Goal: Task Accomplishment & Management: Manage account settings

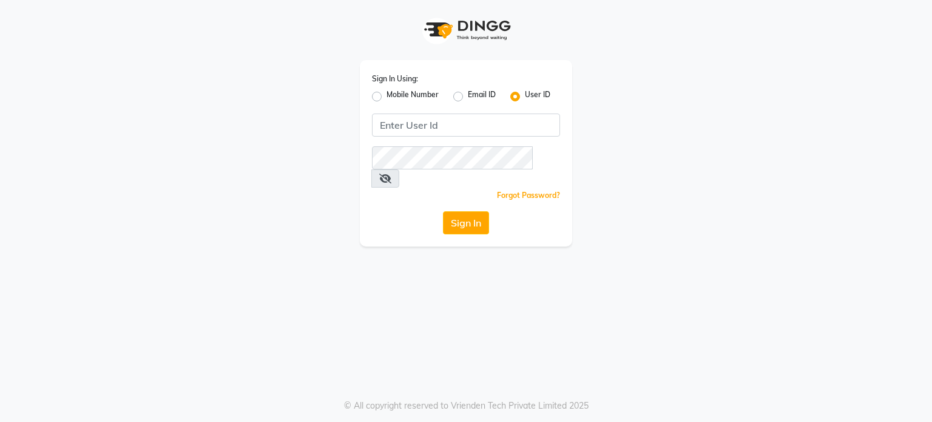
click at [400, 123] on input "Username" at bounding box center [466, 124] width 188 height 23
type input "kelishbeauty"
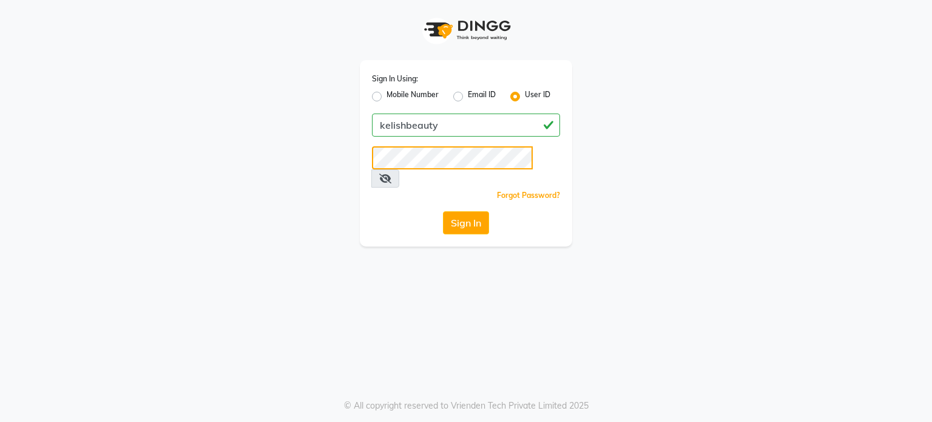
click at [443, 211] on button "Sign In" at bounding box center [466, 222] width 46 height 23
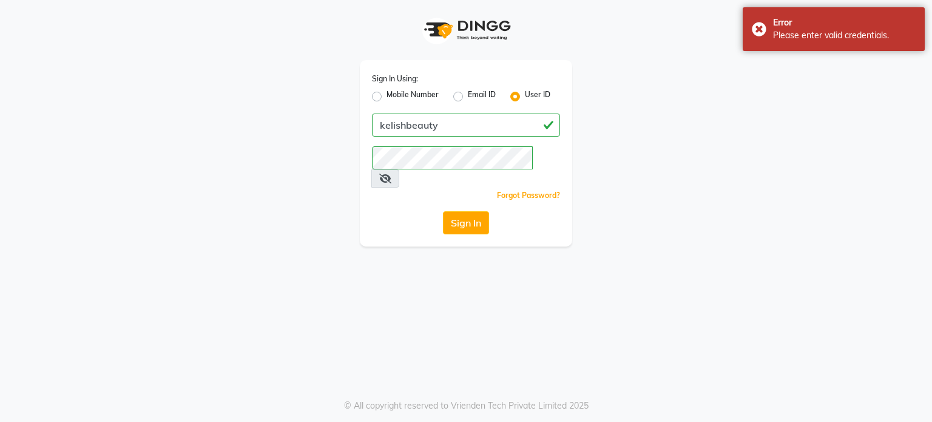
click at [399, 169] on span at bounding box center [385, 178] width 28 height 18
click at [391, 174] on icon at bounding box center [385, 179] width 12 height 10
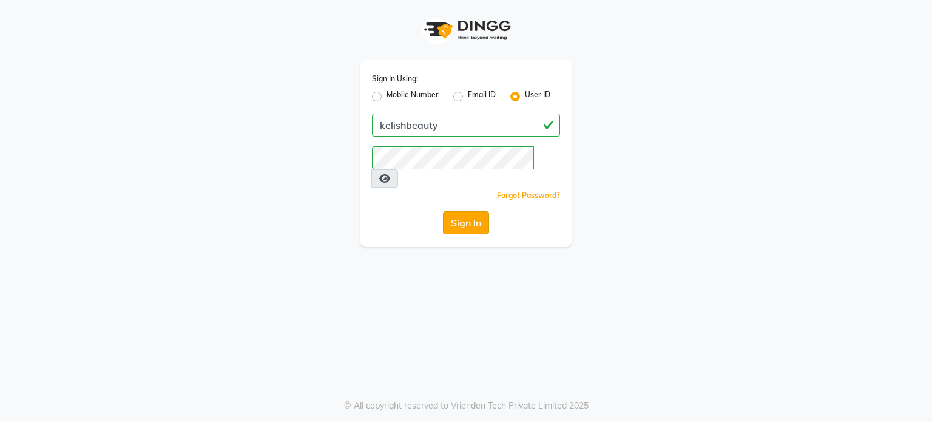
click at [473, 211] on button "Sign In" at bounding box center [466, 222] width 46 height 23
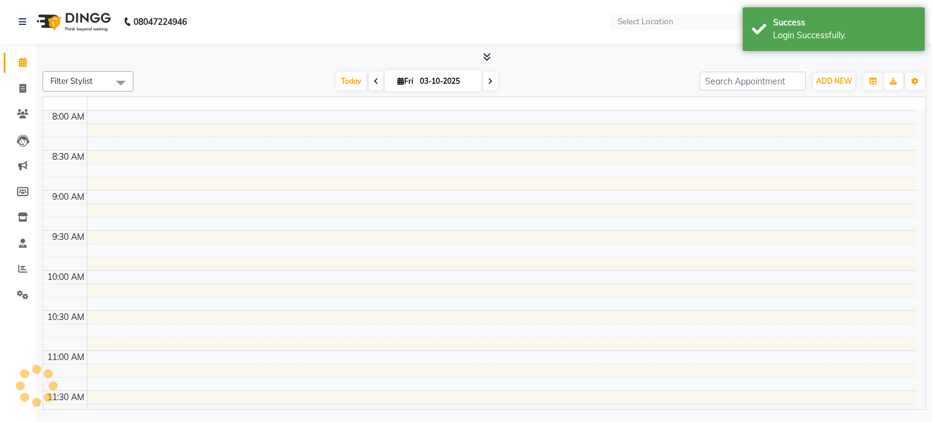
select select "en"
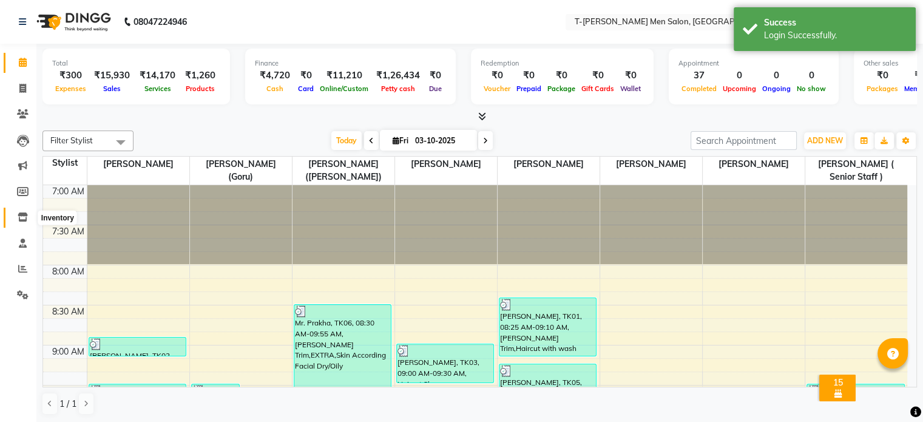
click at [24, 218] on icon at bounding box center [23, 216] width 10 height 9
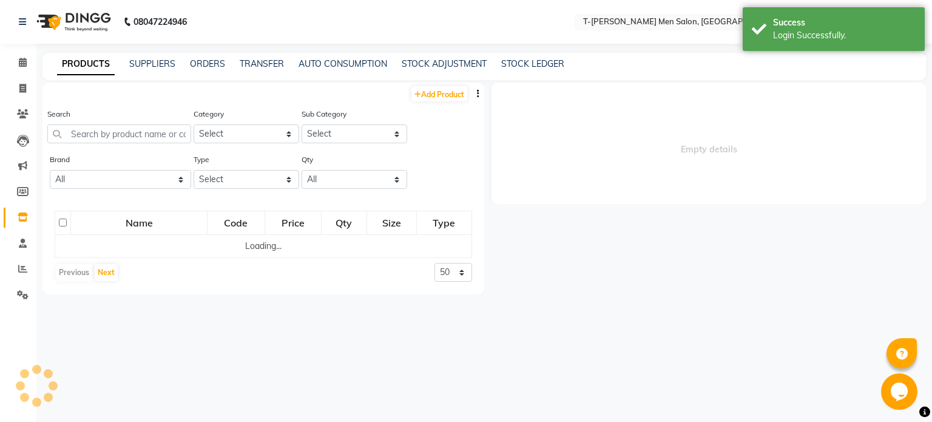
select select
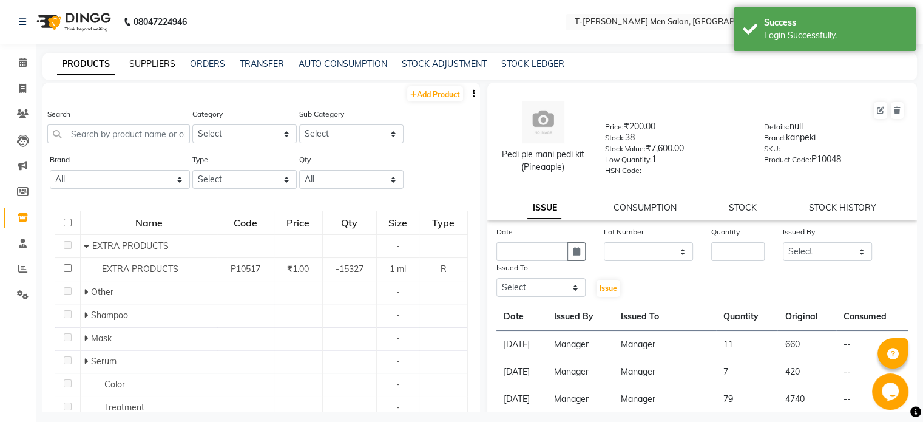
click at [158, 61] on link "SUPPLIERS" at bounding box center [152, 63] width 46 height 11
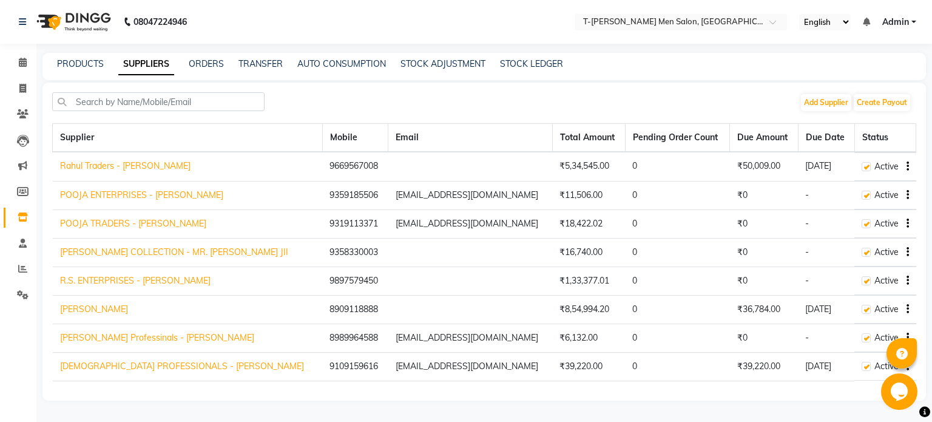
click at [122, 307] on link "[PERSON_NAME]" at bounding box center [94, 308] width 68 height 11
select select "1413"
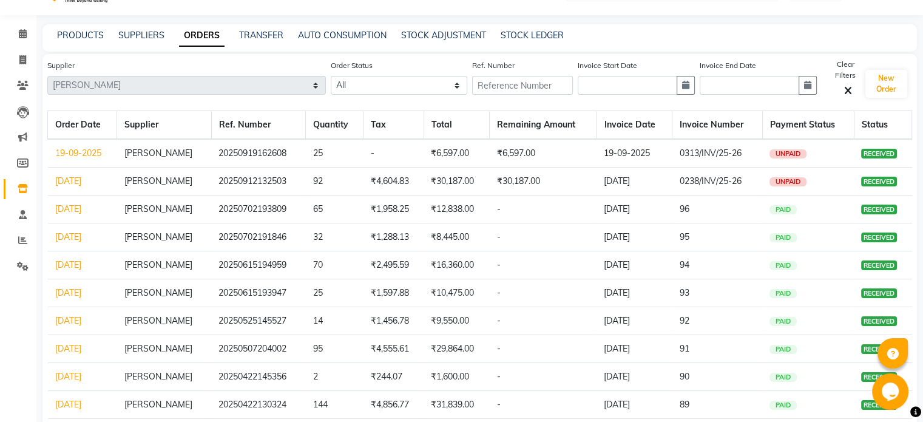
scroll to position [29, 0]
click at [79, 33] on link "PRODUCTS" at bounding box center [80, 34] width 47 height 11
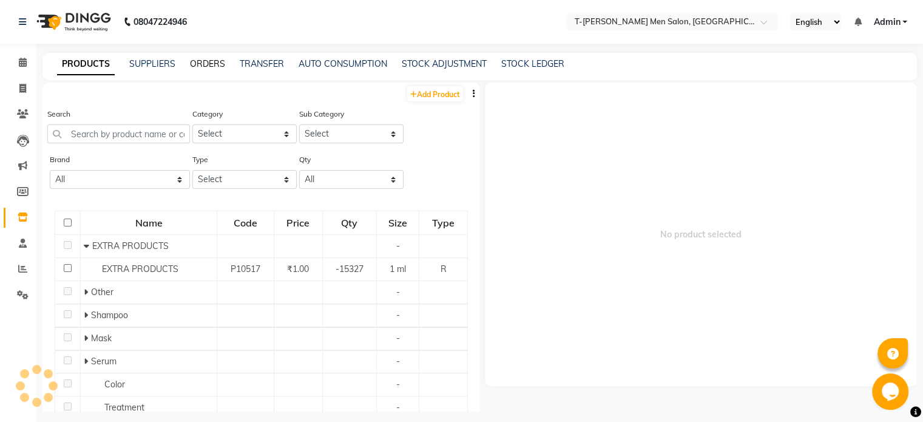
click at [191, 67] on link "ORDERS" at bounding box center [207, 63] width 35 height 11
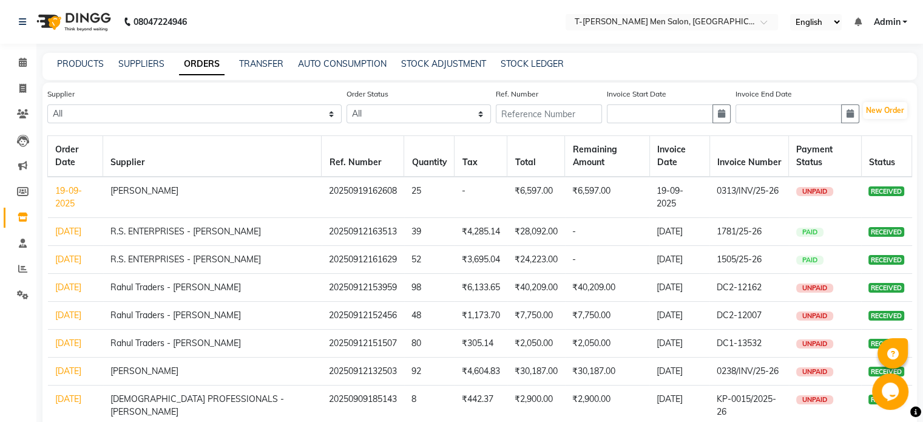
click at [876, 99] on div "Supplier All Rahul Traders - [PERSON_NAME] POOJA ENTERPRISES - [PERSON_NAME] PO…" at bounding box center [479, 110] width 865 height 46
click at [876, 106] on button "New Order" at bounding box center [885, 110] width 44 height 17
select select "true"
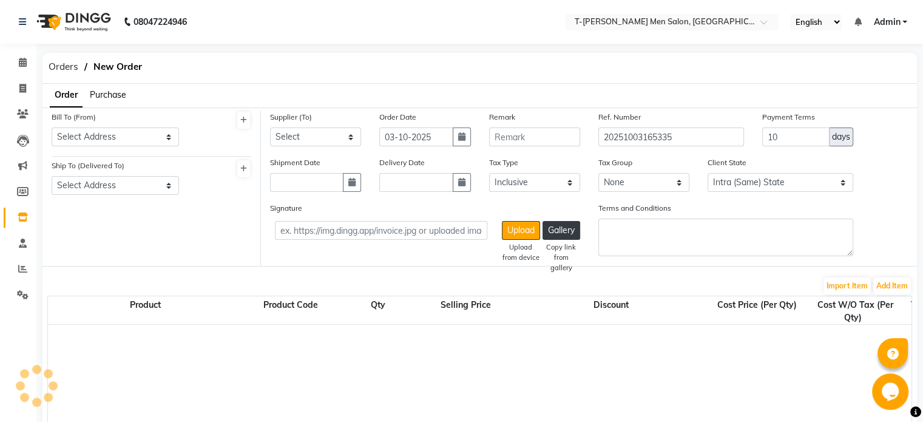
select select "1882"
click at [140, 138] on select "Select Address [GEOGRAPHIC_DATA][PERSON_NAME] Near [PERSON_NAME][GEOGRAPHIC_DAT…" at bounding box center [115, 136] width 127 height 19
select select "548"
click at [52, 127] on select "Select Address [GEOGRAPHIC_DATA][PERSON_NAME] Near [PERSON_NAME][GEOGRAPHIC_DAT…" at bounding box center [115, 136] width 127 height 19
click at [113, 184] on select "Select Address T-[PERSON_NAME][GEOGRAPHIC_DATA] Near [PERSON_NAME][GEOGRAPHIC_D…" at bounding box center [115, 185] width 127 height 19
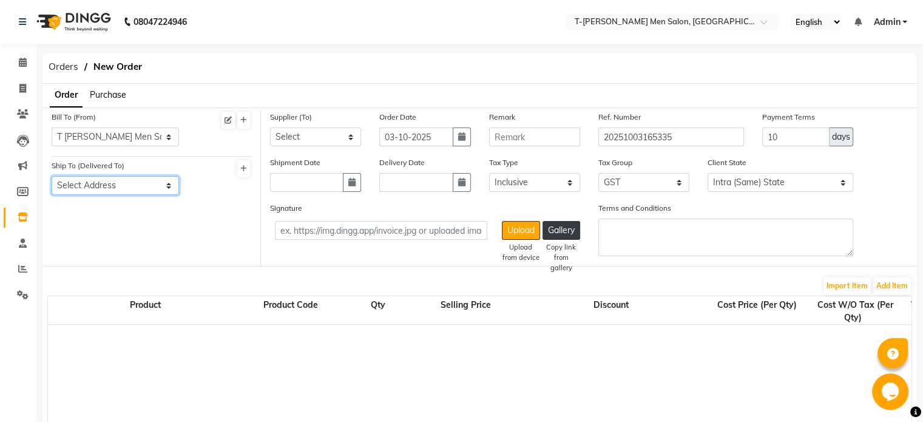
select select "549"
click at [52, 177] on select "Select Address T-[PERSON_NAME][GEOGRAPHIC_DATA] Near [PERSON_NAME][GEOGRAPHIC_D…" at bounding box center [115, 185] width 127 height 19
click at [299, 141] on select "Select Rahul Traders - [PERSON_NAME] POOJA ENTERPRISES - [PERSON_NAME] TRADERS …" at bounding box center [315, 136] width 91 height 19
select select "1413"
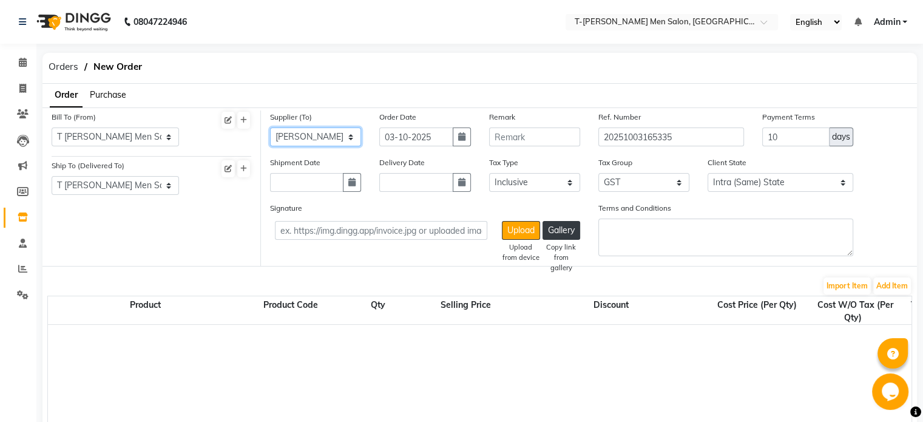
click at [270, 127] on select "Select Rahul Traders - [PERSON_NAME] POOJA ENTERPRISES - [PERSON_NAME] TRADERS …" at bounding box center [315, 136] width 91 height 19
click at [413, 142] on input "03-10-2025" at bounding box center [415, 136] width 73 height 19
select select "10"
select select "2025"
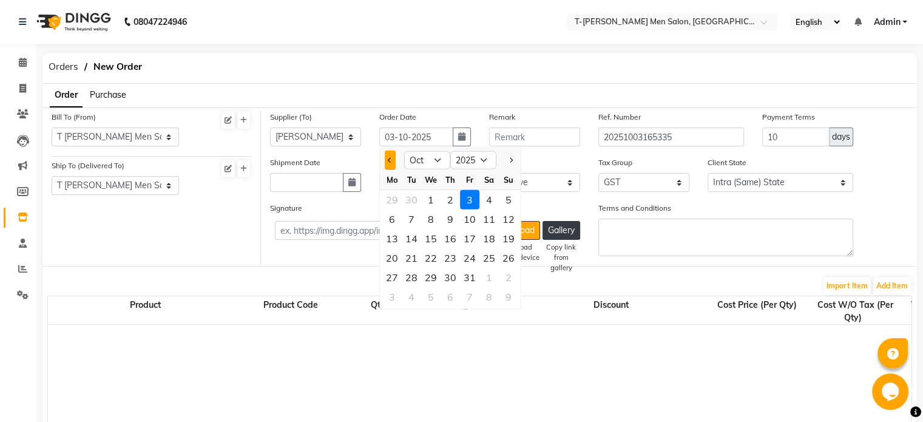
click at [389, 163] on button "Previous month" at bounding box center [390, 159] width 10 height 19
select select "9"
click at [471, 258] on div "26" at bounding box center [469, 257] width 19 height 19
type input "26-09-2025"
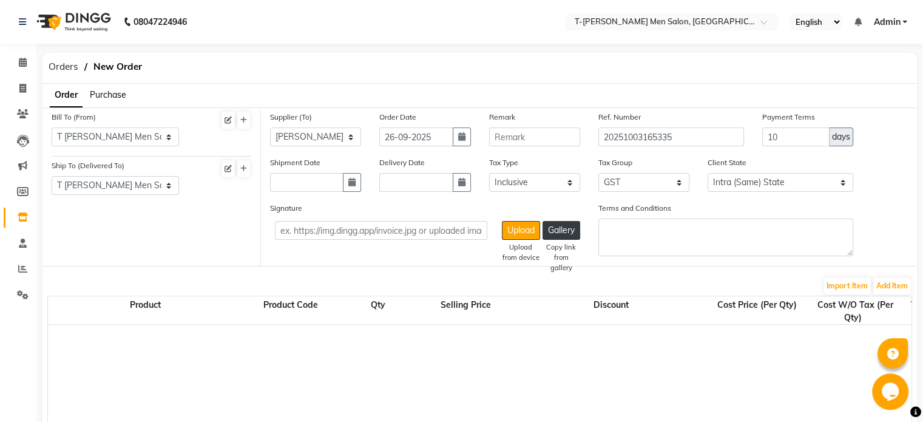
click at [303, 195] on div "Shipment Date" at bounding box center [315, 179] width 109 height 46
click at [308, 188] on input "text" at bounding box center [306, 182] width 73 height 19
select select "10"
select select "2025"
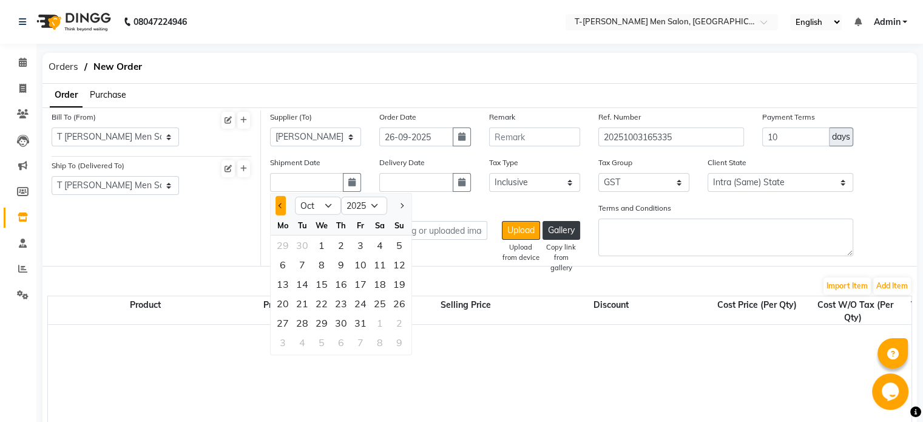
click at [279, 211] on button "Previous month" at bounding box center [280, 205] width 10 height 19
select select "9"
click at [363, 305] on div "26" at bounding box center [360, 303] width 19 height 19
type input "26-09-2025"
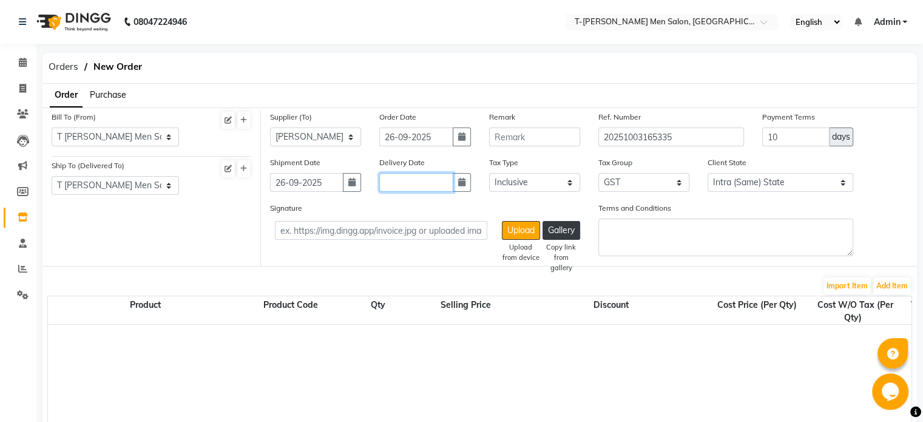
click at [388, 176] on input "text" at bounding box center [415, 182] width 73 height 19
select select "10"
select select "2025"
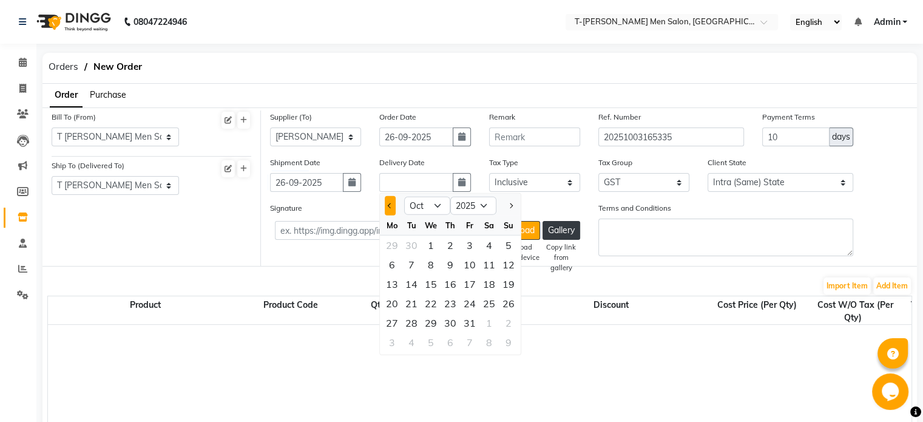
click at [391, 213] on button "Previous month" at bounding box center [390, 205] width 10 height 19
select select "9"
click at [474, 308] on div "26" at bounding box center [469, 303] width 19 height 19
type input "26-09-2025"
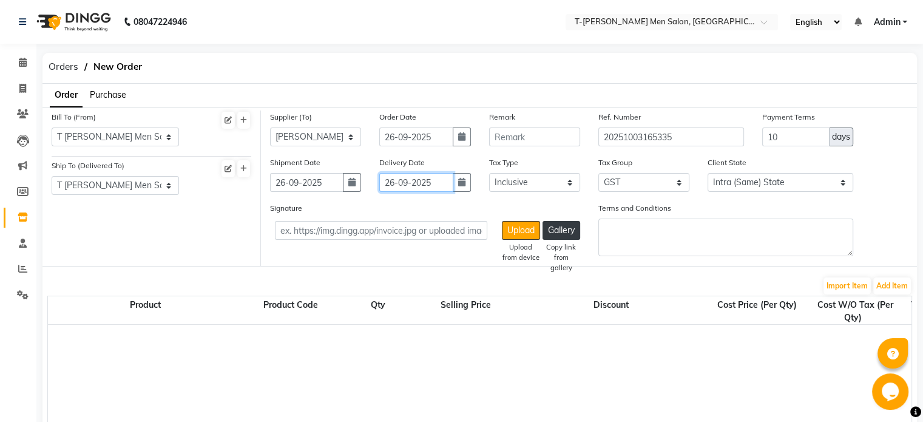
scroll to position [109, 0]
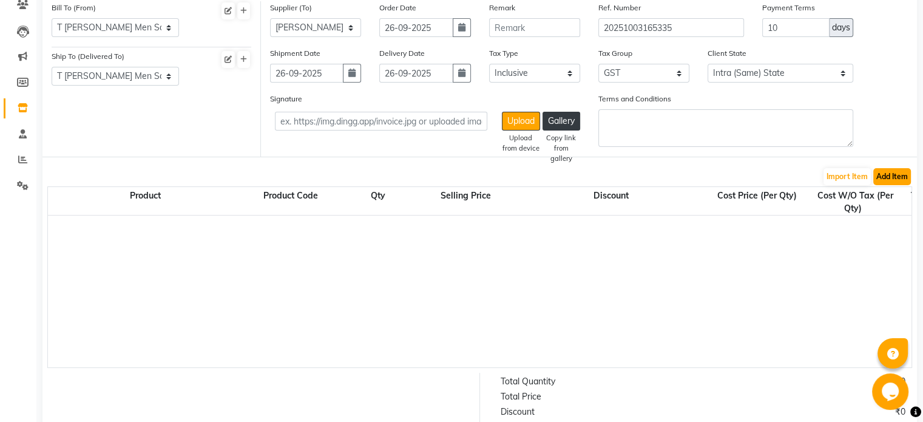
click at [891, 174] on button "Add Item" at bounding box center [892, 176] width 38 height 17
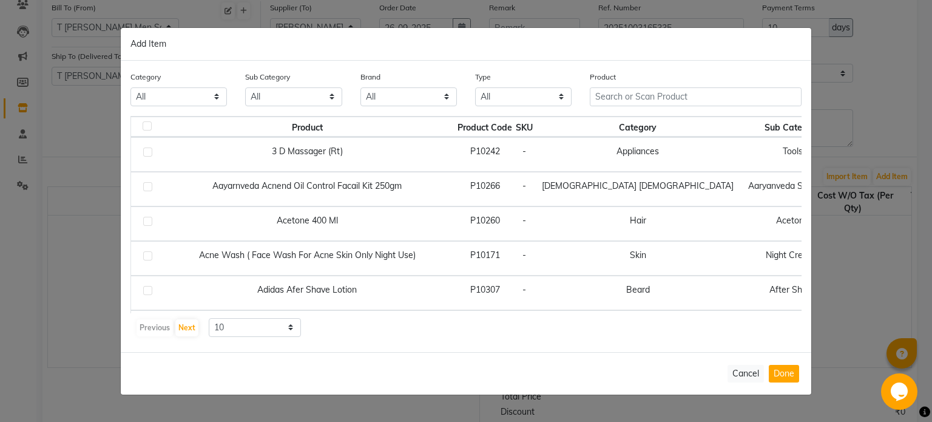
click at [741, 123] on th "Sub Category" at bounding box center [792, 126] width 103 height 21
click at [619, 96] on input "text" at bounding box center [696, 96] width 212 height 19
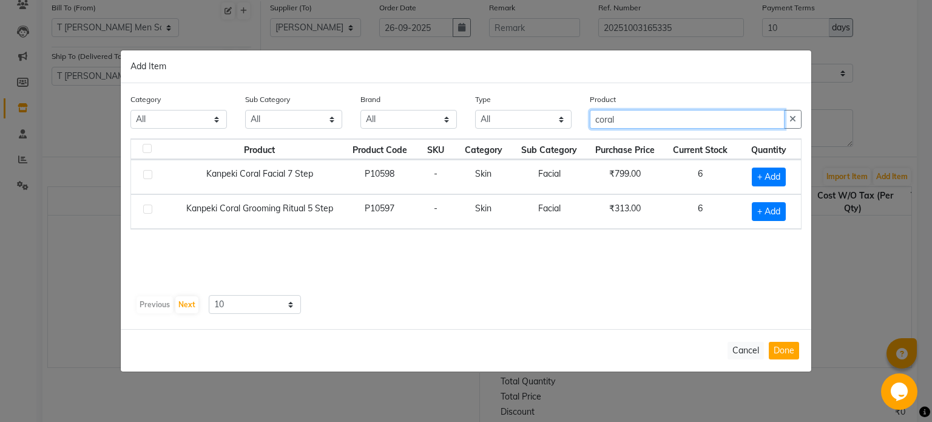
type input "coral"
click at [150, 175] on label at bounding box center [147, 174] width 9 height 9
click at [150, 175] on input "checkbox" at bounding box center [147, 175] width 8 height 8
checkbox input "true"
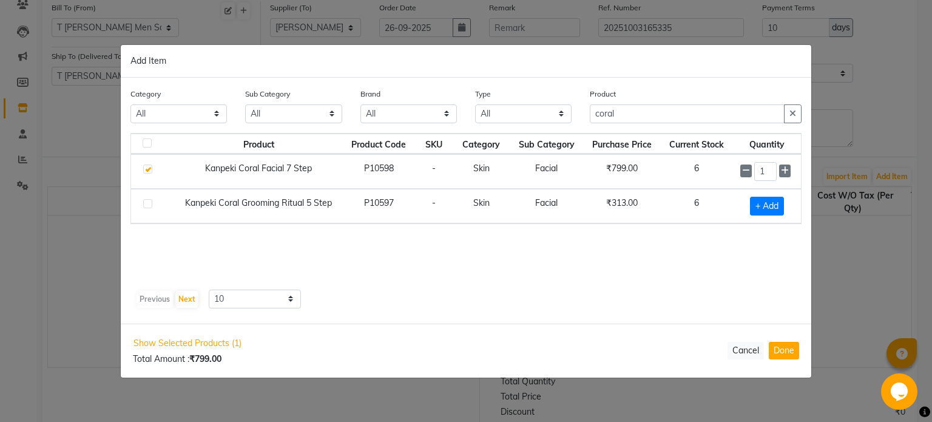
click at [149, 201] on label at bounding box center [147, 203] width 9 height 9
click at [149, 201] on input "checkbox" at bounding box center [147, 204] width 8 height 8
checkbox input "true"
click at [768, 172] on input "1" at bounding box center [765, 172] width 22 height 19
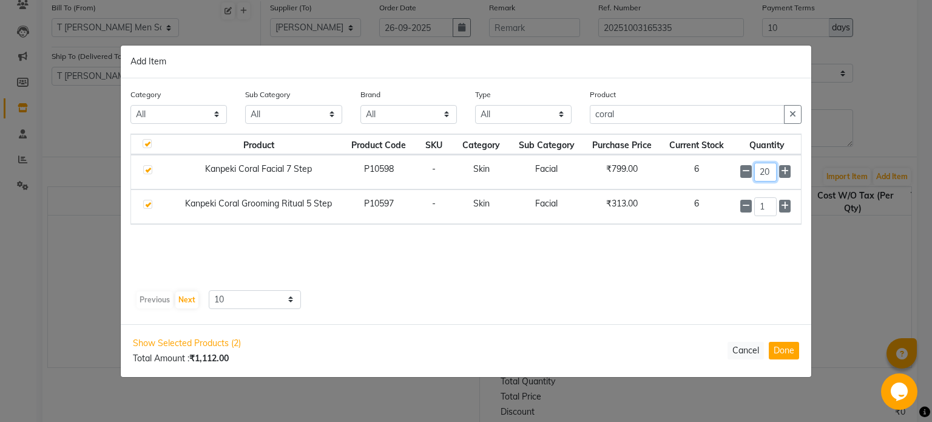
type input "20"
click at [767, 205] on input "1" at bounding box center [765, 206] width 22 height 19
type input "20"
click at [644, 116] on input "coral" at bounding box center [687, 114] width 195 height 19
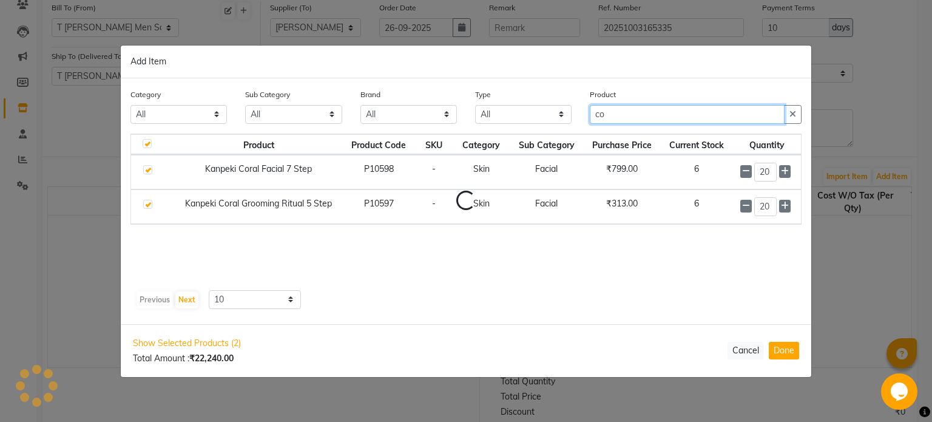
type input "c"
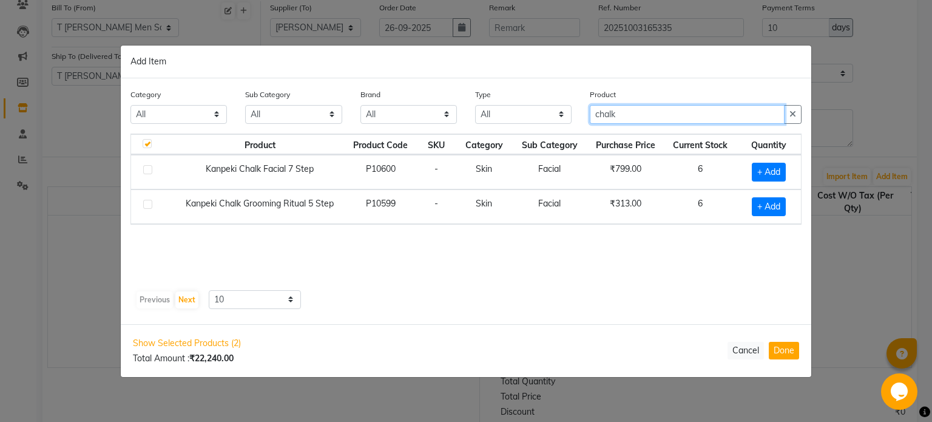
type input "chalk"
click at [150, 171] on label at bounding box center [147, 169] width 9 height 9
click at [150, 171] on input "checkbox" at bounding box center [147, 170] width 8 height 8
checkbox input "true"
checkbox input "false"
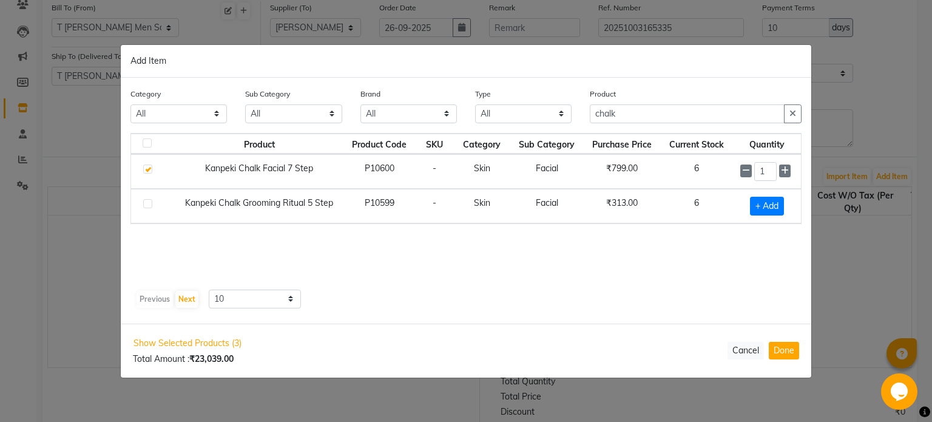
click at [149, 196] on td at bounding box center [153, 206] width 44 height 35
click at [148, 203] on label at bounding box center [147, 203] width 9 height 9
click at [148, 203] on input "checkbox" at bounding box center [147, 204] width 8 height 8
checkbox input "true"
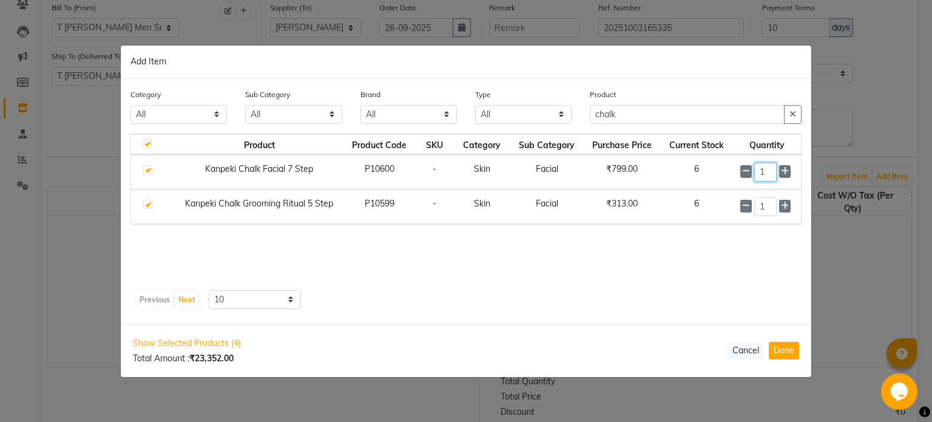
click at [769, 173] on input "1" at bounding box center [765, 172] width 22 height 19
type input "20"
click at [768, 207] on input "1" at bounding box center [765, 206] width 22 height 19
type input "20"
click at [787, 349] on button "Done" at bounding box center [784, 351] width 30 height 18
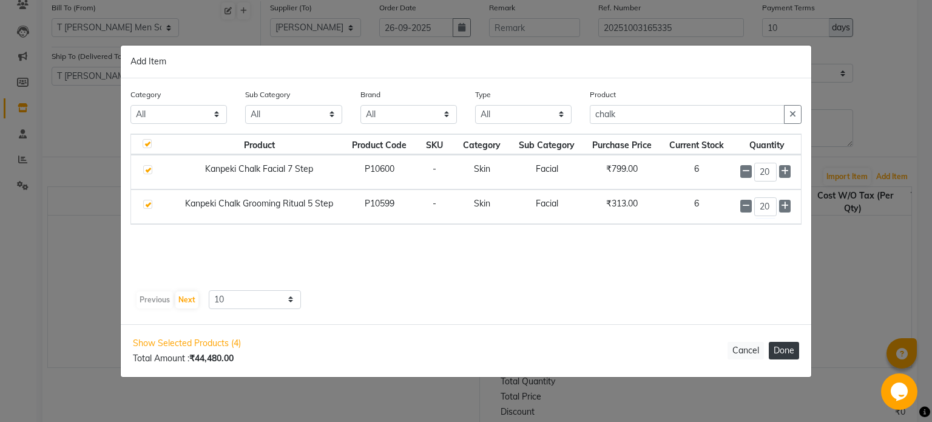
select select "1882"
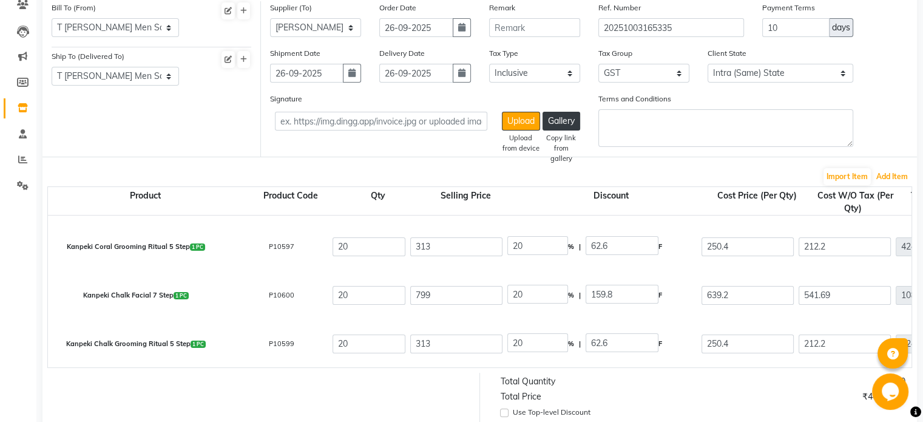
scroll to position [0, 0]
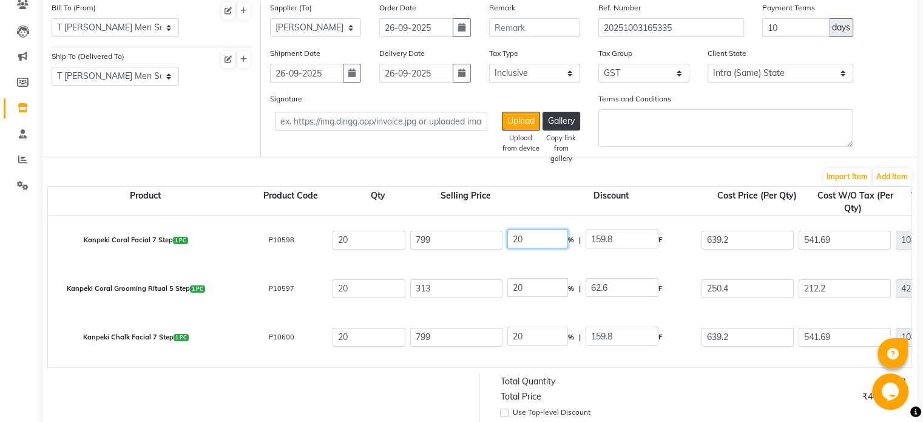
click at [525, 242] on input "20" at bounding box center [537, 238] width 61 height 19
type input "2"
type input "35"
type input "279.65"
type input "519.35"
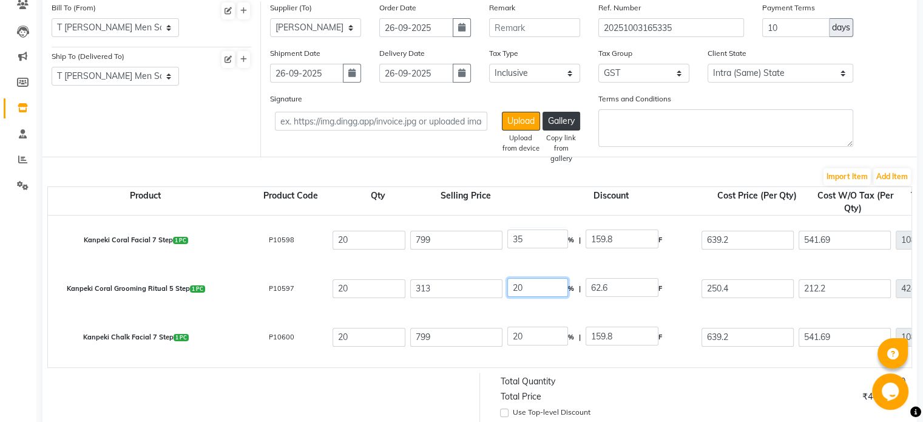
type input "440.13"
type input "8802.6"
type input "1584.47"
type input "10387.07"
click at [527, 289] on input "20" at bounding box center [537, 287] width 61 height 19
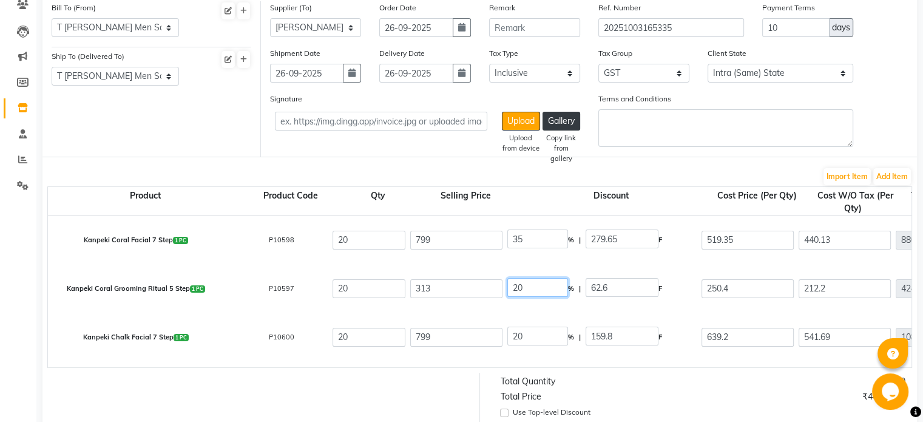
type input "2"
type input "35"
type input "109.55"
type input "203.45"
type input "172.42"
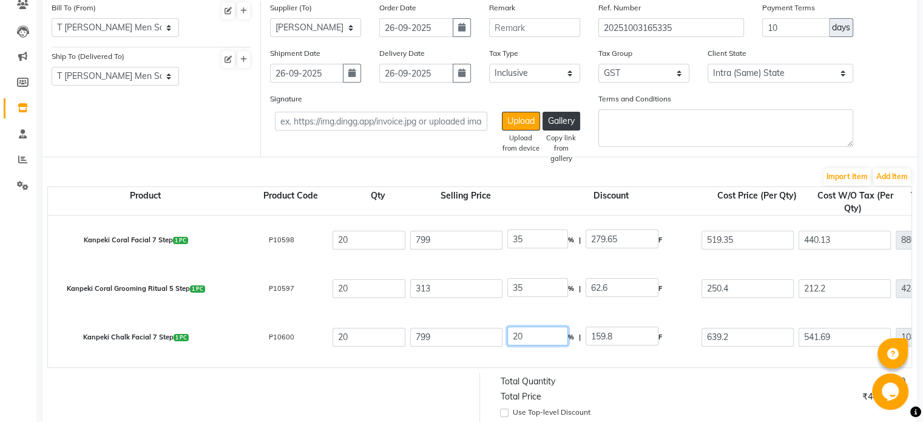
type input "3448.4"
type input "620.71"
type input "4069.11"
click at [528, 334] on input "20" at bounding box center [537, 335] width 61 height 19
type input "2"
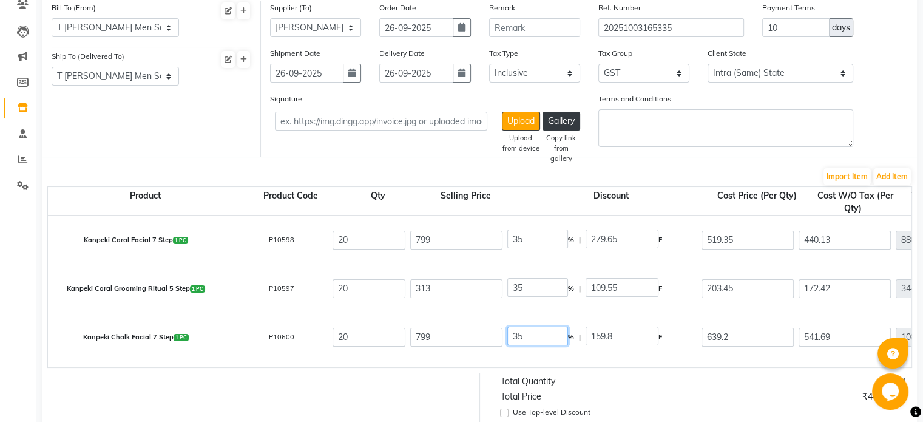
scroll to position [42, 0]
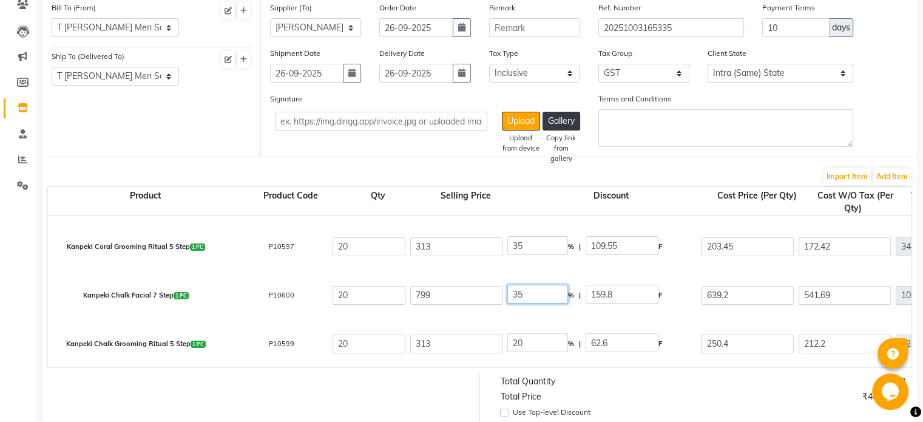
type input "35"
type input "279.65"
type input "519.35"
type input "440.13"
type input "8802.6"
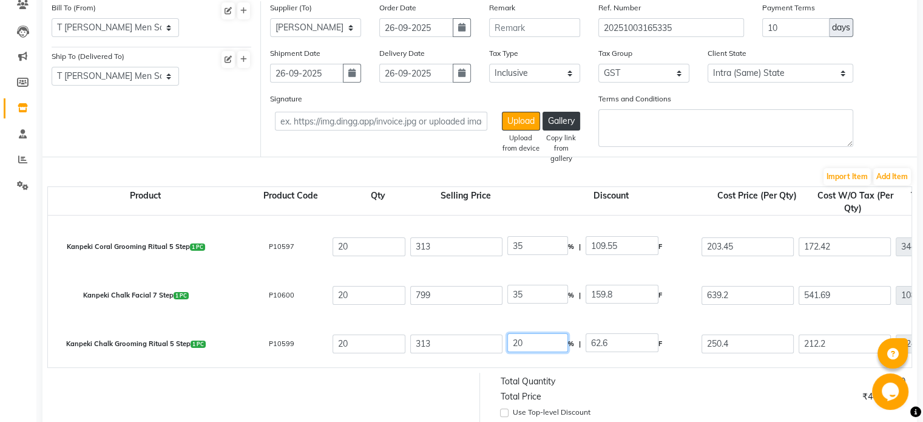
type input "1584.47"
type input "10387.07"
click at [528, 345] on input "20" at bounding box center [537, 342] width 61 height 19
type input "2"
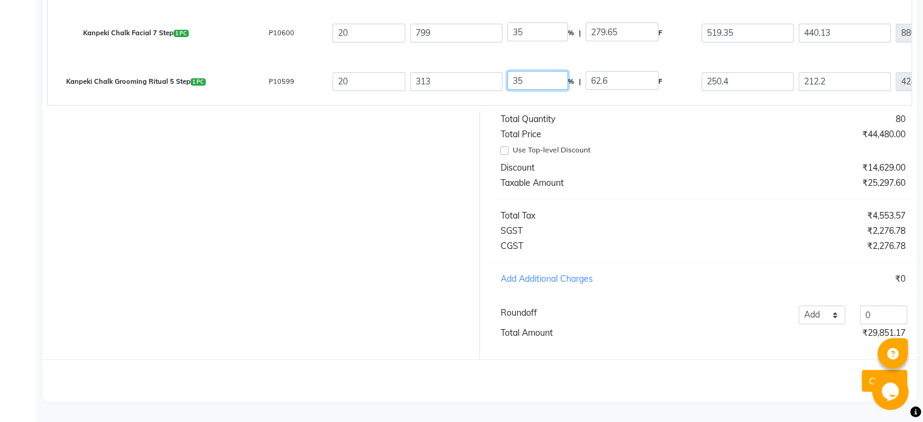
type input "35"
type input "109.55"
type input "203.45"
type input "172.42"
type input "3448.4"
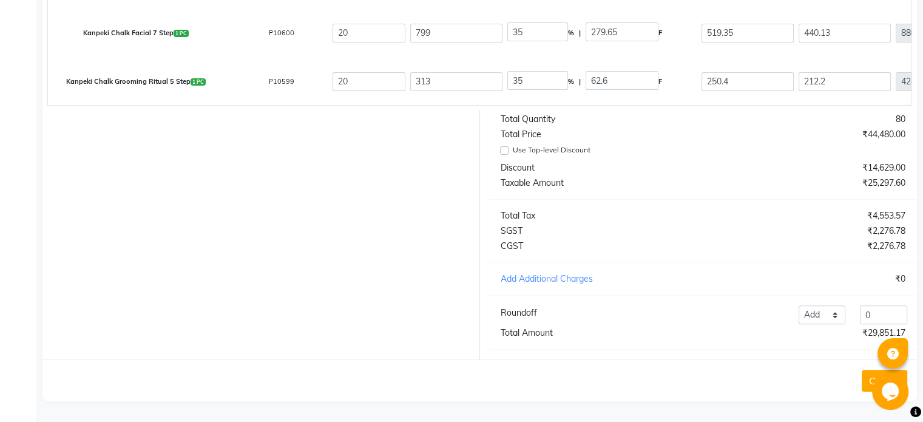
type input "620.71"
type input "4069.11"
click at [815, 310] on select "Add Reduce" at bounding box center [821, 314] width 47 height 19
select select "reduce"
click at [798, 305] on select "Add Reduce" at bounding box center [821, 314] width 47 height 19
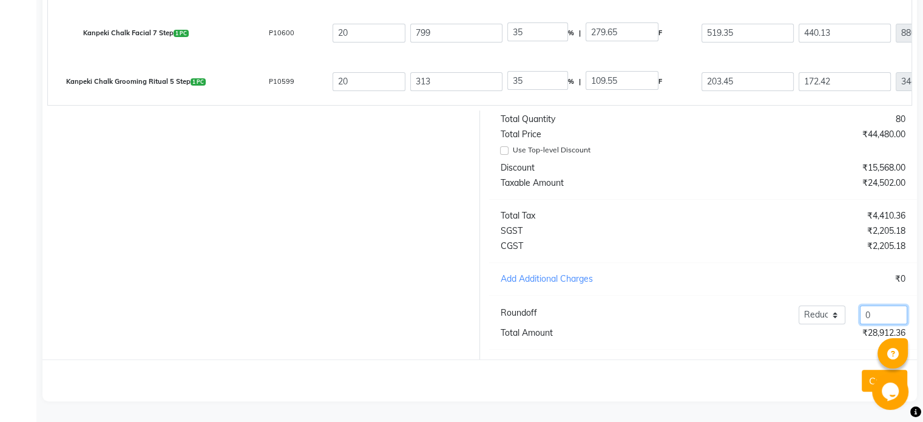
click at [878, 307] on input "0" at bounding box center [883, 314] width 47 height 19
type input "0.36"
click at [872, 380] on div "Opens Chat This icon Opens the chat window." at bounding box center [891, 391] width 39 height 36
click at [868, 378] on button "Create" at bounding box center [884, 380] width 46 height 22
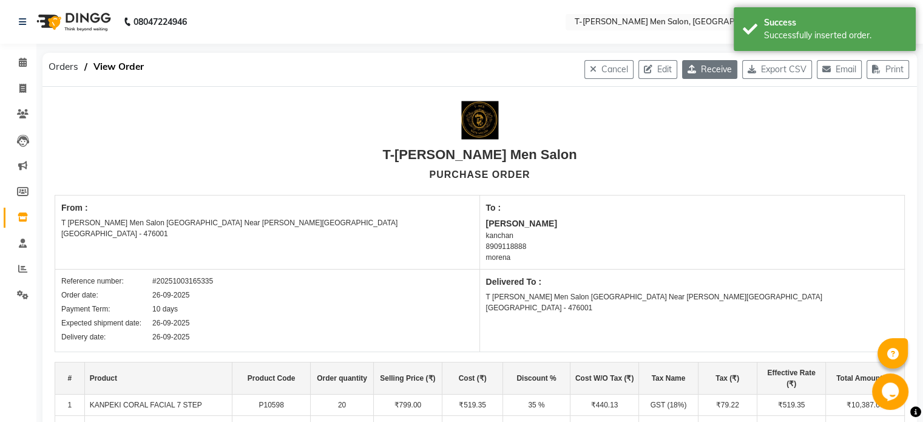
click at [701, 73] on button "Receive" at bounding box center [709, 69] width 55 height 19
select select "548"
select select "549"
select select "1413"
select select "true"
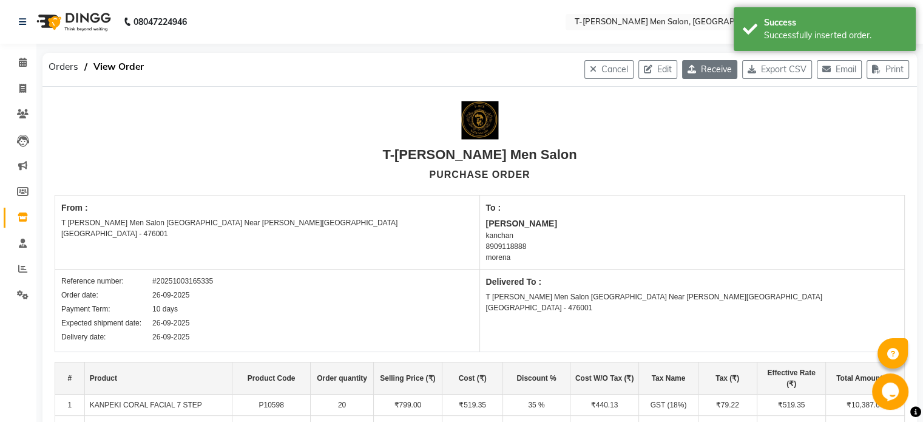
select select "1882"
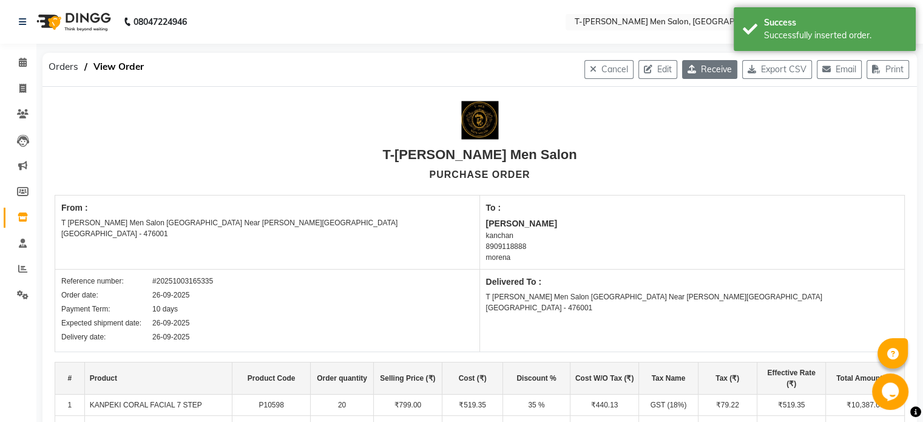
select select "reduce"
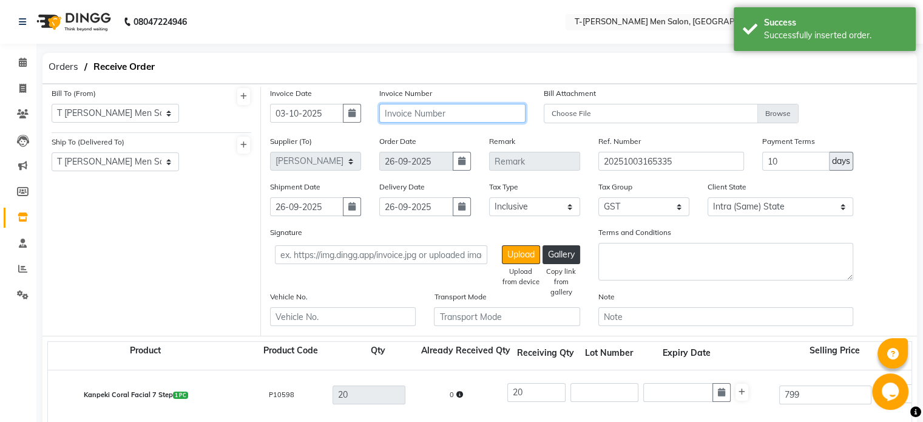
click at [410, 115] on input "text" at bounding box center [452, 113] width 146 height 19
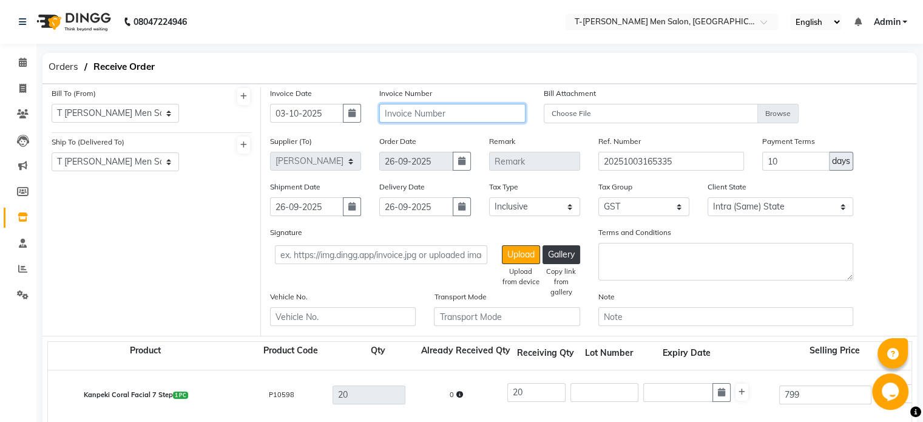
paste input "0428/INV/25-26"
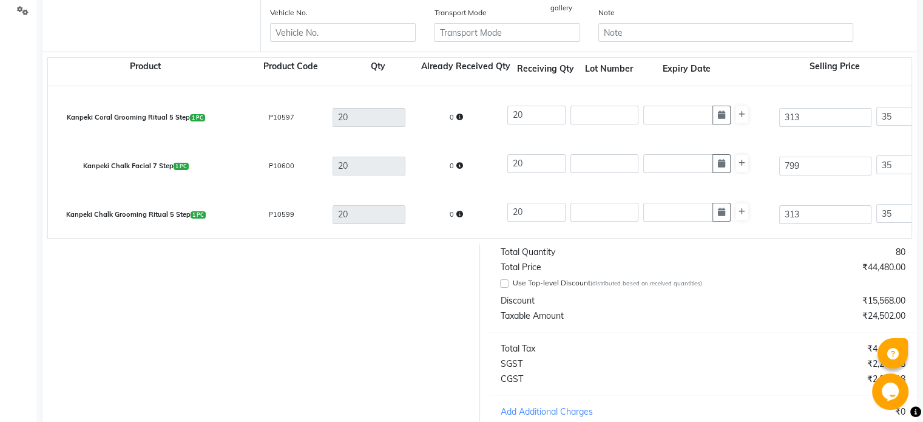
scroll to position [428, 0]
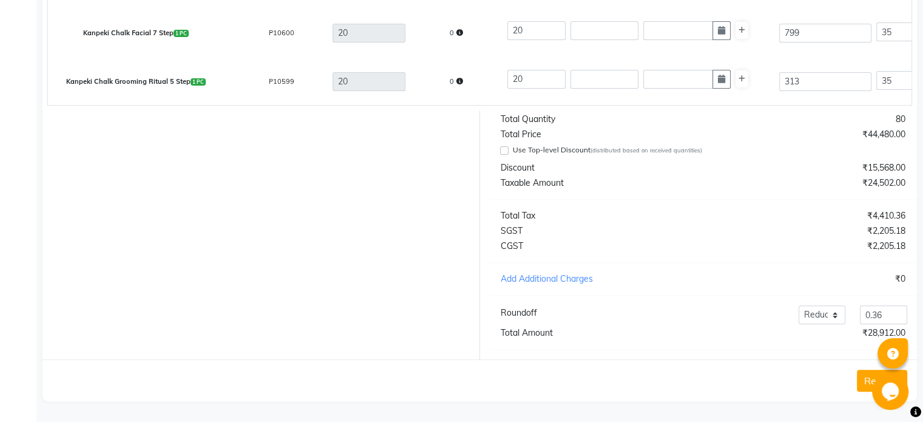
type input "0428/INV/25-26"
click at [861, 377] on button "Receive" at bounding box center [882, 380] width 50 height 22
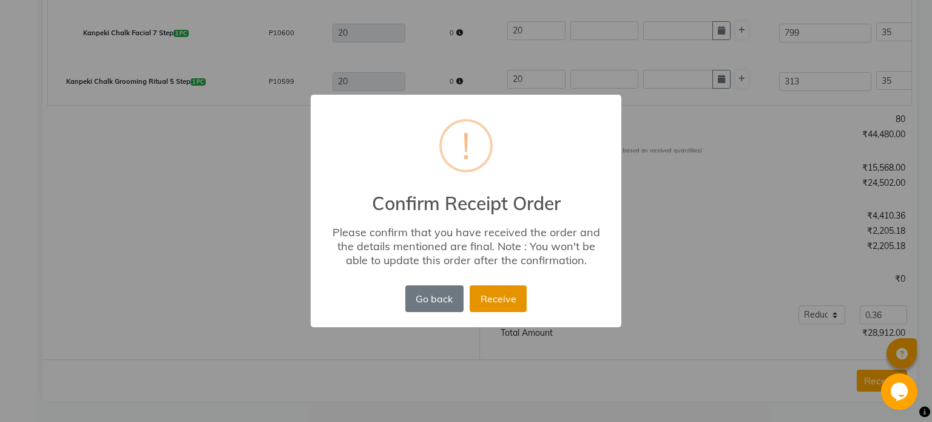
click at [500, 308] on button "Receive" at bounding box center [498, 298] width 57 height 27
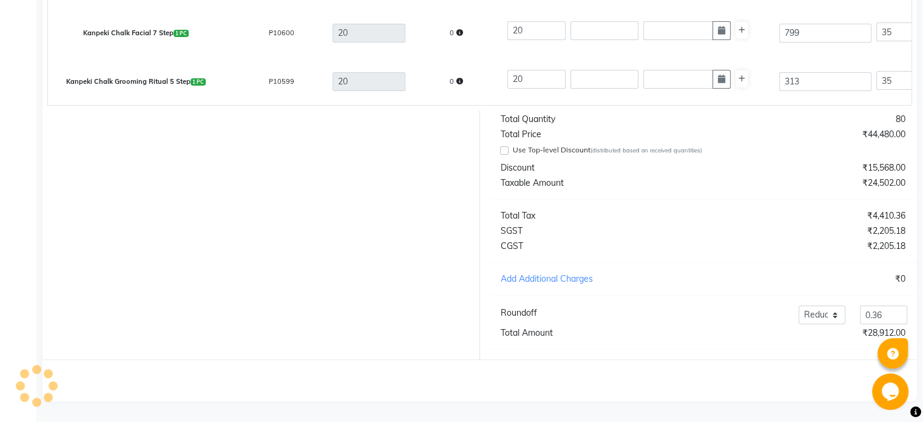
scroll to position [0, 0]
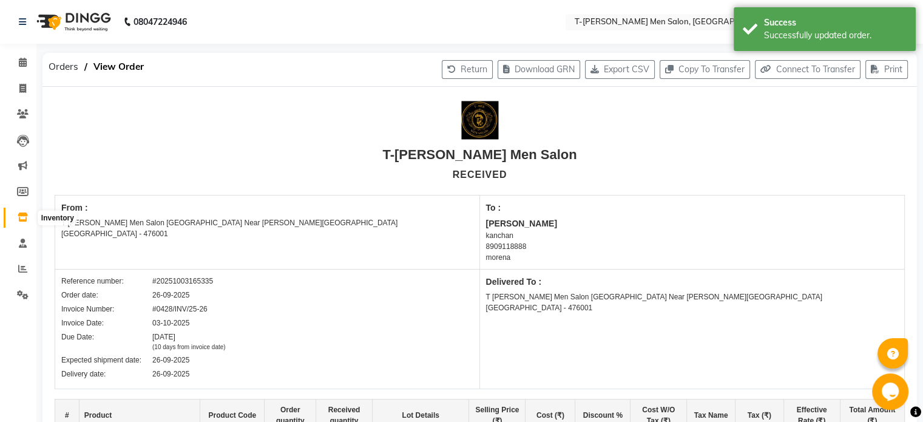
click at [21, 221] on icon at bounding box center [23, 216] width 10 height 9
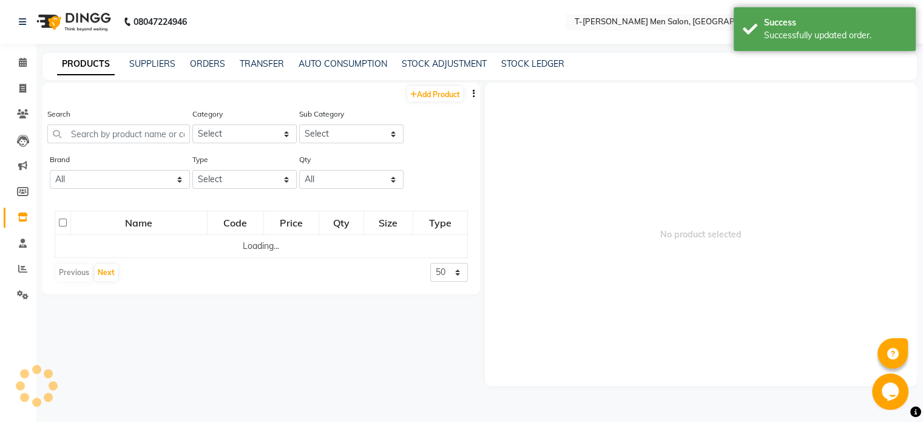
click at [207, 58] on div "ORDERS" at bounding box center [207, 64] width 35 height 13
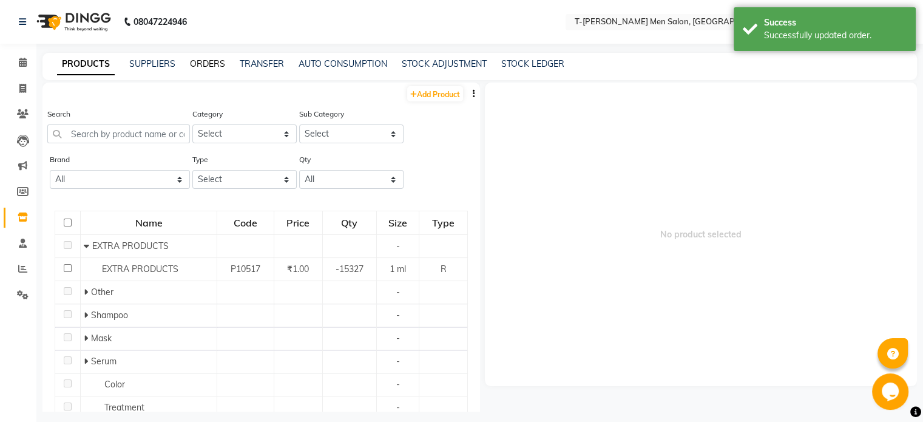
click at [206, 62] on link "ORDERS" at bounding box center [207, 63] width 35 height 11
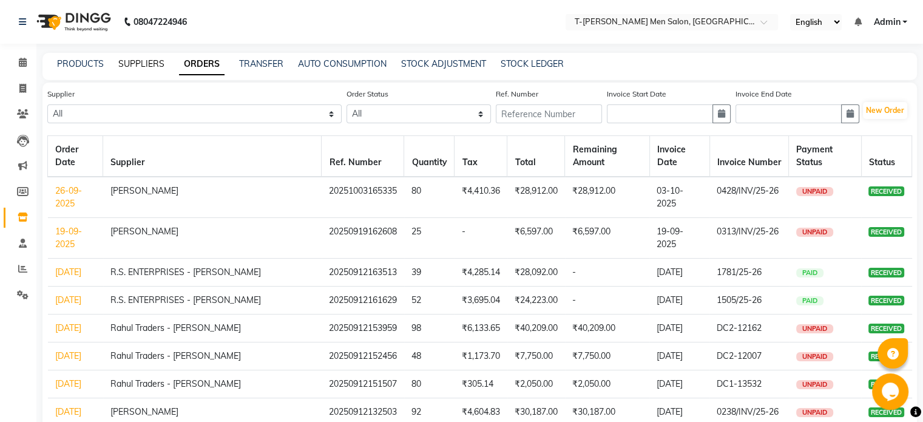
click at [132, 69] on link "SUPPLIERS" at bounding box center [141, 63] width 46 height 11
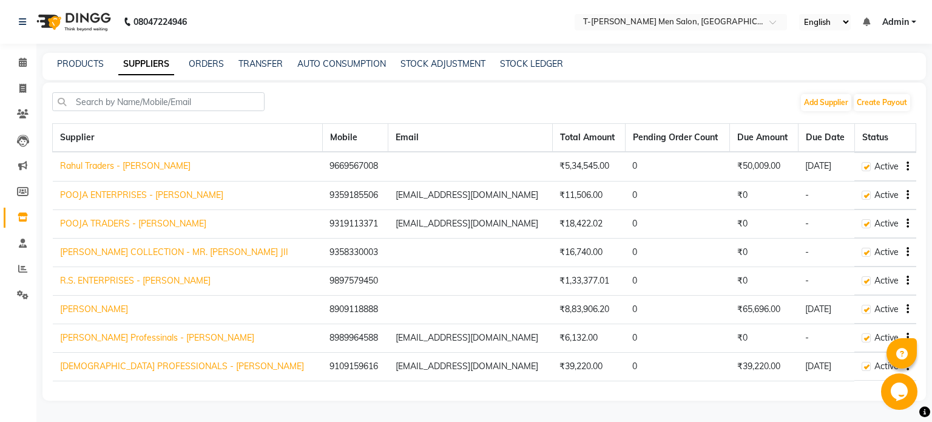
click at [128, 308] on link "[PERSON_NAME]" at bounding box center [94, 308] width 68 height 11
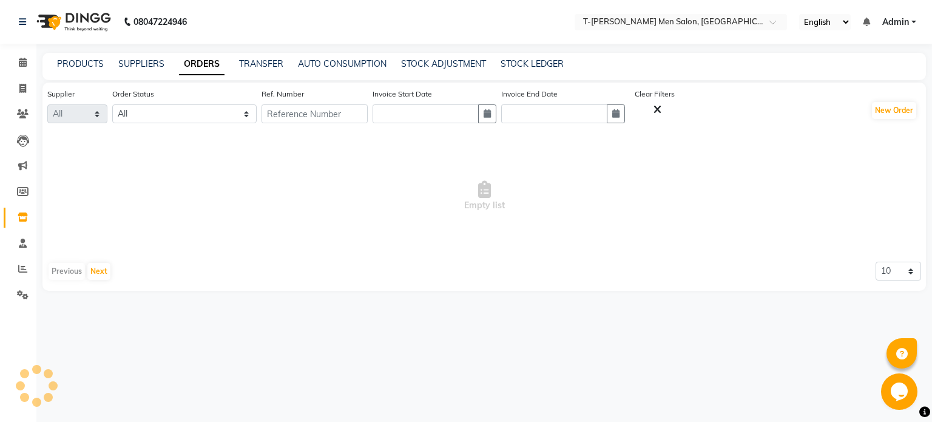
select select "1413"
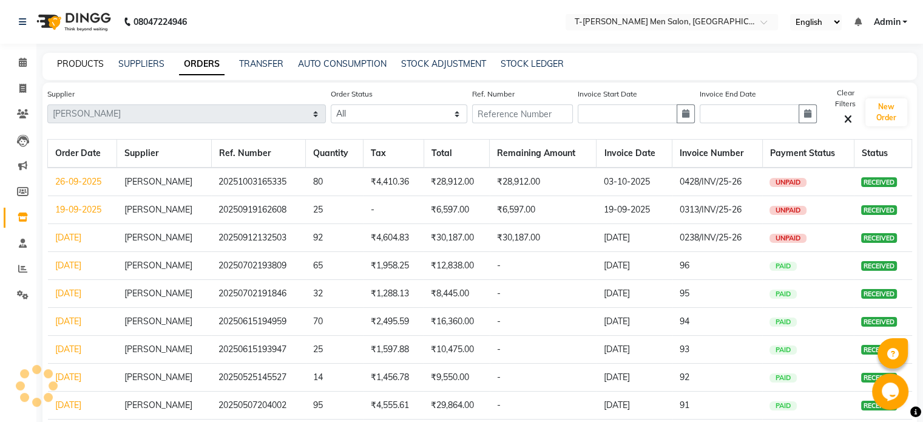
click at [79, 66] on link "PRODUCTS" at bounding box center [80, 63] width 47 height 11
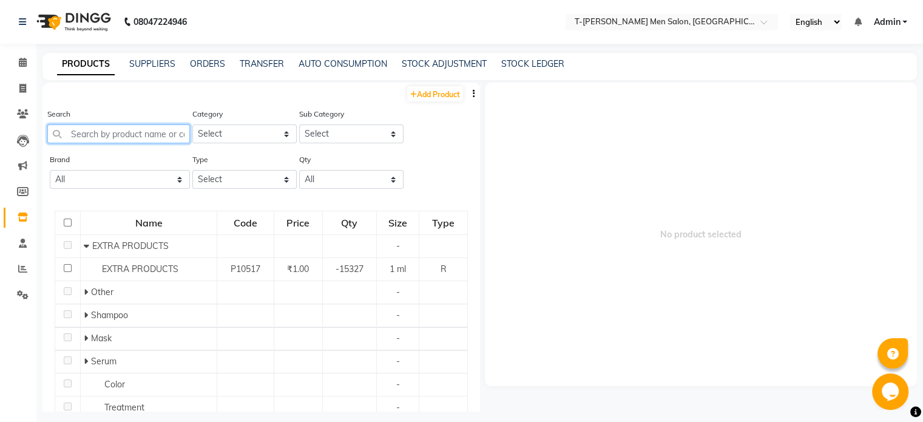
click at [123, 140] on input "text" at bounding box center [118, 133] width 143 height 19
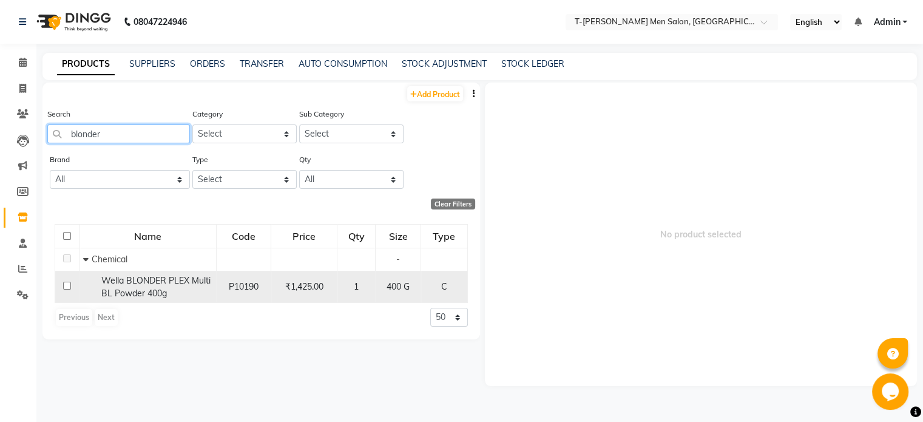
type input "blonder"
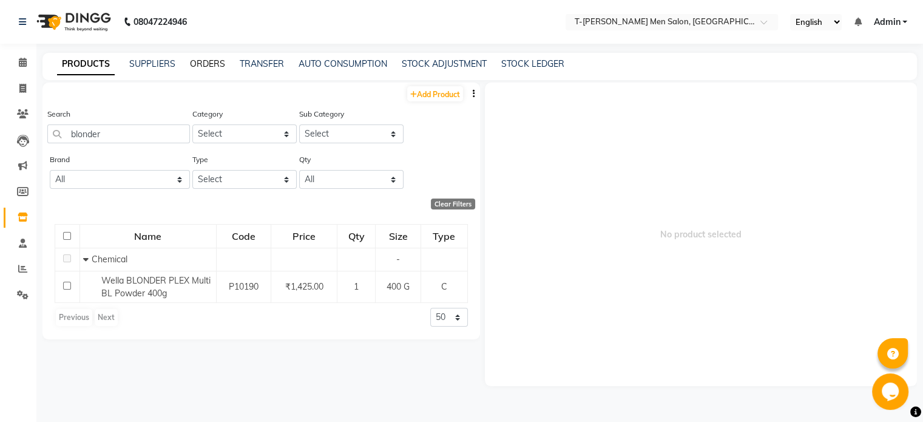
click at [211, 66] on link "ORDERS" at bounding box center [207, 63] width 35 height 11
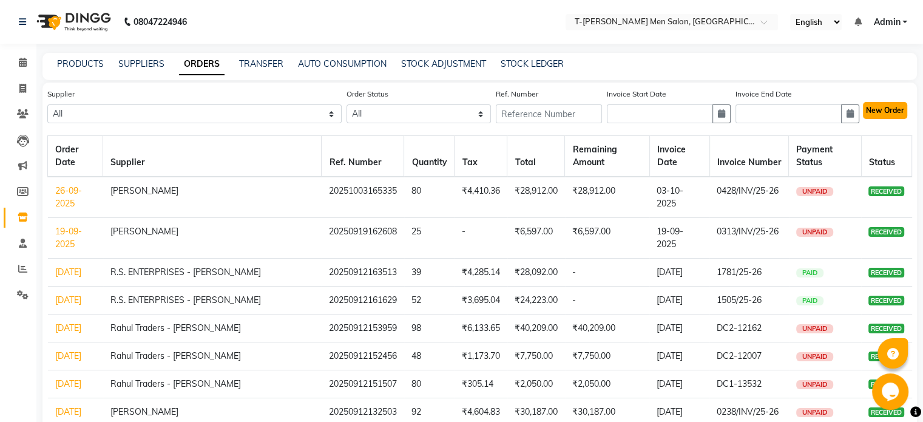
click at [880, 115] on button "New Order" at bounding box center [885, 110] width 44 height 17
select select "true"
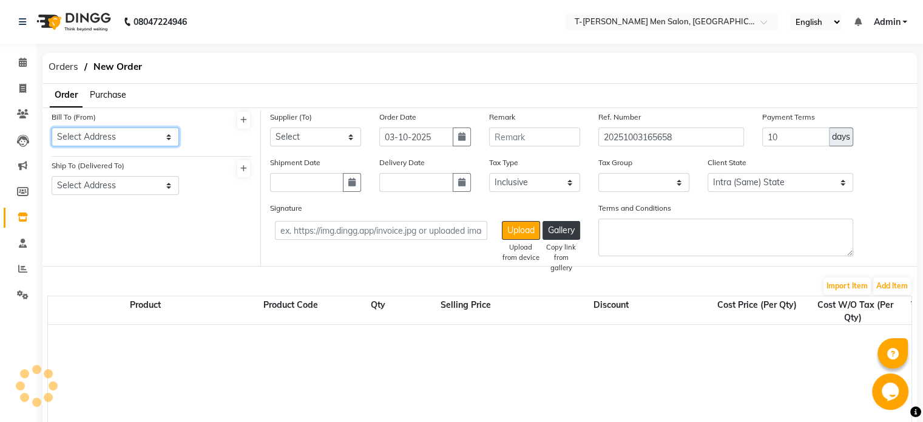
select select "1882"
click at [152, 134] on select "Select Address [GEOGRAPHIC_DATA][PERSON_NAME] Near [PERSON_NAME][GEOGRAPHIC_DAT…" at bounding box center [115, 136] width 127 height 19
select select "548"
click at [52, 127] on select "Select Address [GEOGRAPHIC_DATA][PERSON_NAME] Near [PERSON_NAME][GEOGRAPHIC_DAT…" at bounding box center [115, 136] width 127 height 19
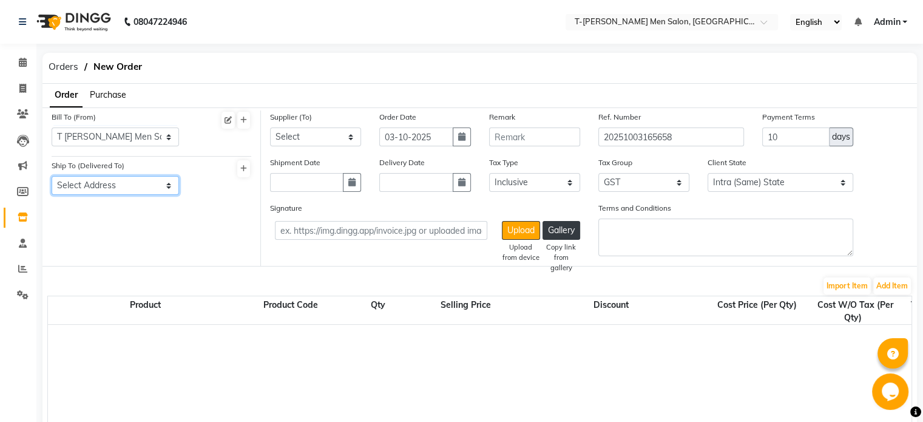
click at [137, 181] on select "Select Address T-[PERSON_NAME][GEOGRAPHIC_DATA] Near [PERSON_NAME][GEOGRAPHIC_D…" at bounding box center [115, 185] width 127 height 19
select select "547"
click at [52, 177] on select "Select Address T-[PERSON_NAME][GEOGRAPHIC_DATA] Near [PERSON_NAME][GEOGRAPHIC_D…" at bounding box center [115, 185] width 127 height 19
click at [300, 138] on select "Select Rahul Traders - [PERSON_NAME] POOJA ENTERPRISES - [PERSON_NAME] TRADERS …" at bounding box center [315, 136] width 91 height 19
select select "1413"
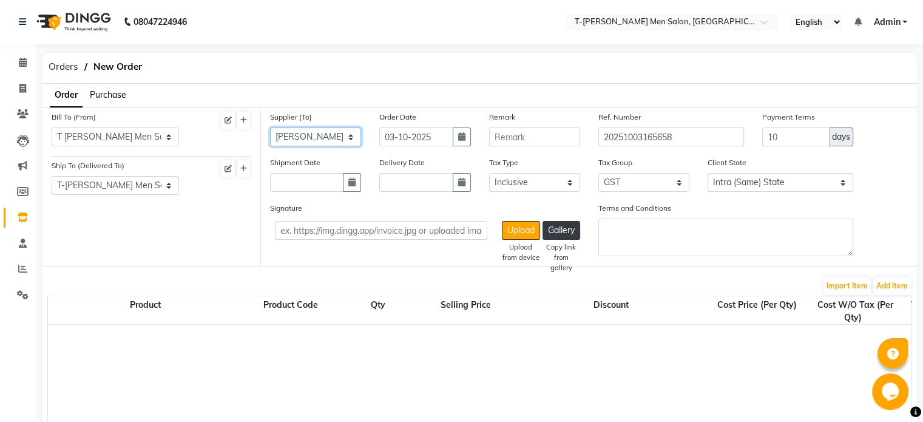
click at [270, 127] on select "Select Rahul Traders - [PERSON_NAME] POOJA ENTERPRISES - [PERSON_NAME] TRADERS …" at bounding box center [315, 136] width 91 height 19
click at [424, 136] on input "03-10-2025" at bounding box center [415, 136] width 73 height 19
select select "10"
select select "2025"
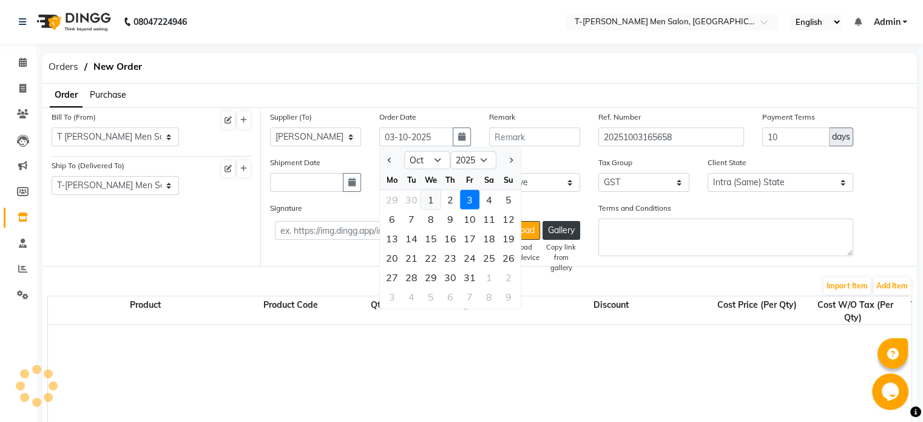
click at [436, 200] on div "1" at bounding box center [430, 199] width 19 height 19
type input "01-10-2025"
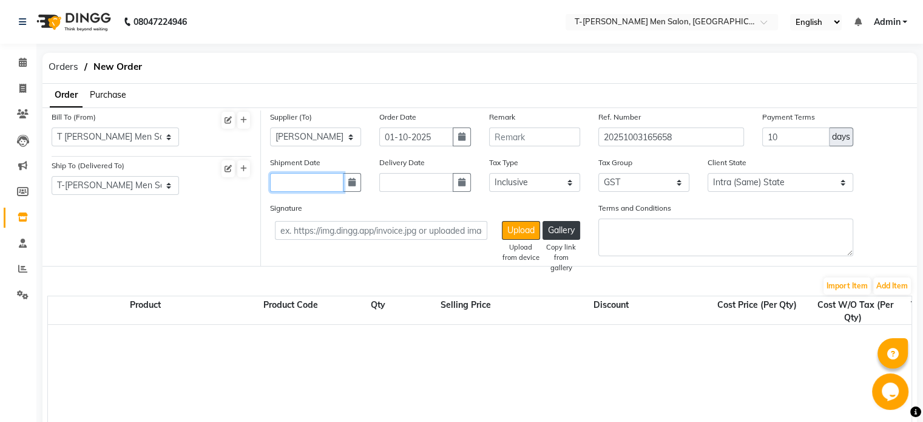
click at [323, 176] on input "text" at bounding box center [306, 182] width 73 height 19
select select "10"
select select "2025"
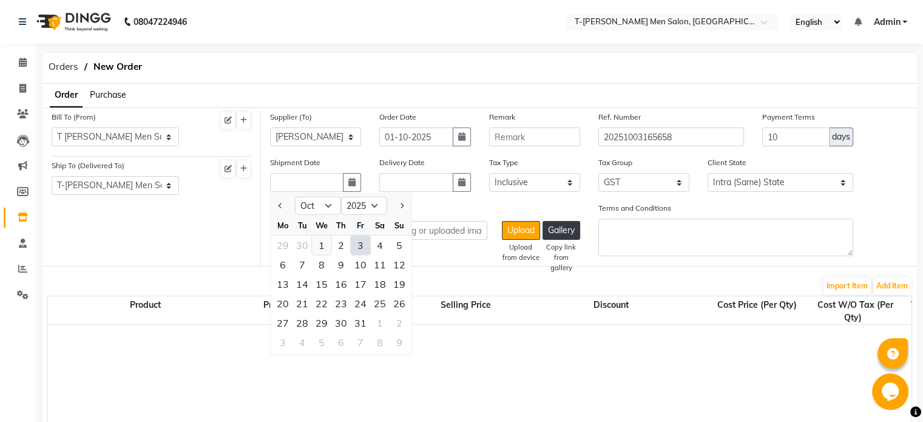
click at [323, 251] on div "1" at bounding box center [321, 244] width 19 height 19
type input "01-10-2025"
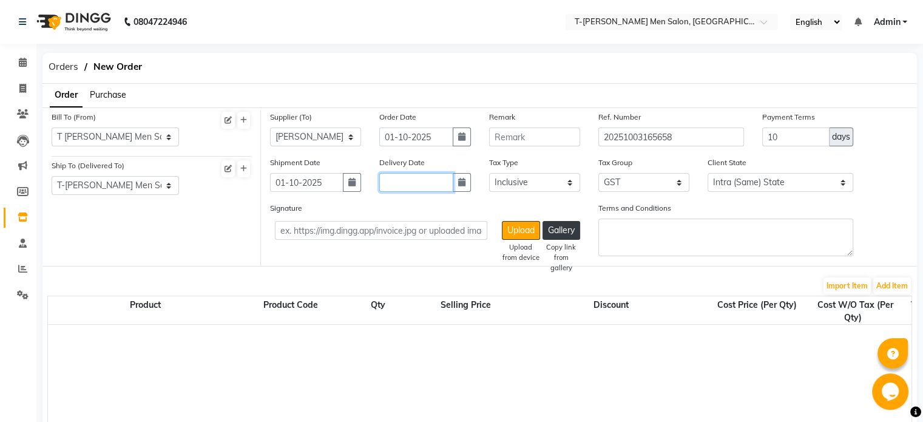
click at [393, 182] on input "text" at bounding box center [415, 182] width 73 height 19
select select "10"
select select "2025"
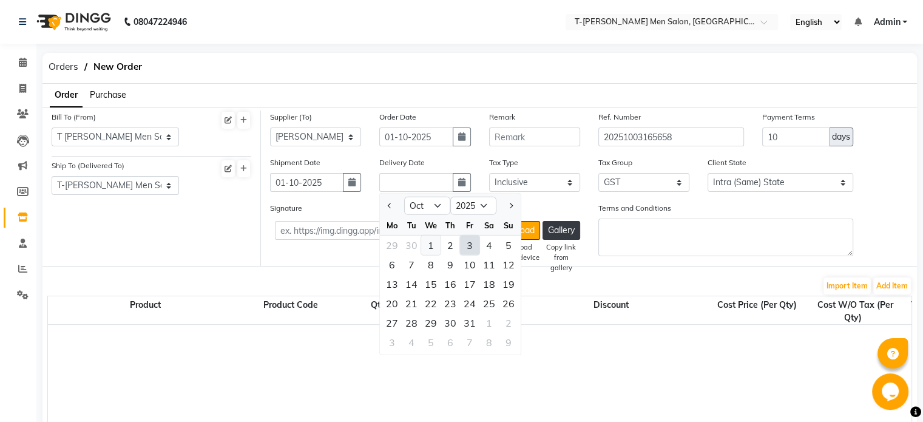
click at [428, 244] on div "1" at bounding box center [430, 244] width 19 height 19
type input "01-10-2025"
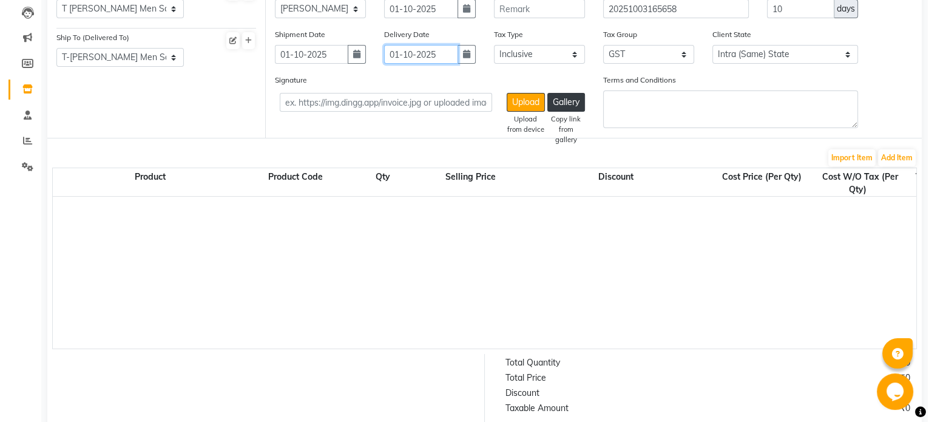
scroll to position [129, 0]
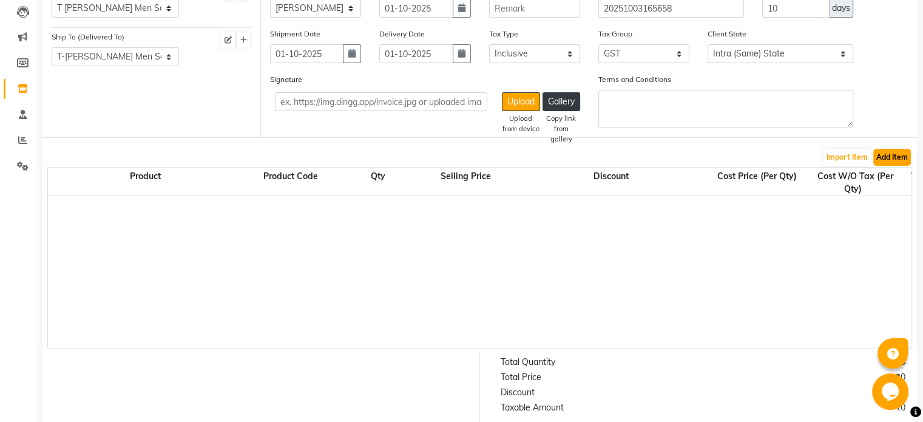
click at [886, 157] on button "Add Item" at bounding box center [892, 157] width 38 height 17
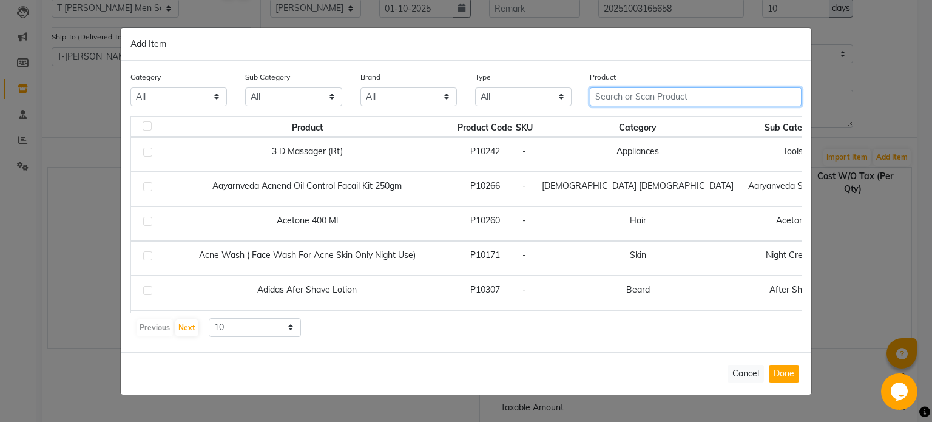
click at [632, 97] on input "text" at bounding box center [696, 96] width 212 height 19
type input "l"
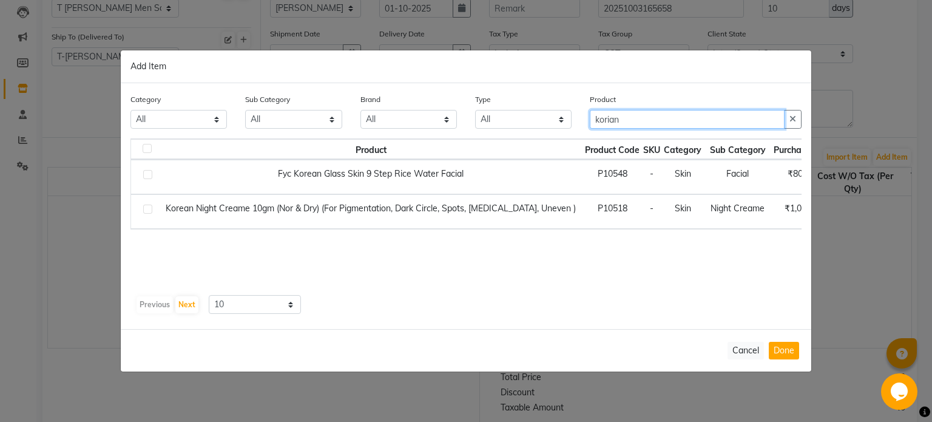
type input "korian"
click at [146, 212] on label at bounding box center [147, 208] width 9 height 9
click at [146, 212] on input "checkbox" at bounding box center [147, 210] width 8 height 8
checkbox input "true"
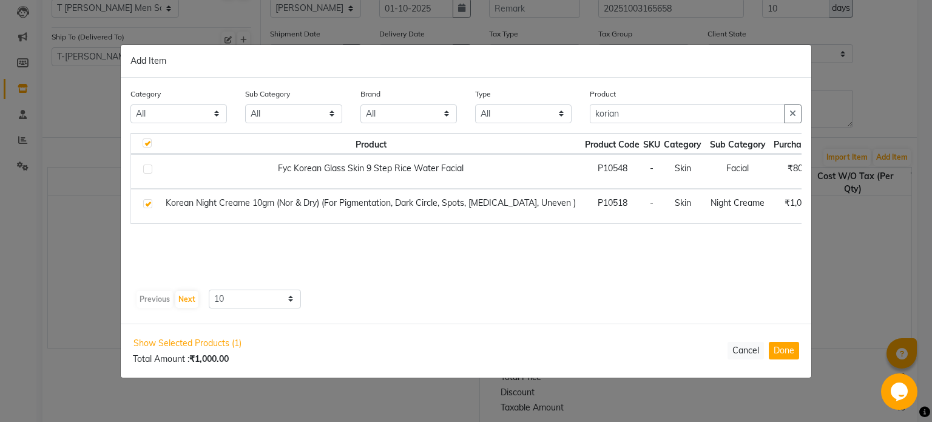
scroll to position [0, 121]
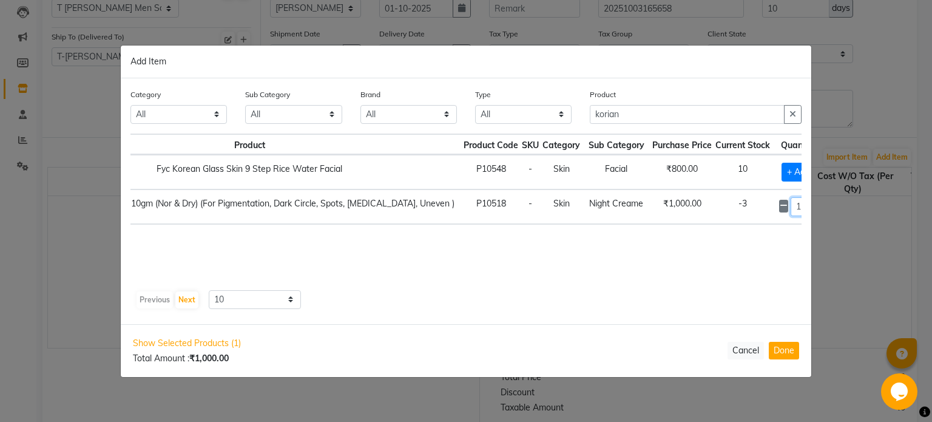
click at [791, 211] on input "1" at bounding box center [799, 206] width 16 height 19
type input "3"
type input "4"
click at [650, 115] on input "korian" at bounding box center [687, 114] width 195 height 19
type input "k"
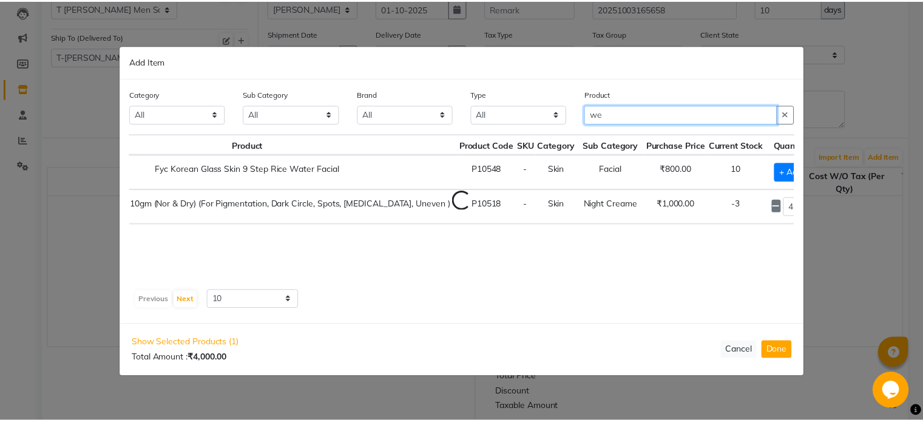
scroll to position [0, 0]
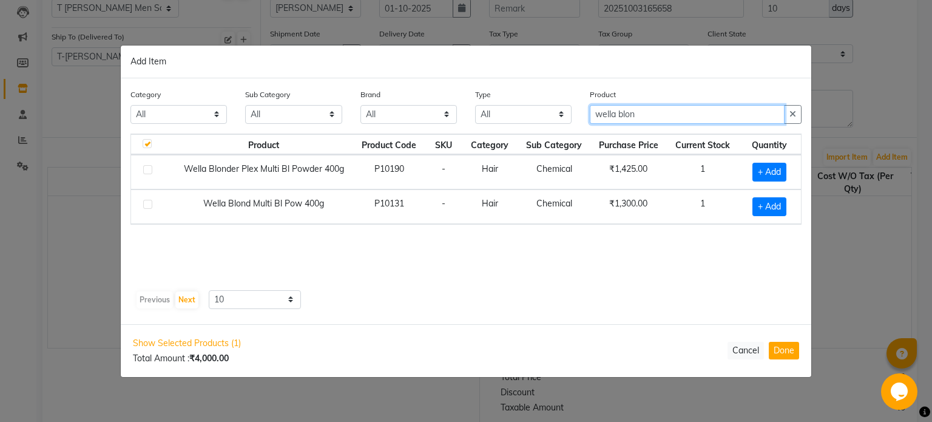
type input "wella blon"
click at [147, 167] on label at bounding box center [147, 169] width 9 height 9
click at [147, 167] on input "checkbox" at bounding box center [147, 170] width 8 height 8
checkbox input "true"
checkbox input "false"
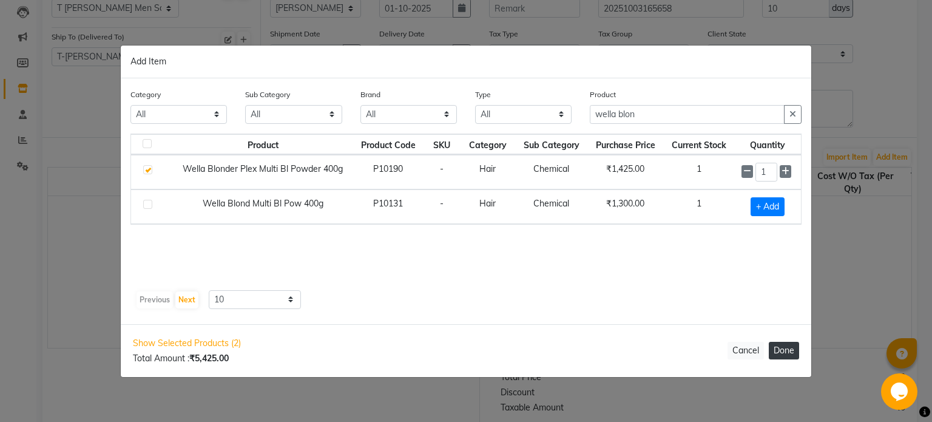
click at [783, 348] on button "Done" at bounding box center [784, 351] width 30 height 18
select select "1882"
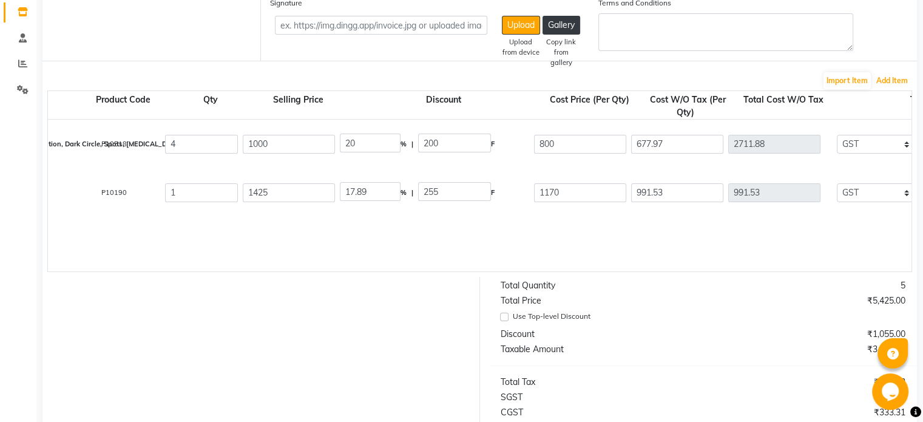
scroll to position [0, 157]
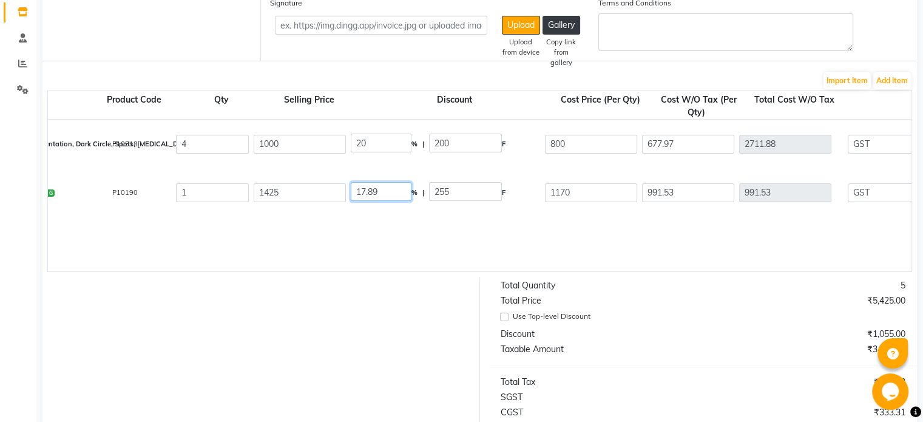
drag, startPoint x: 376, startPoint y: 195, endPoint x: 328, endPoint y: 194, distance: 48.5
click at [328, 194] on div "Wella Blonder Plex Multi Bl Powder 400g 400 G P10190 1 1425 17.89 % | 255 F 117…" at bounding box center [849, 192] width 1935 height 49
type input "38"
type input "541.5"
type input "883.5"
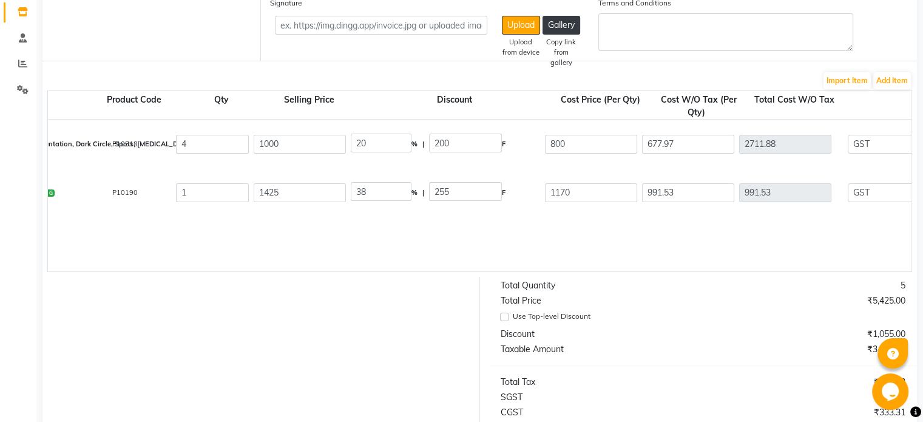
type input "748.73"
type input "134.77"
type input "883.5"
click at [397, 230] on div "Korean Night Creame 10gm (Nor & Dry) (For Pigmentation, Dark Circle, Spots, [ME…" at bounding box center [849, 196] width 1917 height 152
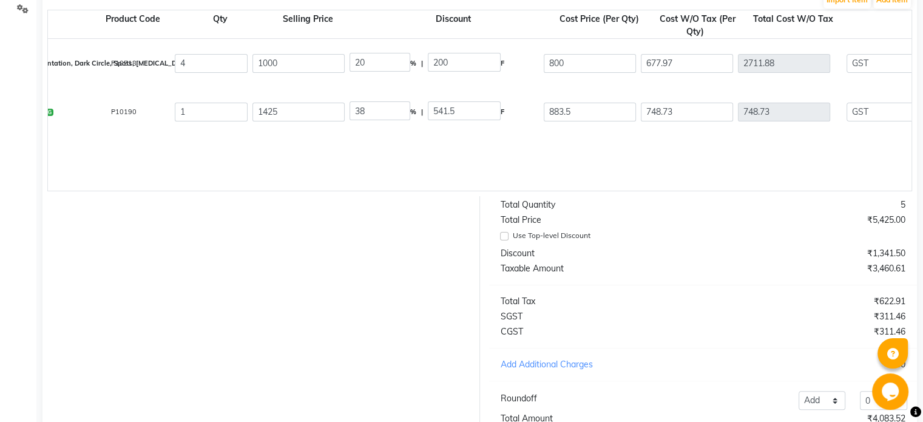
scroll to position [0, 153]
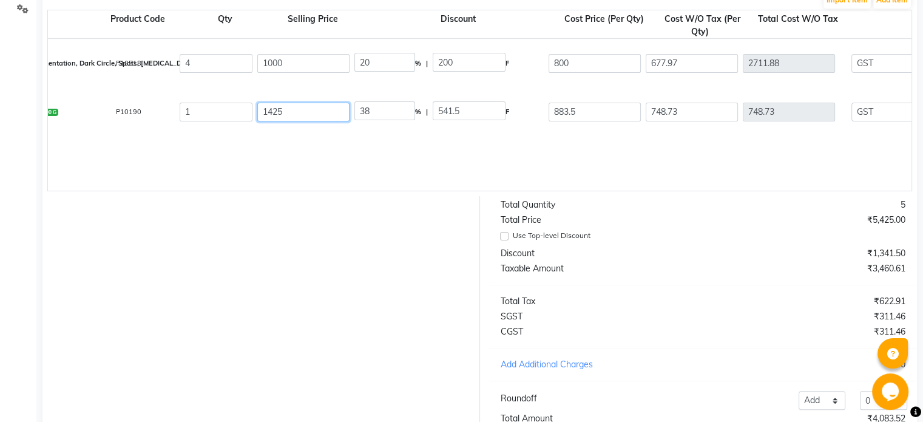
drag, startPoint x: 289, startPoint y: 116, endPoint x: 274, endPoint y: 115, distance: 15.2
click at [274, 115] on input "1425" at bounding box center [303, 112] width 92 height 19
type input "149"
type input "363.42"
type input "1499"
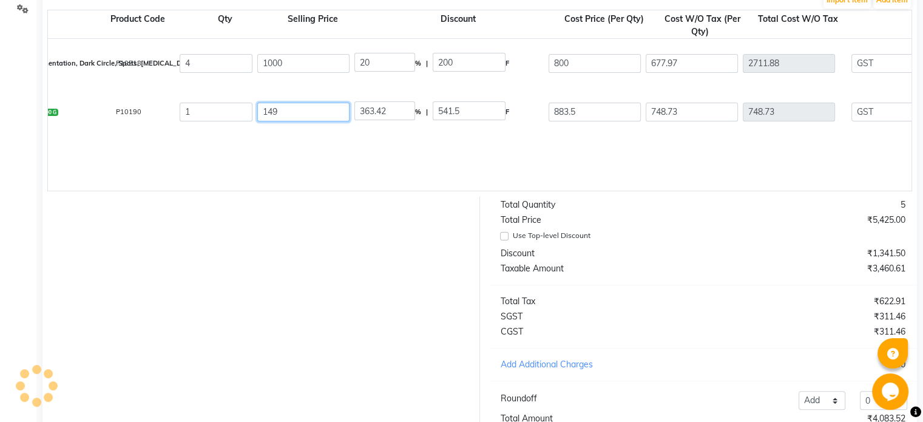
type input "36.12"
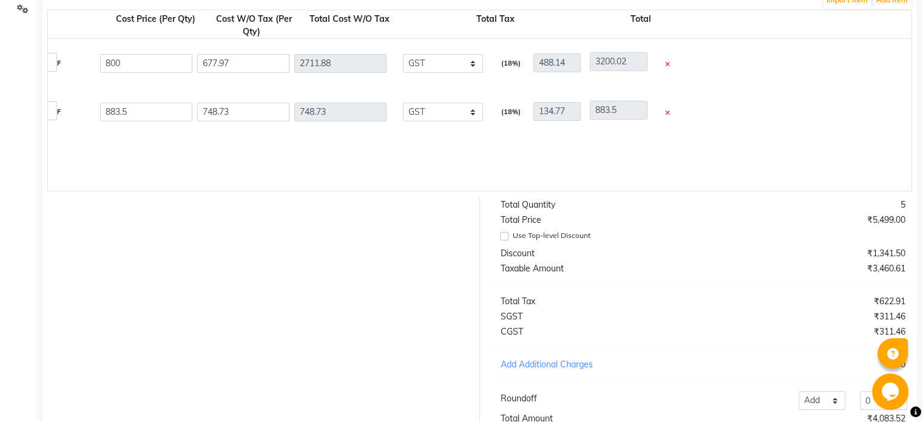
scroll to position [0, 602]
type input "1499"
type input "41.06"
type input "615.5"
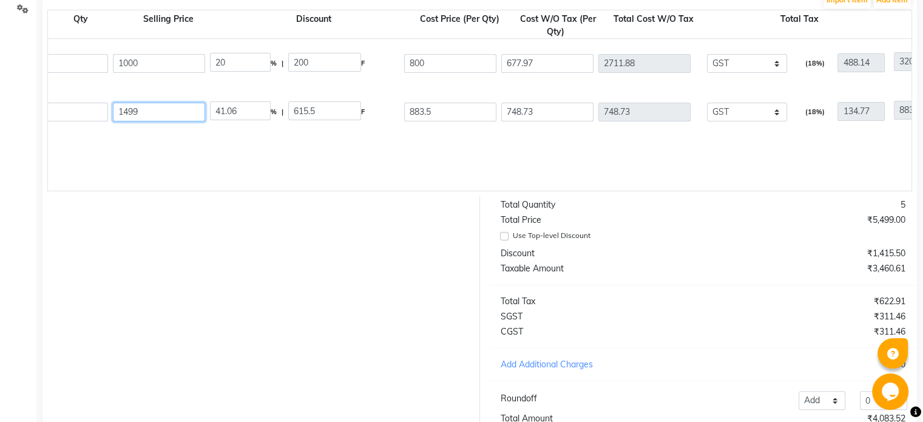
scroll to position [0, 289]
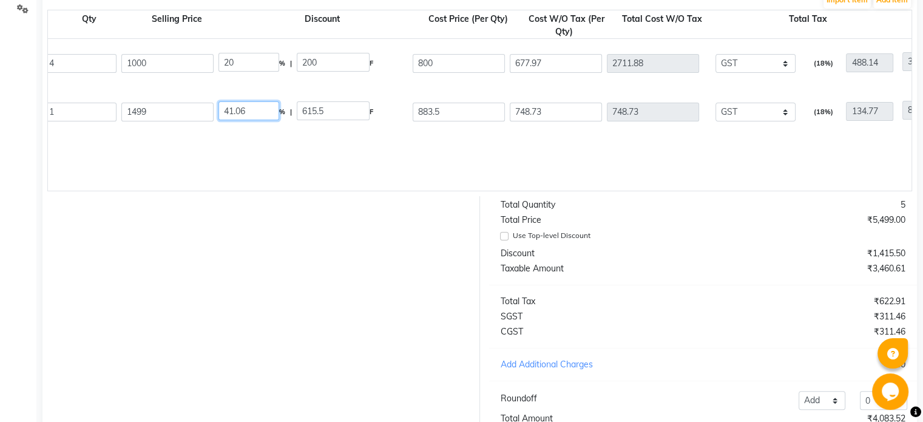
drag, startPoint x: 248, startPoint y: 109, endPoint x: 194, endPoint y: 113, distance: 54.2
click at [194, 113] on div "Wella Blonder Plex Multi Bl Powder 400g 400 G P10190 1 1499 41.06 % | 615.5 F 8…" at bounding box center [717, 111] width 1935 height 49
type input "38"
type input "569.62"
type input "929.38"
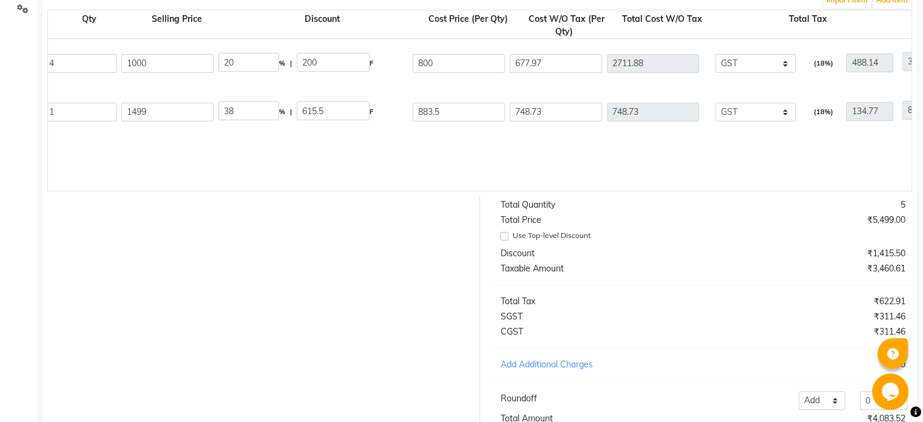
type input "787.61"
type input "141.77"
type input "929.38"
click at [281, 133] on div "Wella Blonder Plex Multi Bl Powder 400g 400 G P10190 1 1499 38 % | 569.62 F 929…" at bounding box center [717, 111] width 1935 height 49
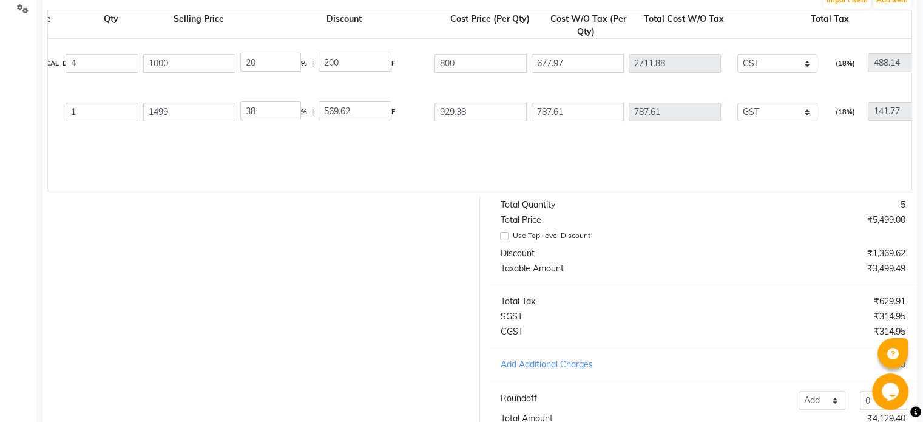
scroll to position [0, 262]
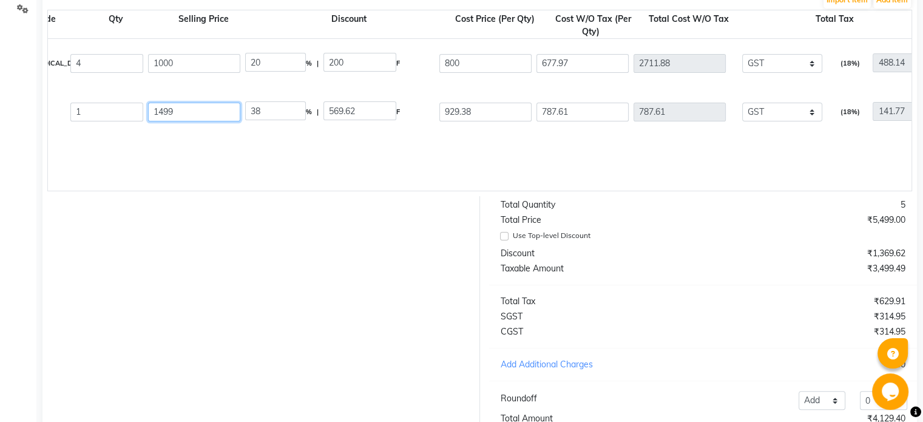
click at [182, 117] on input "1499" at bounding box center [194, 112] width 92 height 19
type input "149"
type input "382.3"
type input "14"
type input "4068.71"
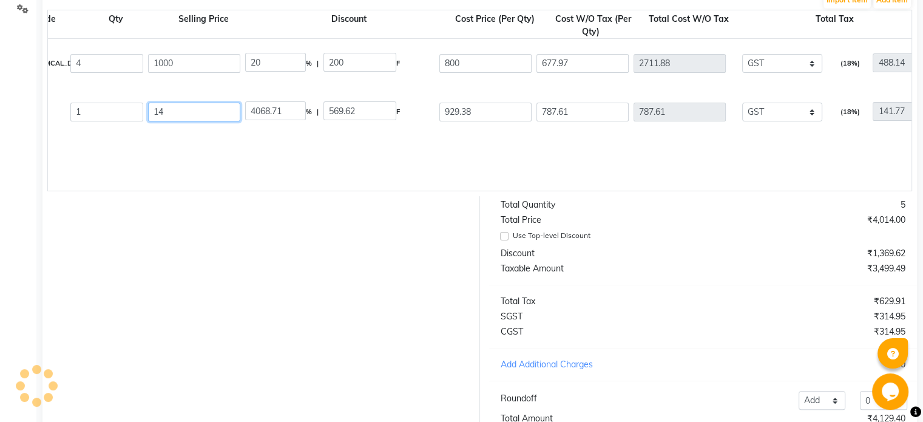
type input "145"
type input "392.84"
type input "1459"
type input "39.04"
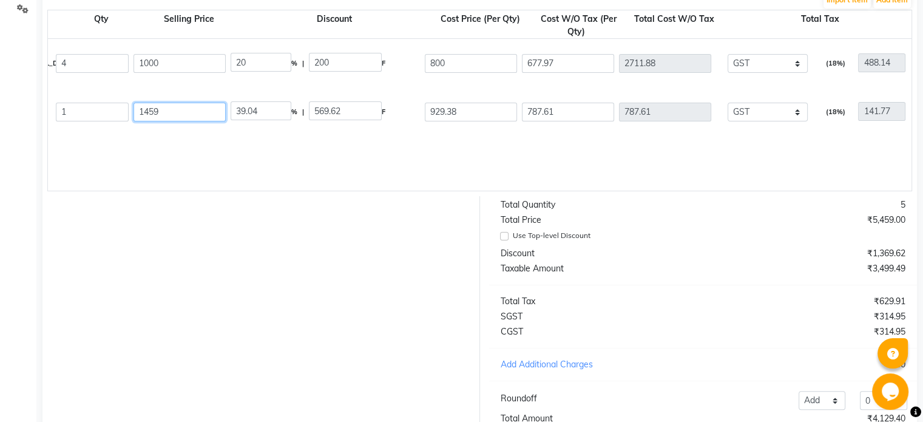
scroll to position [0, 278]
type input "1459"
type input "36.3"
type input "529.62"
drag, startPoint x: 266, startPoint y: 113, endPoint x: 189, endPoint y: 111, distance: 77.1
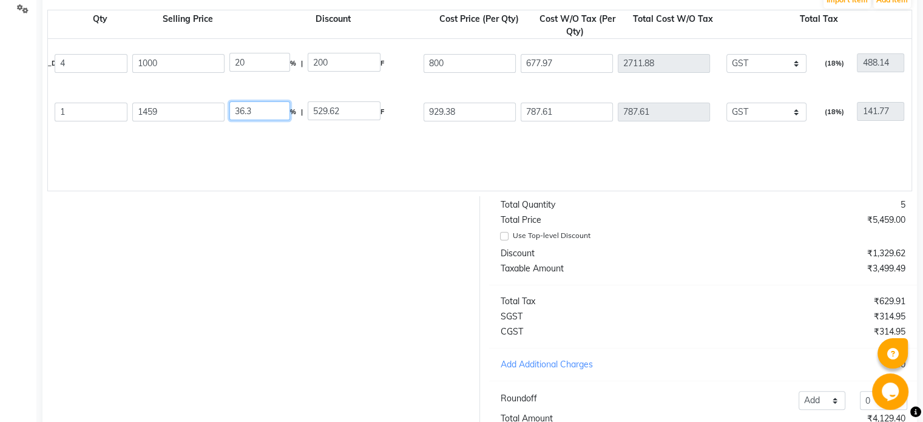
click at [189, 111] on div "Wella Blonder Plex Multi Bl Powder 400g 400 G P10190 1 1459 36.3 % | 529.62 F 9…" at bounding box center [728, 111] width 1935 height 49
type input "38"
type input "554.42"
type input "904.58"
type input "766.59"
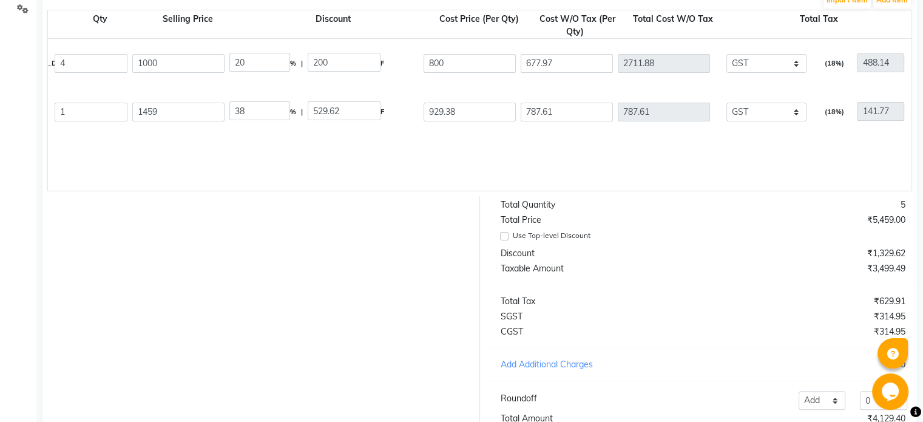
type input "766.59"
type input "137.99"
type input "904.58"
click at [216, 136] on div "Wella Blonder Plex Multi Bl Powder 400g 400 G P10190 1 1459 38 % | 554.42 F 904…" at bounding box center [728, 111] width 1935 height 49
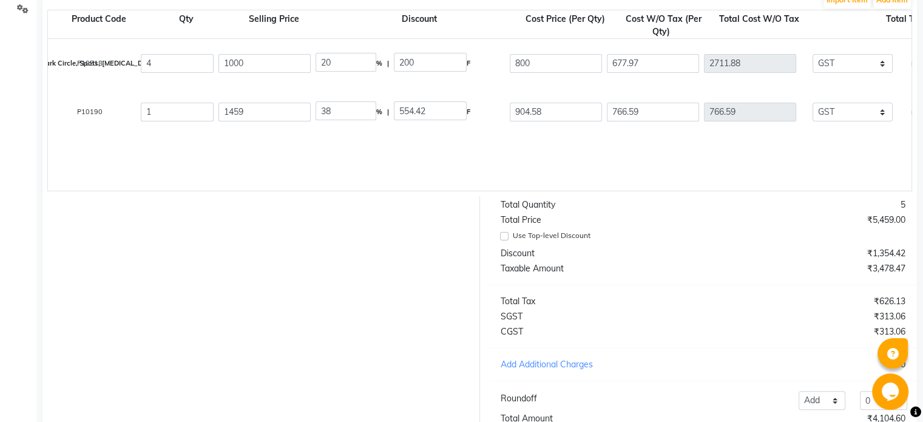
scroll to position [0, 182]
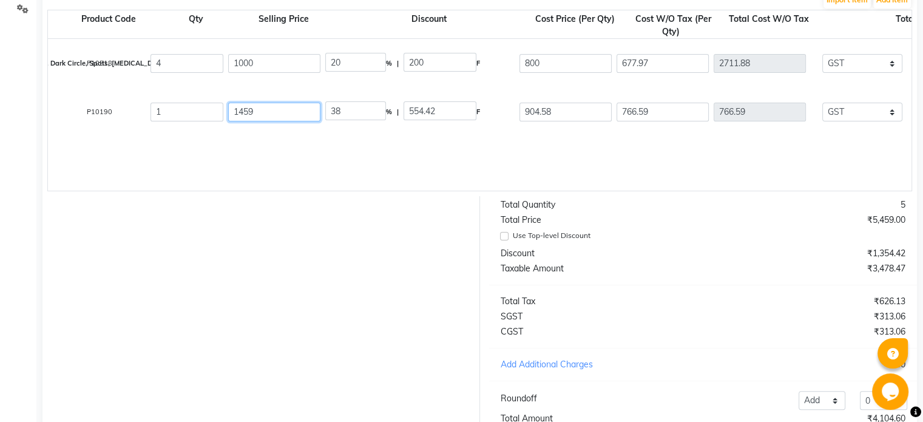
click at [262, 115] on input "1459" at bounding box center [274, 112] width 92 height 19
type input "145"
type input "382.36"
type input "14"
type input "3960.14"
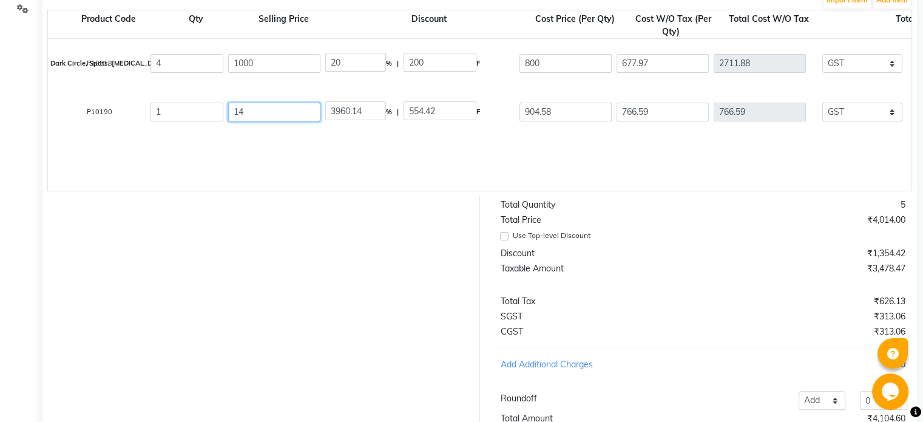
type input "144"
type input "385.01"
type input "1449"
type input "38.26"
type input "1449"
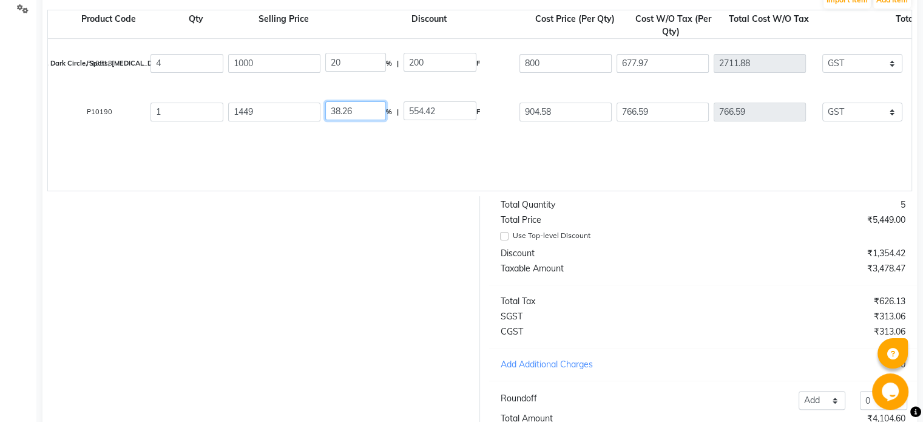
type input "37.57"
type input "544.42"
click at [362, 114] on input "37.57" at bounding box center [355, 110] width 61 height 19
drag, startPoint x: 362, startPoint y: 114, endPoint x: 302, endPoint y: 116, distance: 60.1
click at [302, 116] on div "Wella Blonder Plex Multi Bl Powder 400g 400 G P10190 1 1449 37.57 % | 544.42 F …" at bounding box center [824, 111] width 1935 height 49
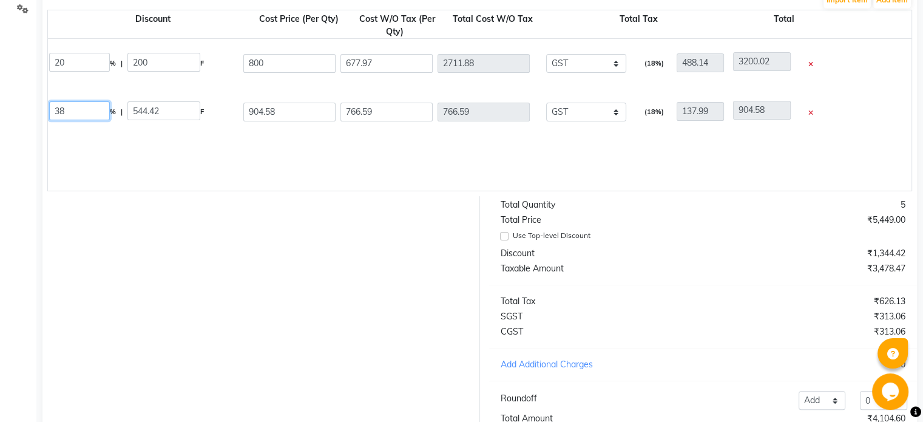
scroll to position [0, 524]
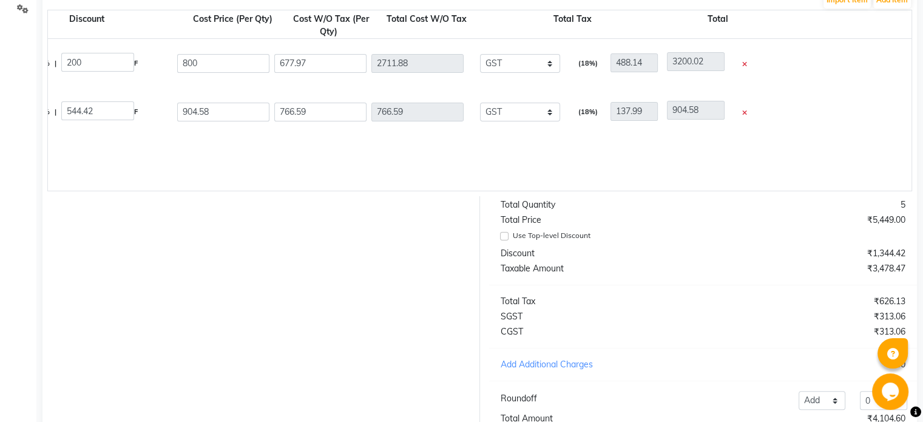
type input "38"
type input "550.62"
type input "898.38"
type input "761.34"
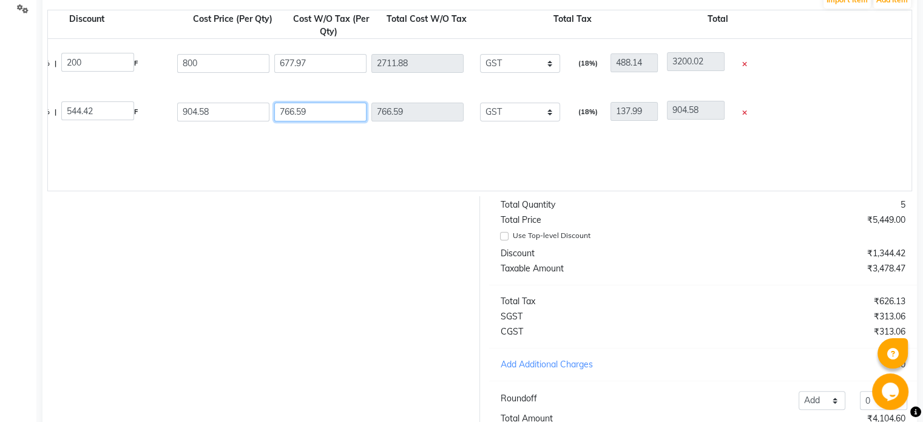
type input "137.04"
type input "898.38"
click at [302, 116] on input "761.34" at bounding box center [320, 112] width 92 height 19
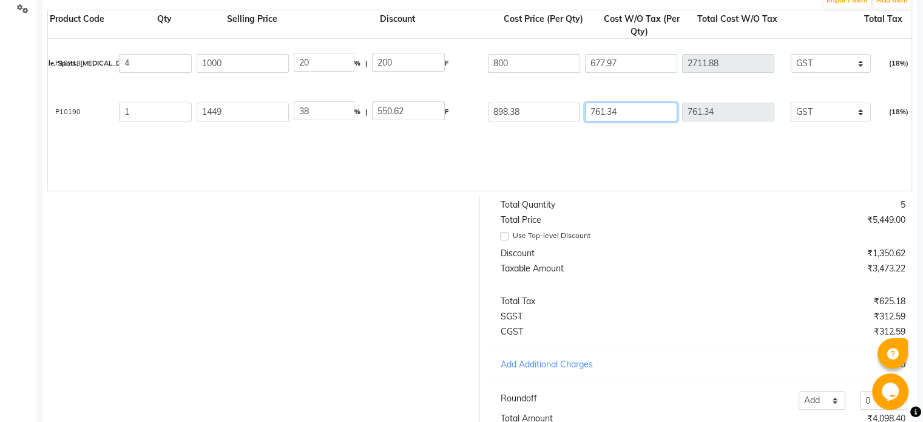
scroll to position [0, 213]
click at [333, 116] on input "38" at bounding box center [324, 110] width 61 height 19
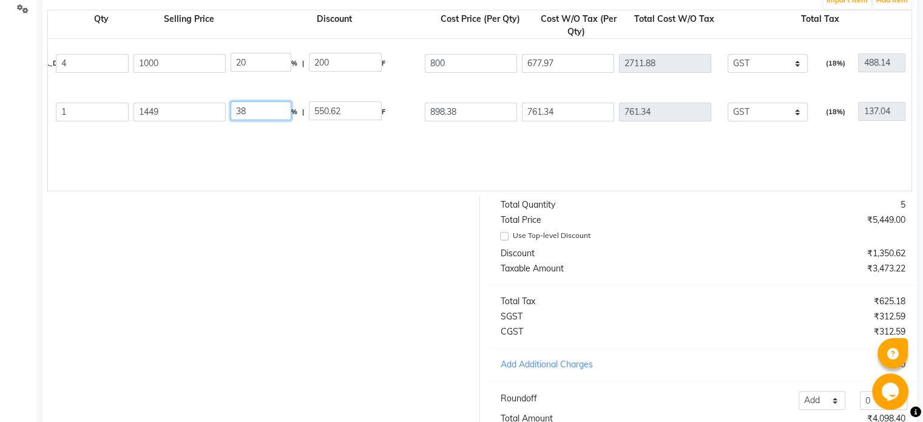
scroll to position [0, 281]
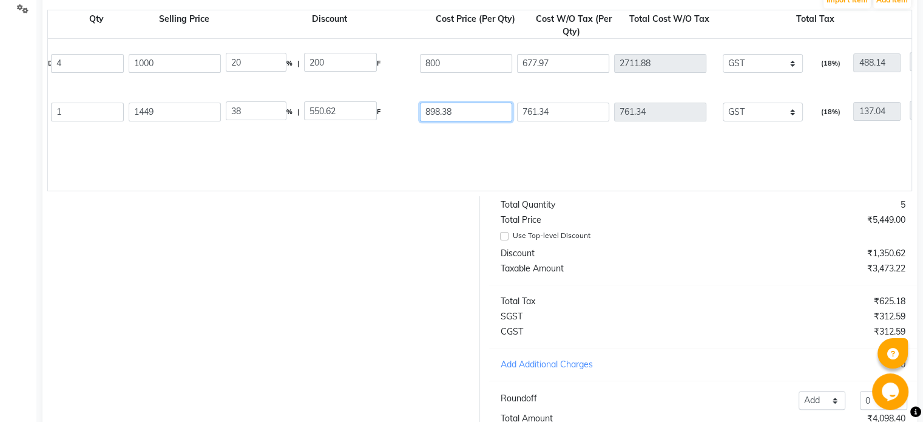
drag, startPoint x: 462, startPoint y: 112, endPoint x: 380, endPoint y: 123, distance: 82.5
click at [380, 123] on div "Wella Blonder Plex Multi Bl Powder 400g 400 G P10190 1 1449 38 % | 550.62 F 898…" at bounding box center [724, 111] width 1935 height 49
type input "899"
type input "37.96"
type input "550"
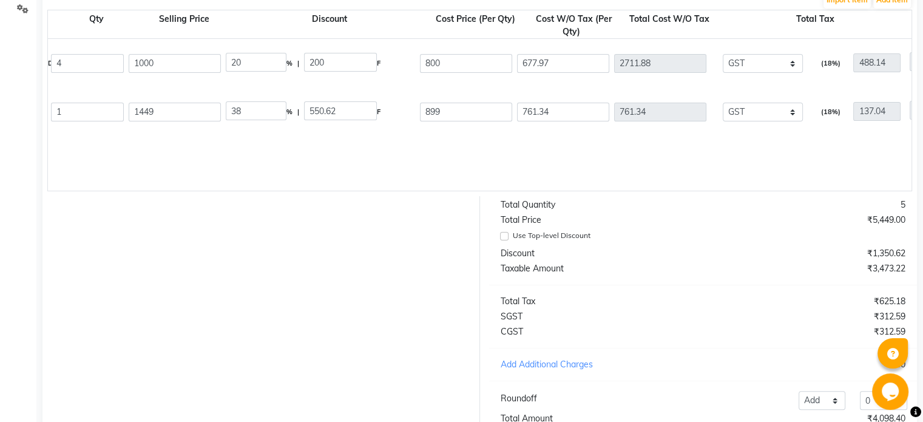
type input "761.86"
type input "137.13"
type input "898.99"
click at [380, 122] on div "37.96 % | 550 F" at bounding box center [320, 111] width 189 height 21
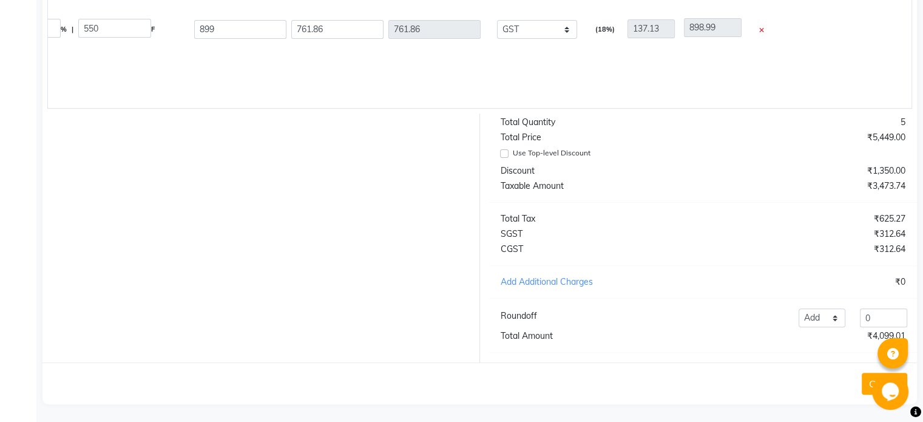
scroll to position [381, 0]
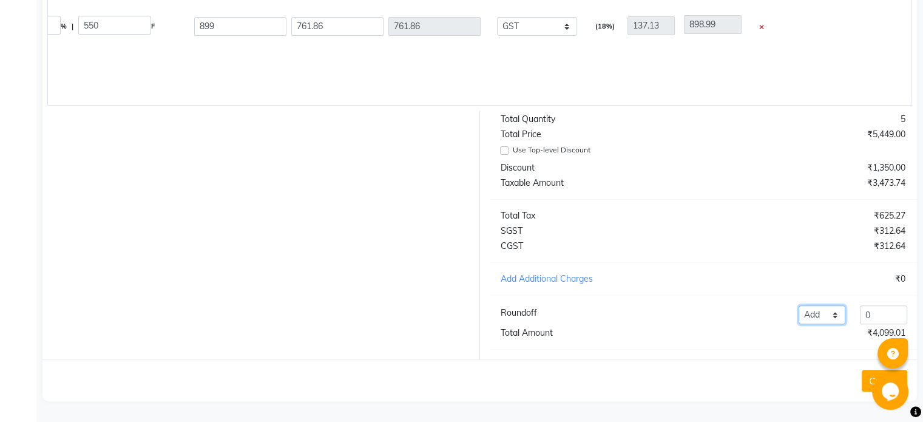
click at [815, 314] on select "Add Reduce" at bounding box center [821, 314] width 47 height 19
select select "reduce"
click at [798, 305] on select "Add Reduce" at bounding box center [821, 314] width 47 height 19
click at [872, 311] on input "0" at bounding box center [883, 314] width 47 height 19
type input "0.01"
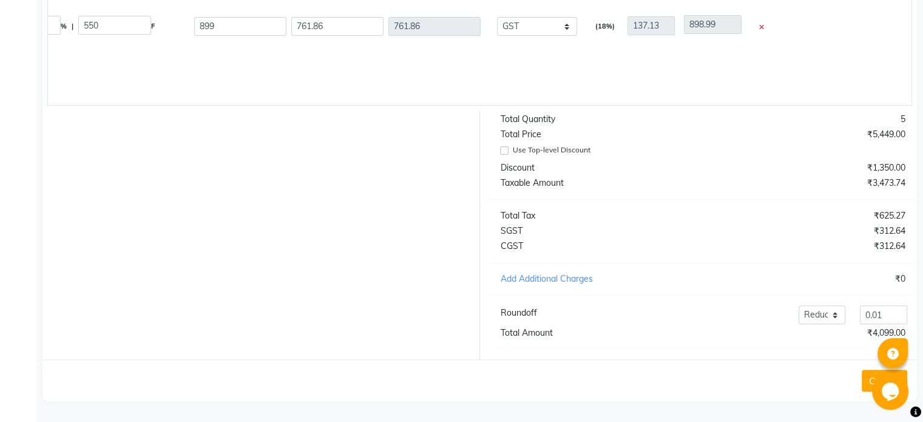
click at [869, 376] on button "Create" at bounding box center [884, 380] width 46 height 22
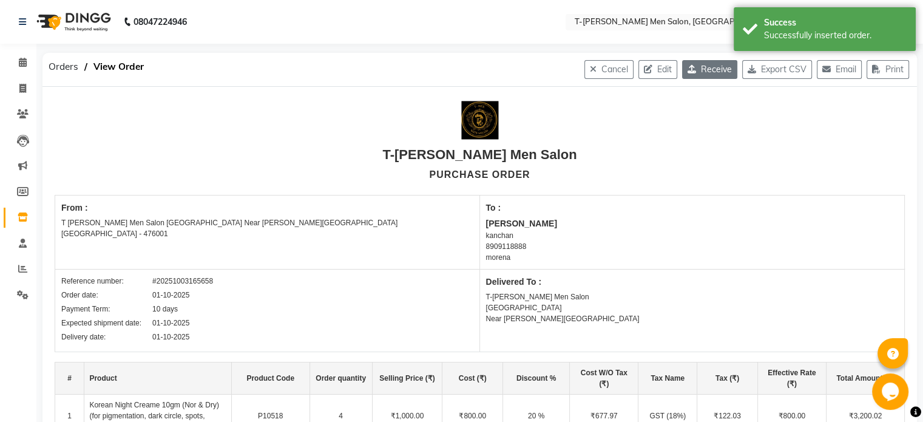
click at [701, 76] on button "Receive" at bounding box center [709, 69] width 55 height 19
select select "548"
select select "547"
select select "1413"
select select "true"
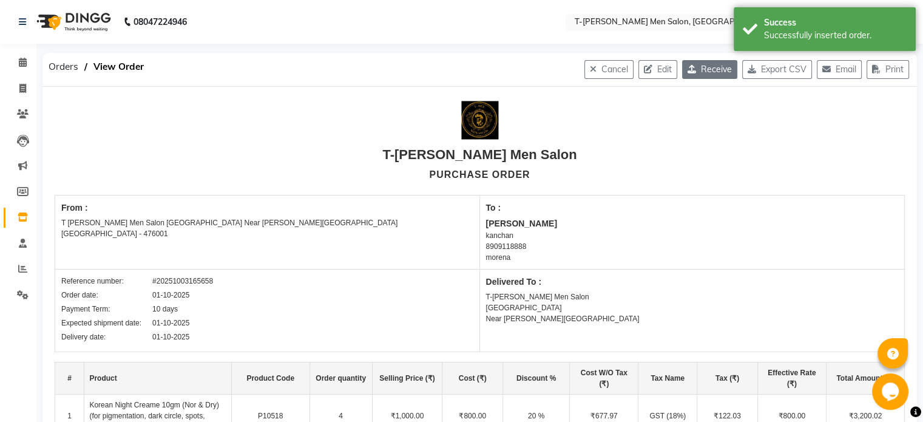
select select "1882"
select select "reduce"
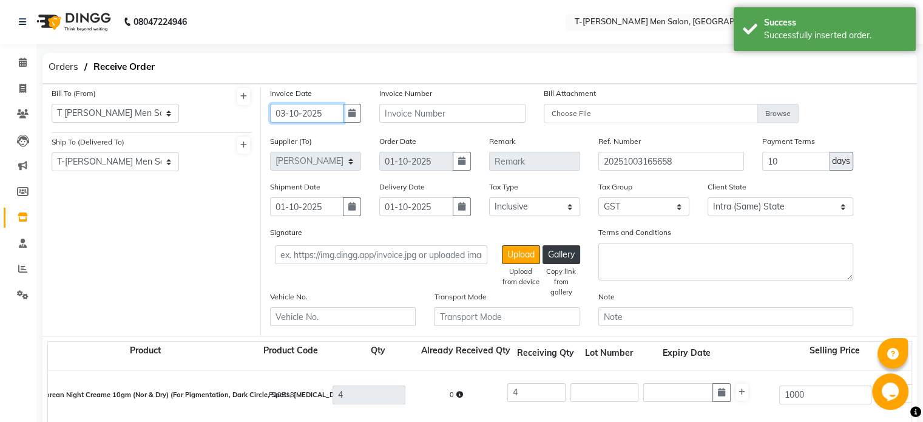
click at [289, 112] on input "03-10-2025" at bounding box center [306, 113] width 73 height 19
select select "10"
select select "2025"
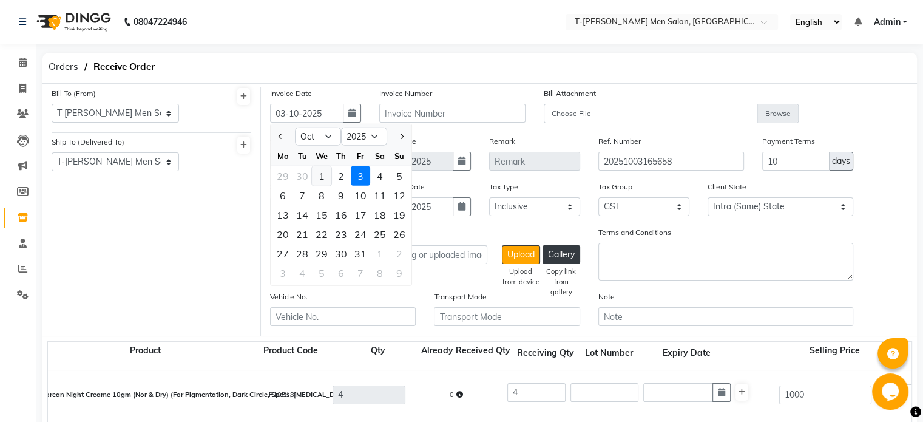
click at [320, 174] on div "1" at bounding box center [321, 175] width 19 height 19
type input "01-10-2025"
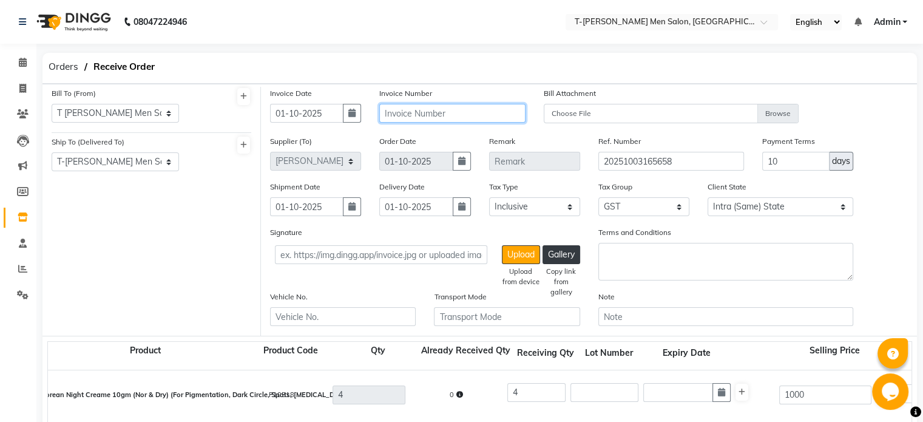
click at [401, 114] on input "text" at bounding box center [452, 113] width 146 height 19
paste input "0520/INV/25-26"
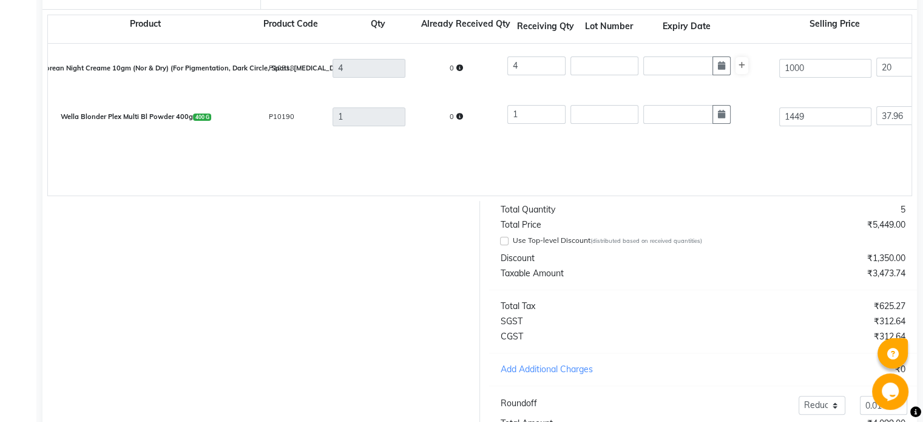
scroll to position [428, 0]
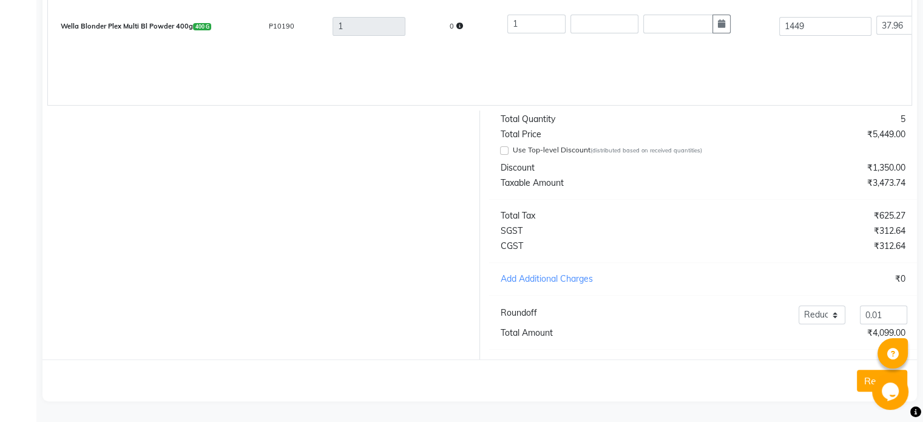
type input "0520/INV/25-26"
click at [871, 379] on button "Receive" at bounding box center [882, 380] width 50 height 22
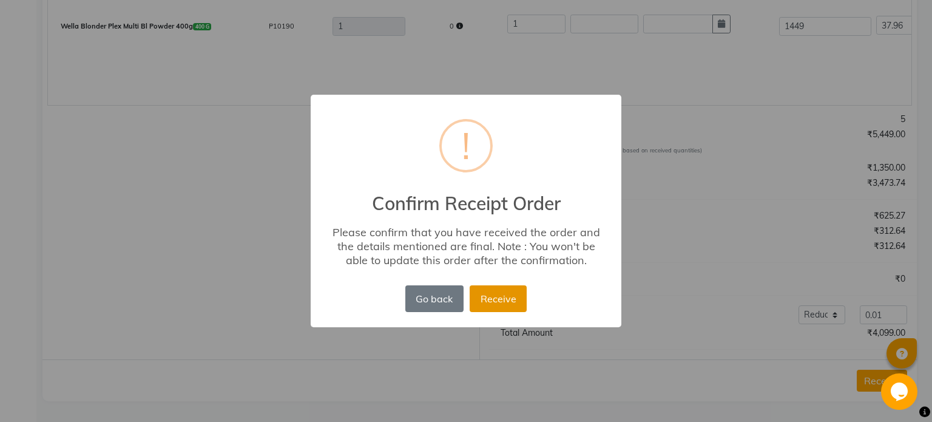
click at [503, 298] on button "Receive" at bounding box center [498, 298] width 57 height 27
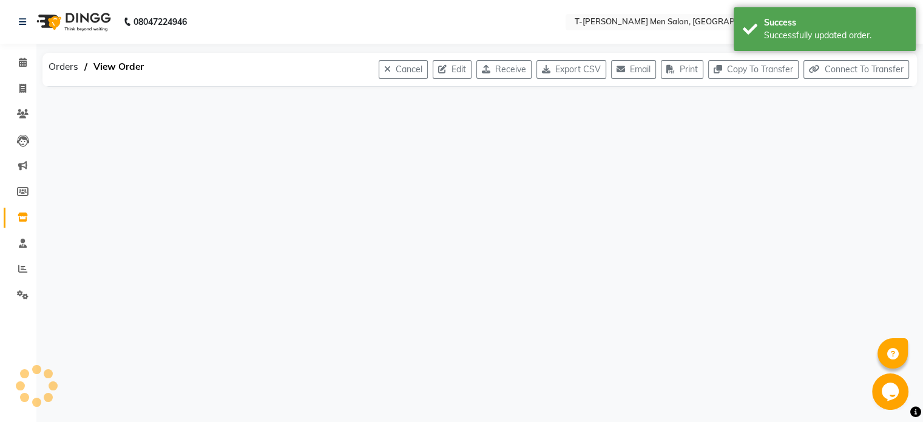
scroll to position [0, 0]
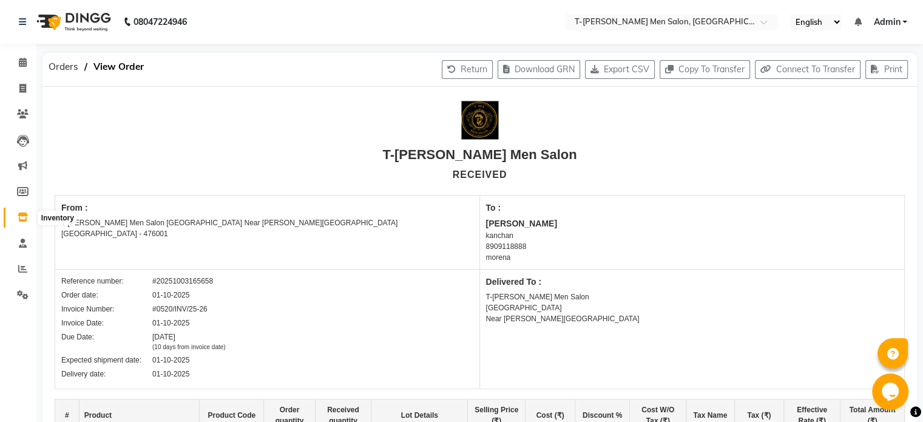
click at [21, 221] on icon at bounding box center [23, 216] width 10 height 9
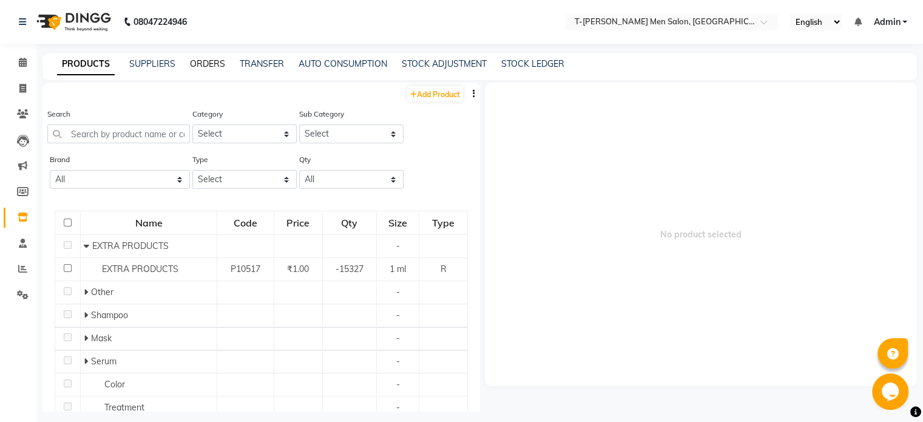
click at [194, 63] on link "ORDERS" at bounding box center [207, 63] width 35 height 11
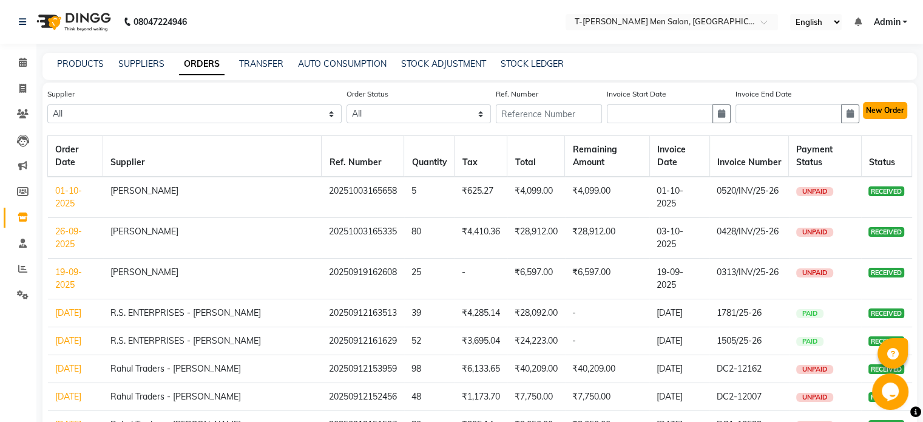
click at [882, 114] on button "New Order" at bounding box center [885, 110] width 44 height 17
select select "true"
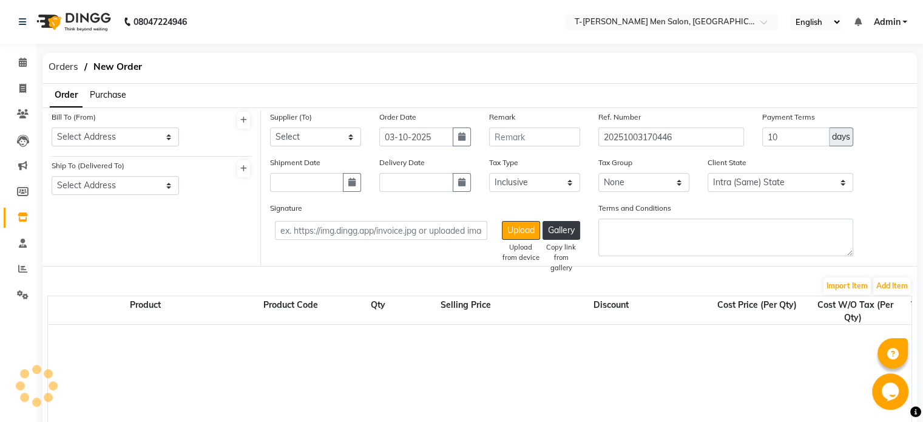
select select "1882"
click at [137, 138] on select "Select Address [GEOGRAPHIC_DATA][PERSON_NAME] Near [PERSON_NAME][GEOGRAPHIC_DAT…" at bounding box center [115, 136] width 127 height 19
select select "548"
click at [52, 127] on select "Select Address [GEOGRAPHIC_DATA][PERSON_NAME] Near [PERSON_NAME][GEOGRAPHIC_DAT…" at bounding box center [115, 136] width 127 height 19
click at [131, 193] on select "Select Address T-[PERSON_NAME][GEOGRAPHIC_DATA] Near [PERSON_NAME][GEOGRAPHIC_D…" at bounding box center [115, 185] width 127 height 19
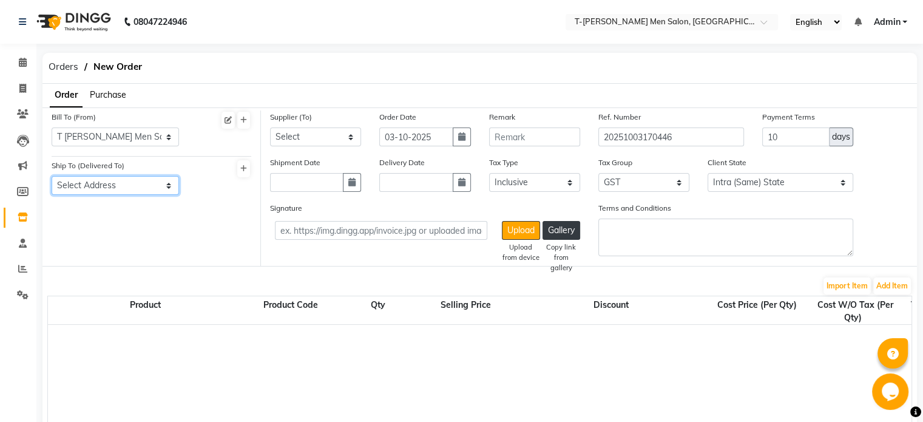
select select "549"
click at [52, 177] on select "Select Address T-[PERSON_NAME][GEOGRAPHIC_DATA] Near [PERSON_NAME][GEOGRAPHIC_D…" at bounding box center [115, 185] width 127 height 19
click at [297, 133] on select "Select Rahul Traders - [PERSON_NAME] POOJA ENTERPRISES - [PERSON_NAME] TRADERS …" at bounding box center [315, 136] width 91 height 19
select select "1413"
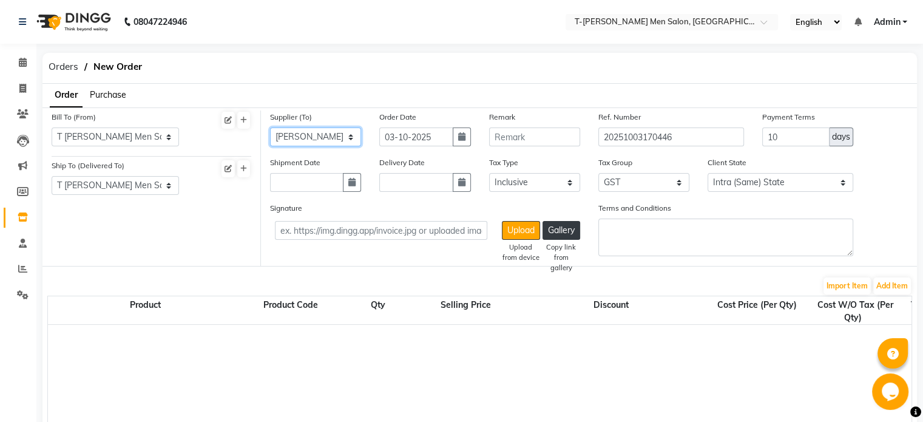
click at [270, 127] on select "Select Rahul Traders - [PERSON_NAME] POOJA ENTERPRISES - [PERSON_NAME] TRADERS …" at bounding box center [315, 136] width 91 height 19
click at [403, 137] on input "03-10-2025" at bounding box center [415, 136] width 73 height 19
select select "10"
select select "2025"
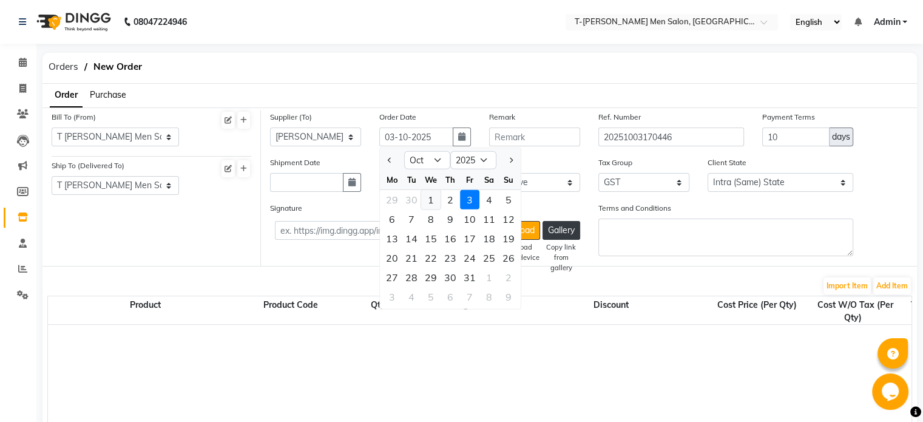
click at [433, 196] on div "1" at bounding box center [430, 199] width 19 height 19
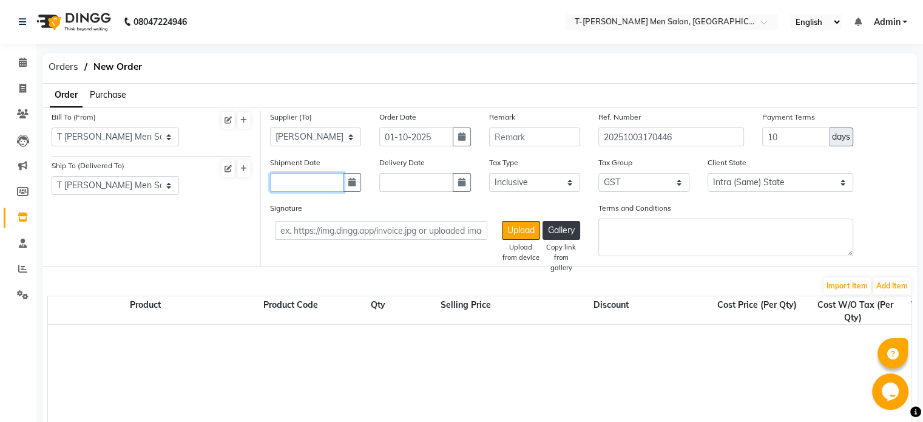
click at [302, 189] on input "text" at bounding box center [306, 182] width 73 height 19
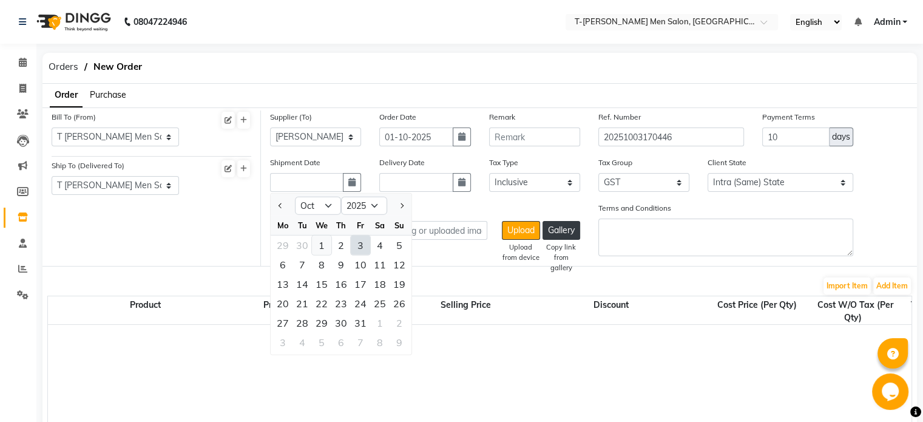
click at [320, 252] on div "1" at bounding box center [321, 244] width 19 height 19
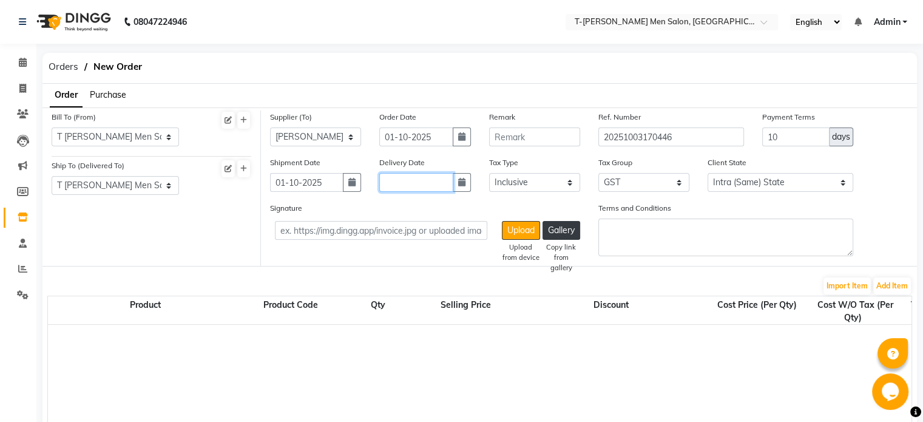
click at [399, 186] on input "text" at bounding box center [415, 182] width 73 height 19
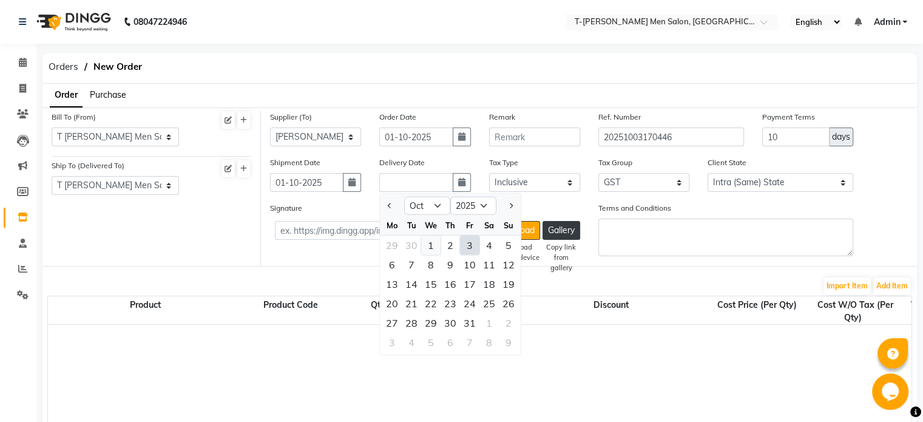
click at [426, 246] on div "1" at bounding box center [430, 244] width 19 height 19
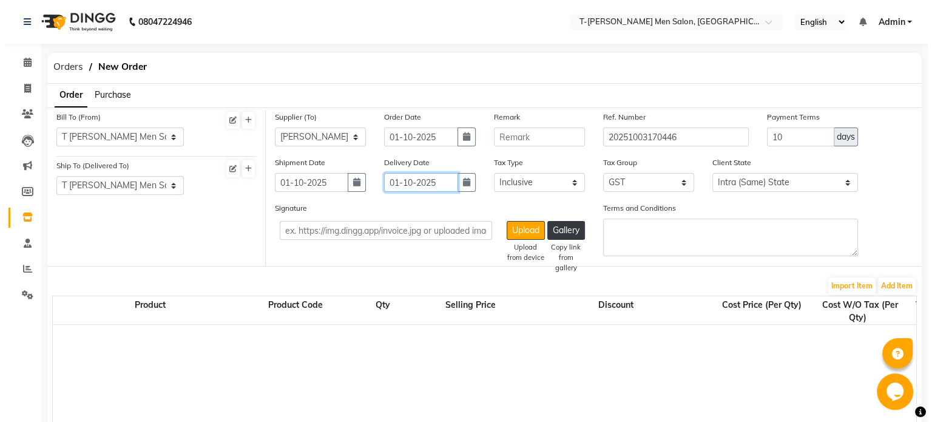
scroll to position [123, 0]
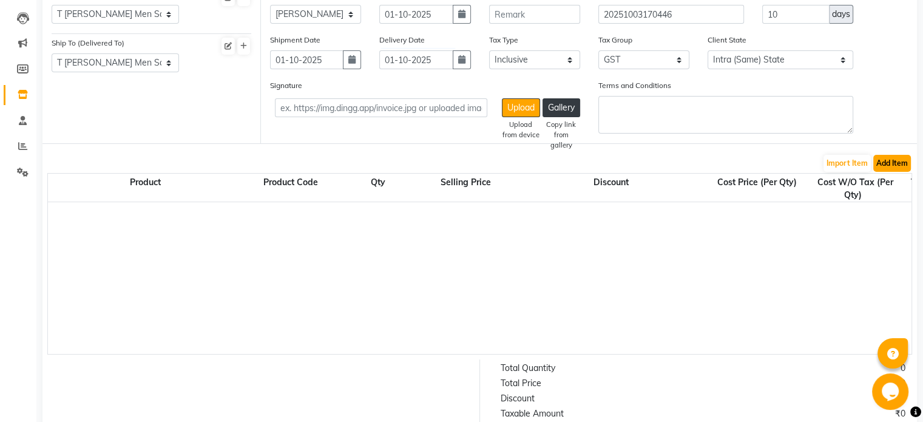
click at [881, 167] on button "Add Item" at bounding box center [892, 163] width 38 height 17
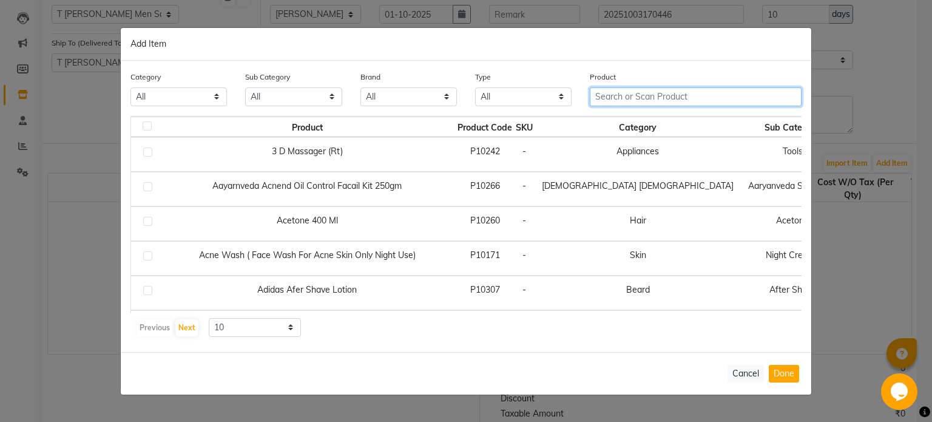
click at [621, 92] on input "text" at bounding box center [696, 96] width 212 height 19
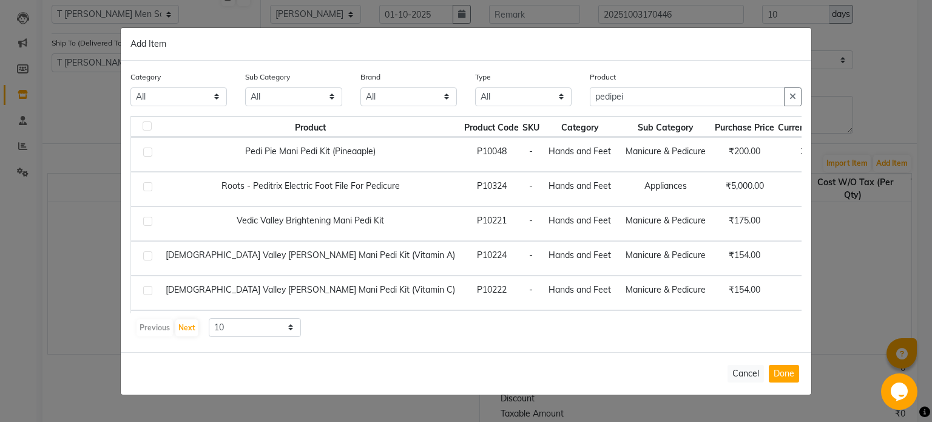
click at [150, 152] on label at bounding box center [147, 151] width 9 height 9
click at [150, 152] on input "checkbox" at bounding box center [147, 153] width 8 height 8
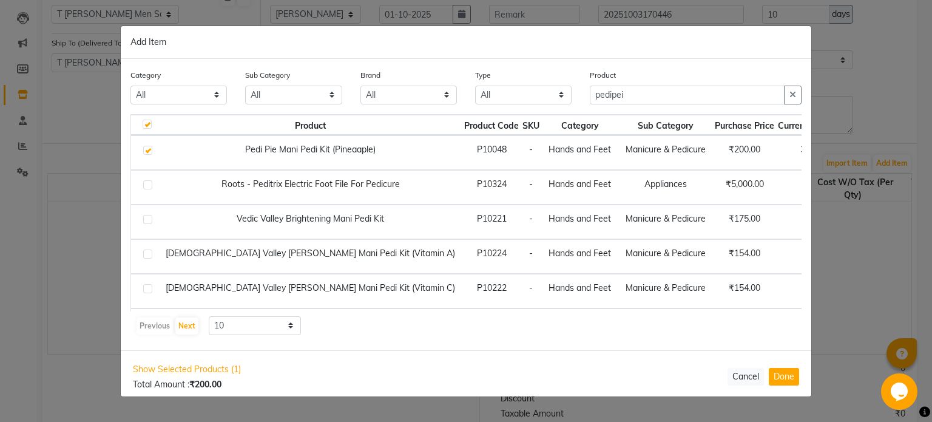
click at [853, 157] on input "1" at bounding box center [861, 152] width 16 height 19
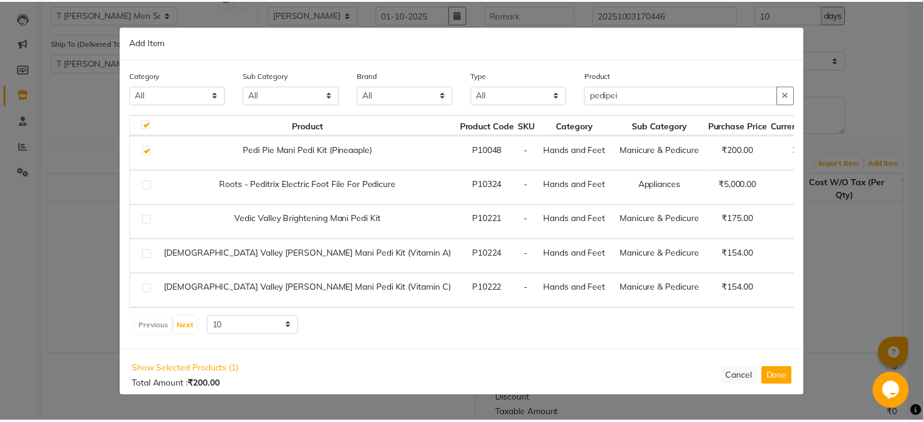
scroll to position [0, 0]
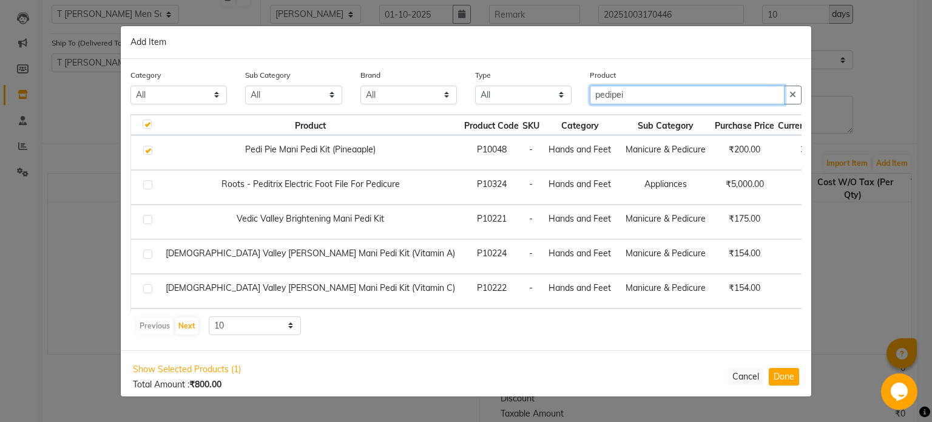
click at [633, 97] on input "pedipei" at bounding box center [687, 95] width 195 height 19
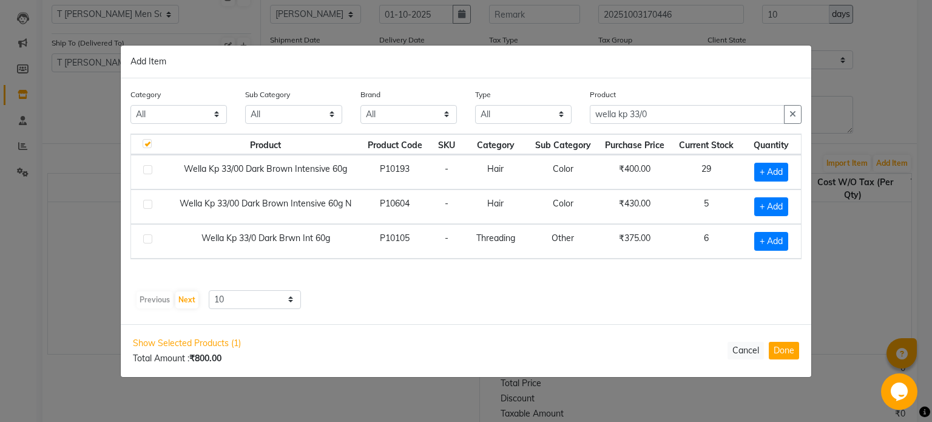
click at [146, 169] on label at bounding box center [147, 169] width 9 height 9
click at [146, 169] on input "checkbox" at bounding box center [147, 170] width 8 height 8
click at [769, 175] on input "1" at bounding box center [768, 171] width 21 height 19
click at [781, 351] on button "Done" at bounding box center [784, 351] width 30 height 18
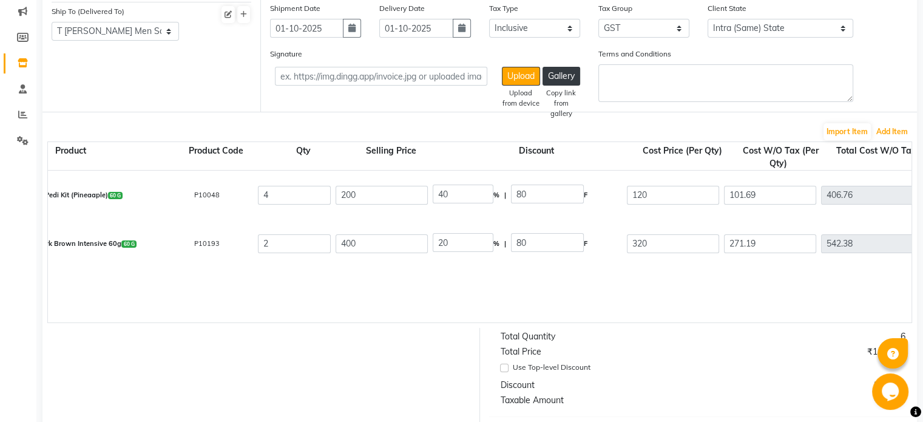
scroll to position [0, 68]
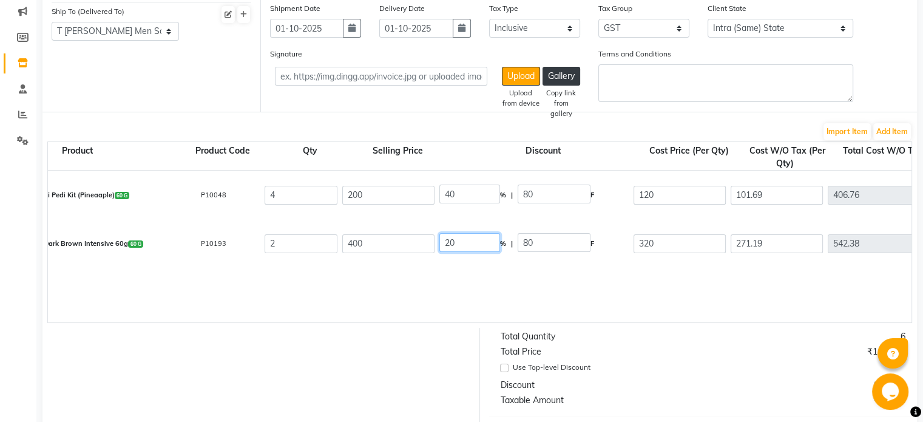
click at [451, 245] on input "20" at bounding box center [469, 242] width 61 height 19
click at [464, 194] on input "40" at bounding box center [469, 193] width 61 height 19
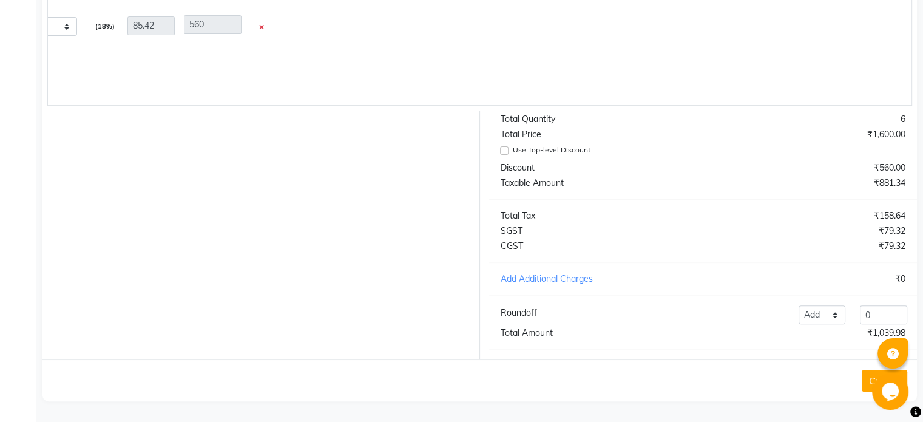
scroll to position [381, 0]
click at [866, 316] on input "0" at bounding box center [883, 314] width 47 height 19
click at [869, 374] on button "Create" at bounding box center [884, 380] width 46 height 22
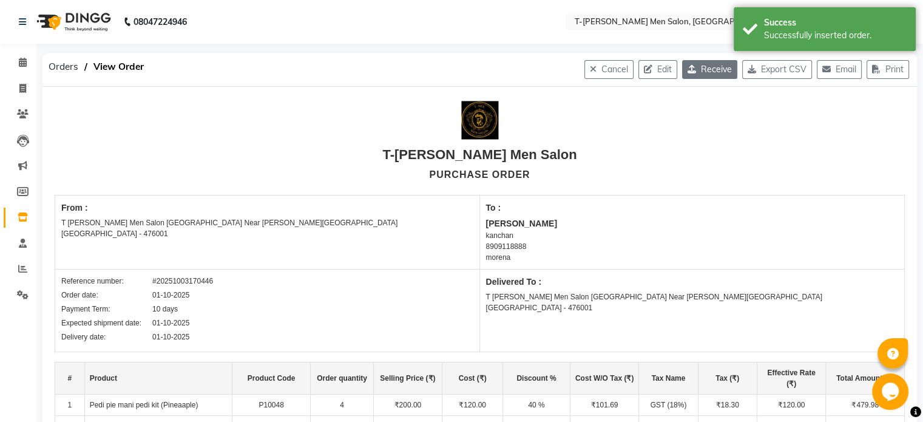
click at [685, 76] on button "Receive" at bounding box center [709, 69] width 55 height 19
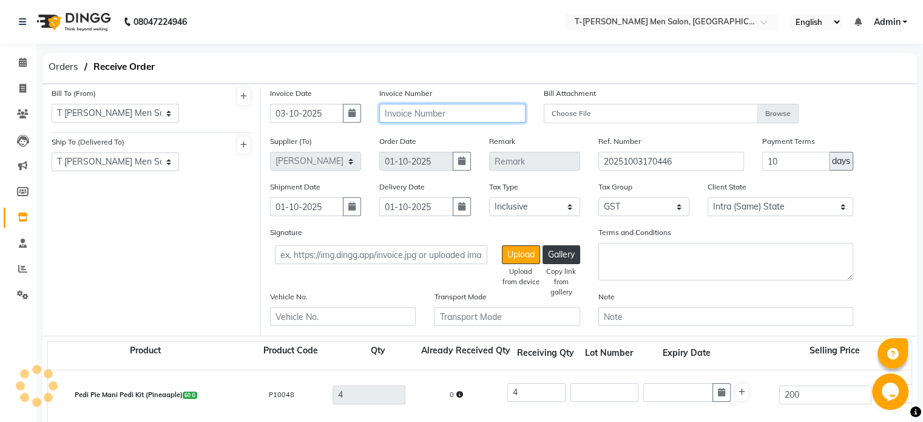
click at [382, 120] on input "text" at bounding box center [452, 113] width 146 height 19
paste input "0535/INV/25-26"
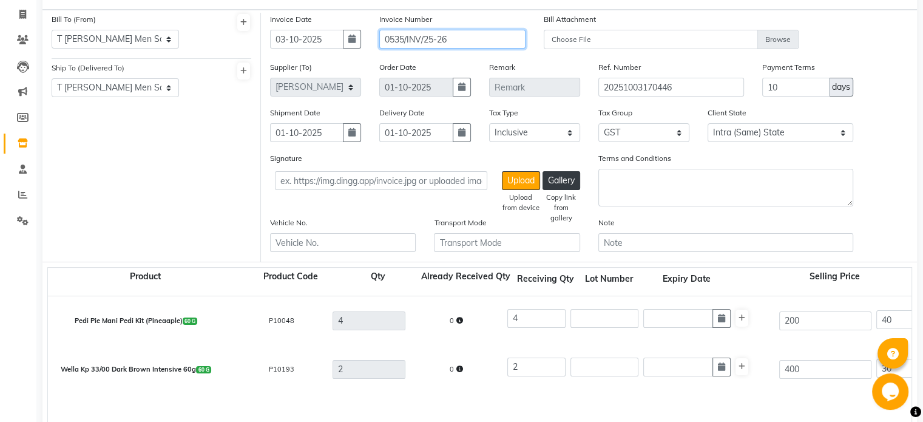
scroll to position [75, 0]
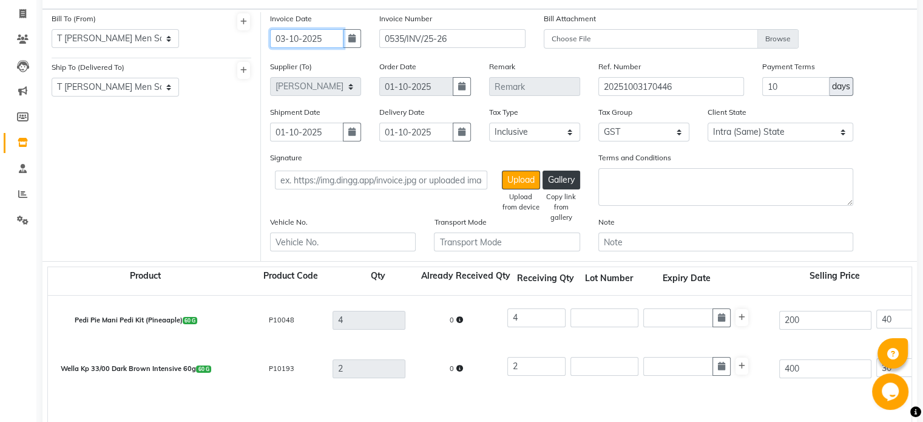
click at [306, 41] on input "03-10-2025" at bounding box center [306, 38] width 73 height 19
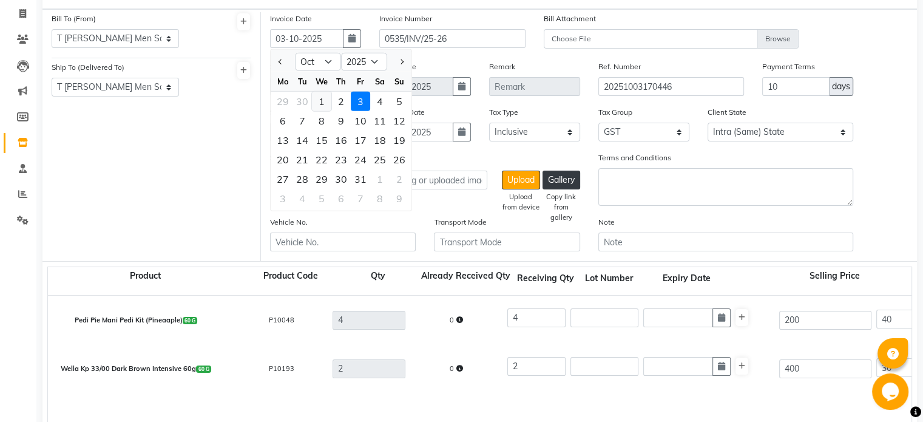
click at [323, 106] on div "1" at bounding box center [321, 101] width 19 height 19
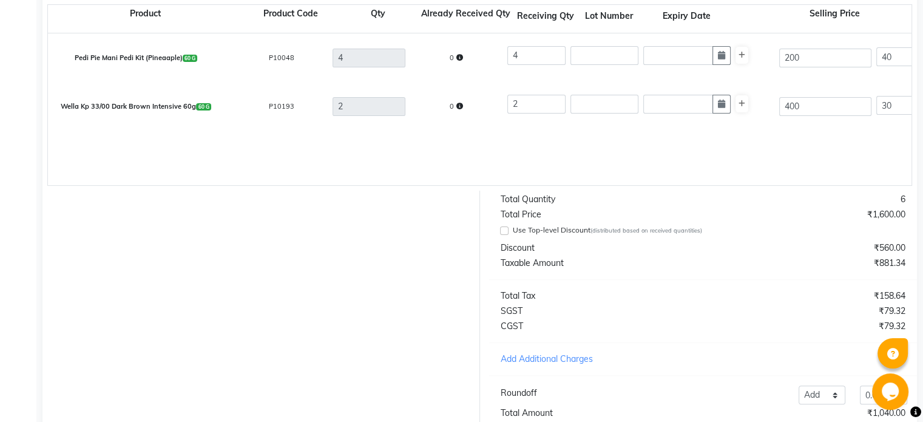
scroll to position [428, 0]
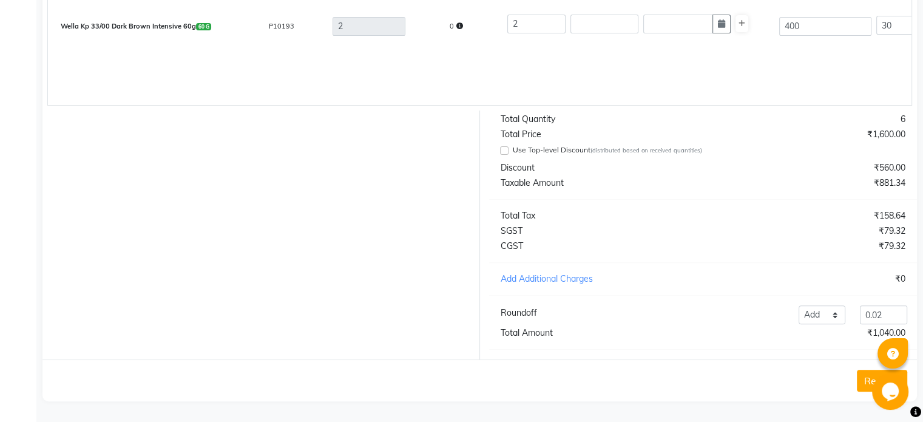
click at [864, 376] on button "Receive" at bounding box center [882, 380] width 50 height 22
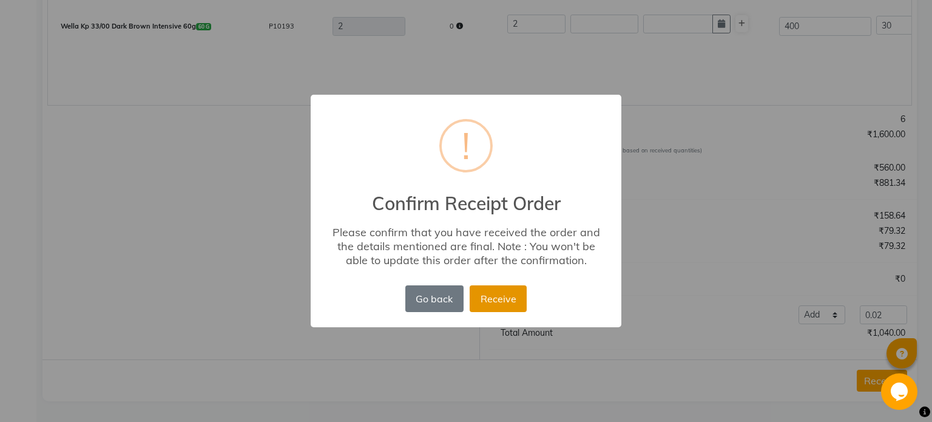
click at [490, 300] on button "Receive" at bounding box center [498, 298] width 57 height 27
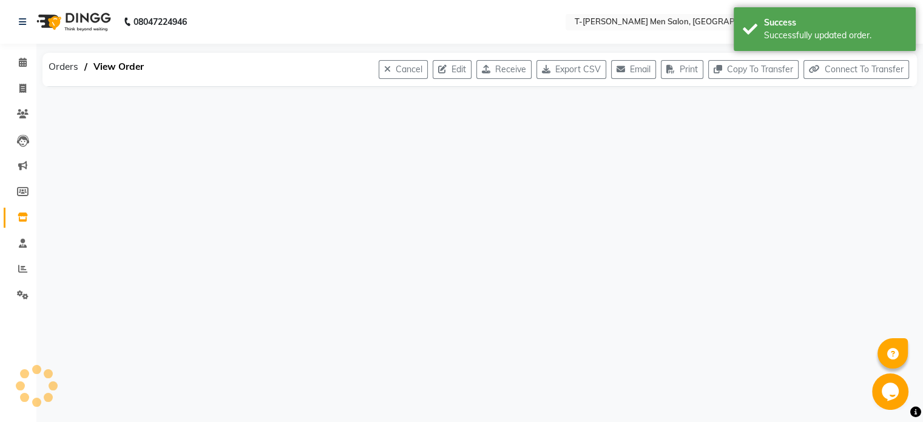
scroll to position [0, 0]
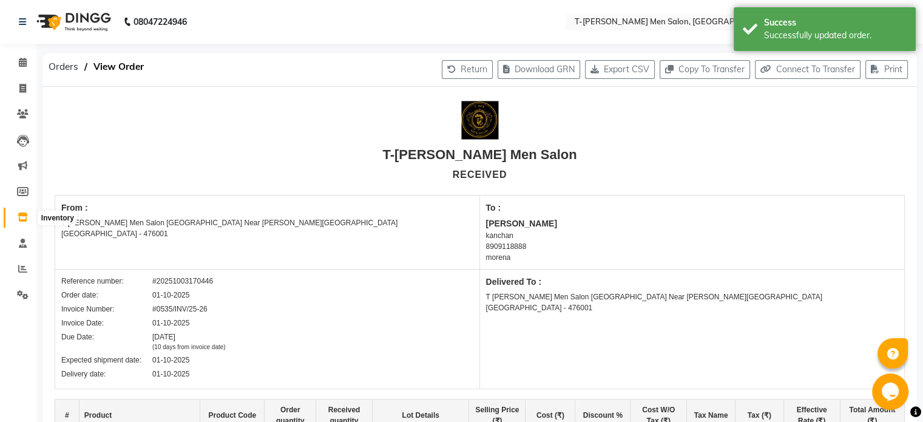
click at [22, 221] on icon at bounding box center [23, 216] width 10 height 9
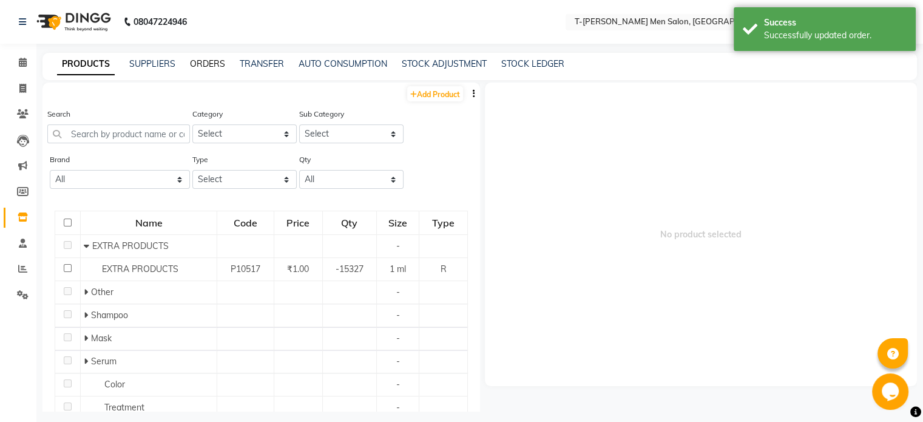
click at [200, 67] on link "ORDERS" at bounding box center [207, 63] width 35 height 11
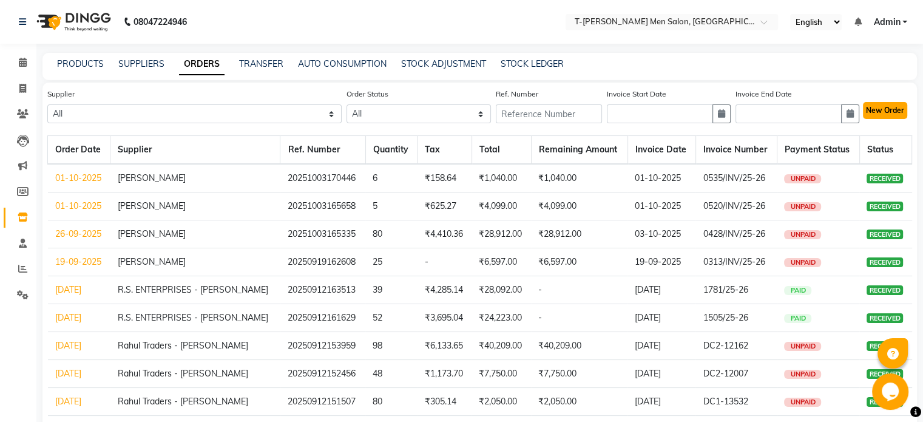
click at [869, 109] on button "New Order" at bounding box center [885, 110] width 44 height 17
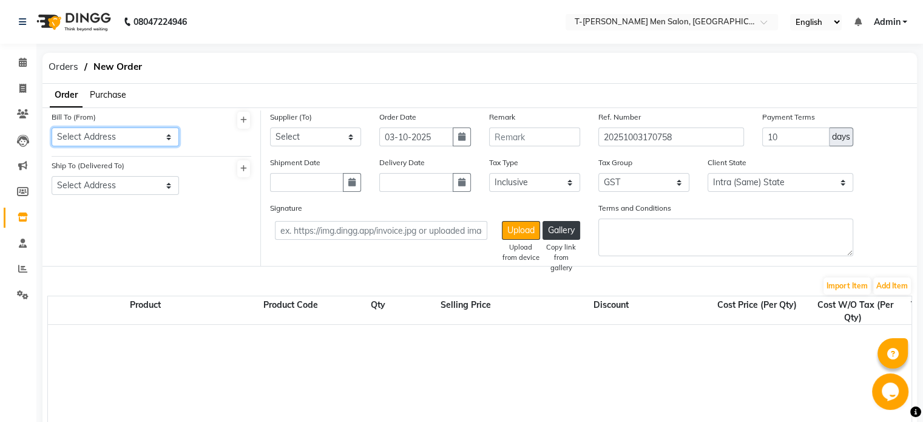
click at [147, 137] on select "Select Address [GEOGRAPHIC_DATA][PERSON_NAME] Near [PERSON_NAME][GEOGRAPHIC_DAT…" at bounding box center [115, 136] width 127 height 19
click at [52, 127] on select "Select Address [GEOGRAPHIC_DATA][PERSON_NAME] Near [PERSON_NAME][GEOGRAPHIC_DAT…" at bounding box center [115, 136] width 127 height 19
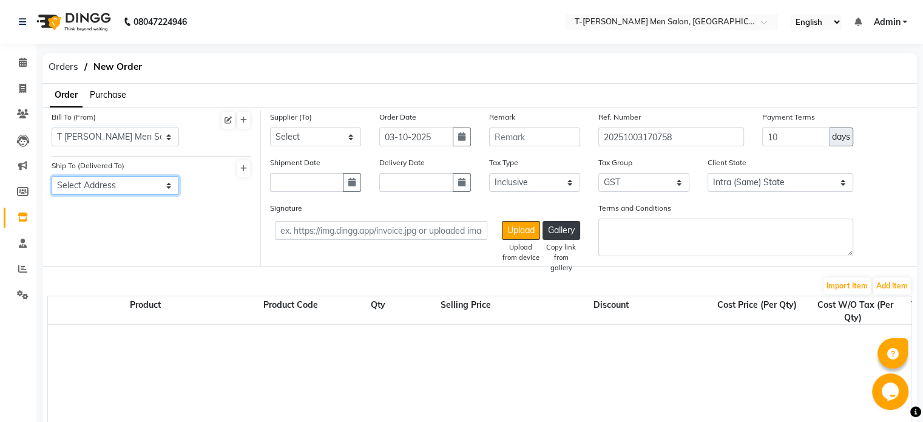
drag, startPoint x: 135, startPoint y: 187, endPoint x: 132, endPoint y: 217, distance: 30.4
click at [132, 217] on div "Bill To (From) Select Address T [PERSON_NAME][GEOGRAPHIC_DATA] Near [PERSON_NAM…" at bounding box center [151, 187] width 218 height 155
click at [52, 177] on select "Select Address T-[PERSON_NAME][GEOGRAPHIC_DATA] Near [PERSON_NAME][GEOGRAPHIC_D…" at bounding box center [115, 185] width 127 height 19
click at [296, 143] on select "Select Rahul Traders - [PERSON_NAME] POOJA ENTERPRISES - [PERSON_NAME] TRADERS …" at bounding box center [315, 136] width 91 height 19
click at [270, 127] on select "Select Rahul Traders - [PERSON_NAME] POOJA ENTERPRISES - [PERSON_NAME] TRADERS …" at bounding box center [315, 136] width 91 height 19
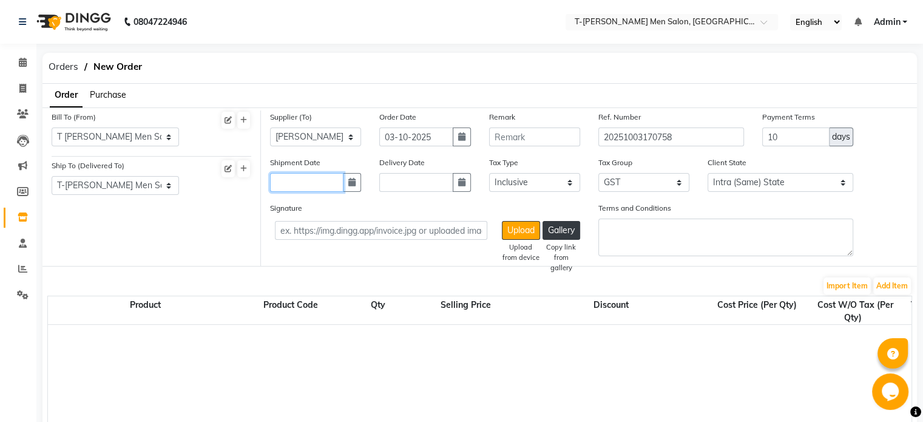
click at [307, 184] on input "text" at bounding box center [306, 182] width 73 height 19
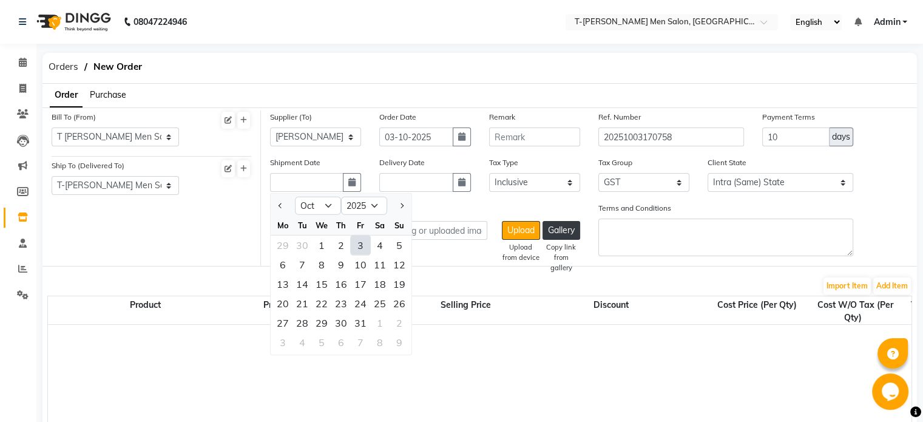
click at [360, 249] on div "3" at bounding box center [360, 244] width 19 height 19
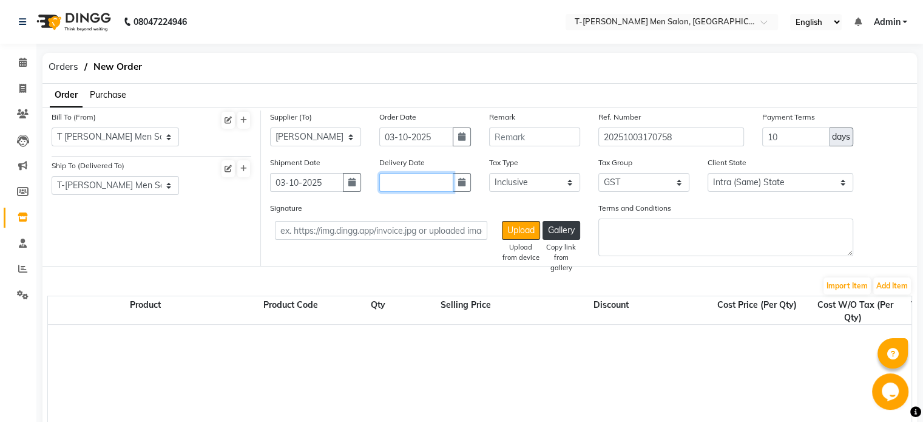
drag, startPoint x: 410, startPoint y: 190, endPoint x: 416, endPoint y: 187, distance: 6.8
click at [416, 187] on input "text" at bounding box center [415, 182] width 73 height 19
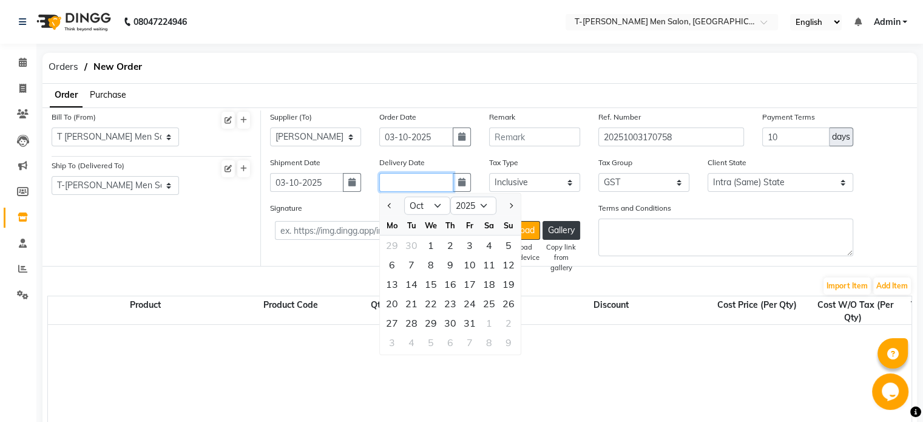
click at [416, 187] on input "text" at bounding box center [415, 182] width 73 height 19
click at [470, 244] on div "3" at bounding box center [469, 244] width 19 height 19
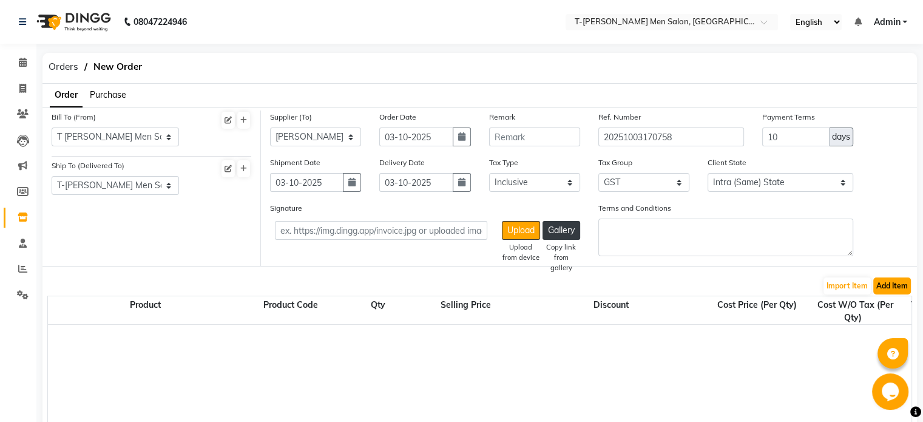
click at [892, 285] on button "Add Item" at bounding box center [892, 285] width 38 height 17
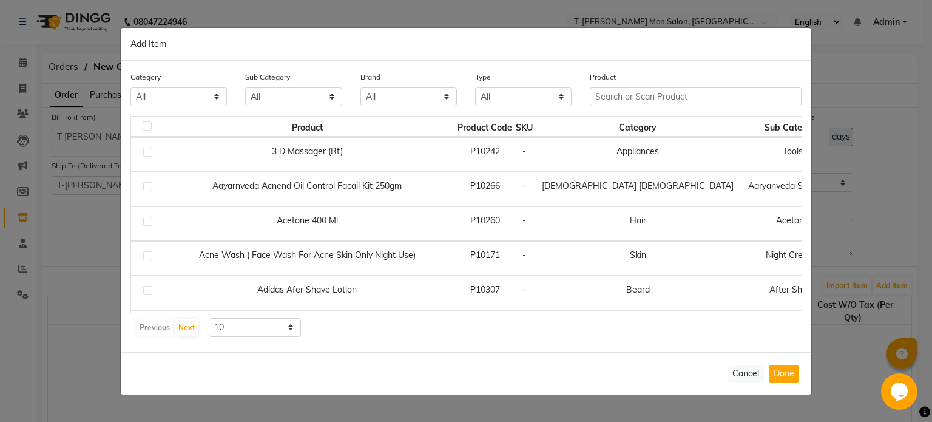
click at [646, 106] on div "Product" at bounding box center [696, 93] width 230 height 46
click at [644, 94] on input "re" at bounding box center [687, 96] width 195 height 19
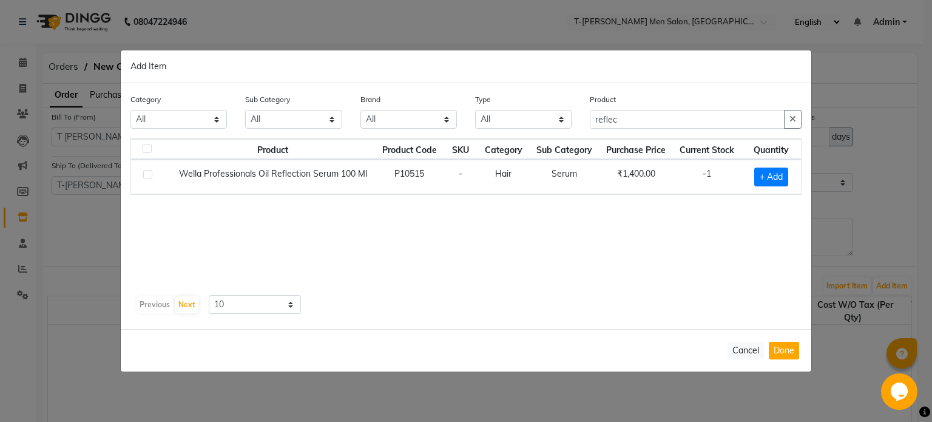
click at [149, 174] on label at bounding box center [147, 174] width 9 height 9
click at [149, 174] on input "checkbox" at bounding box center [147, 175] width 8 height 8
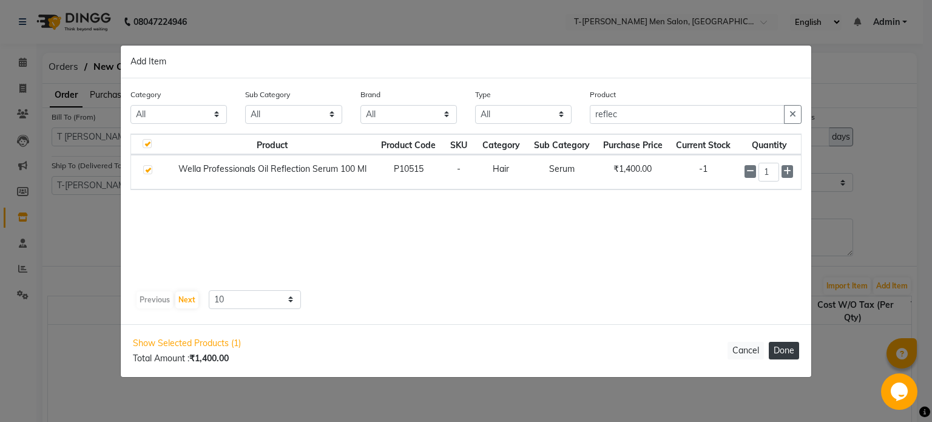
click at [780, 349] on button "Done" at bounding box center [784, 351] width 30 height 18
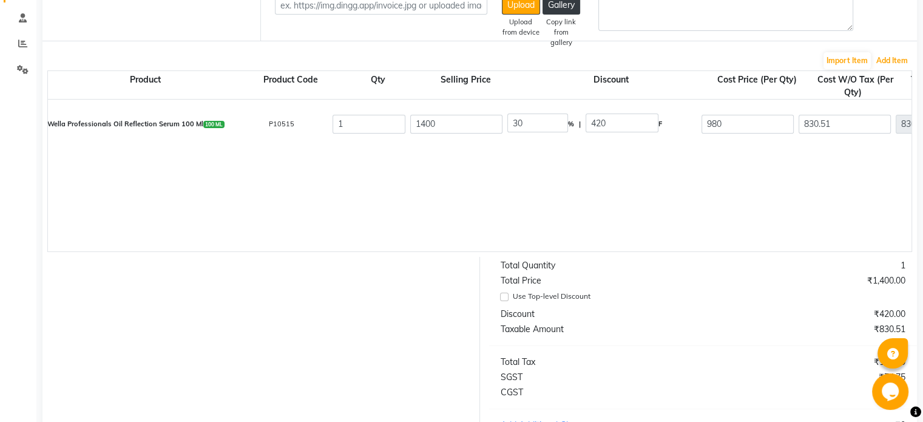
scroll to position [223, 0]
drag, startPoint x: 531, startPoint y: 126, endPoint x: 485, endPoint y: 129, distance: 46.3
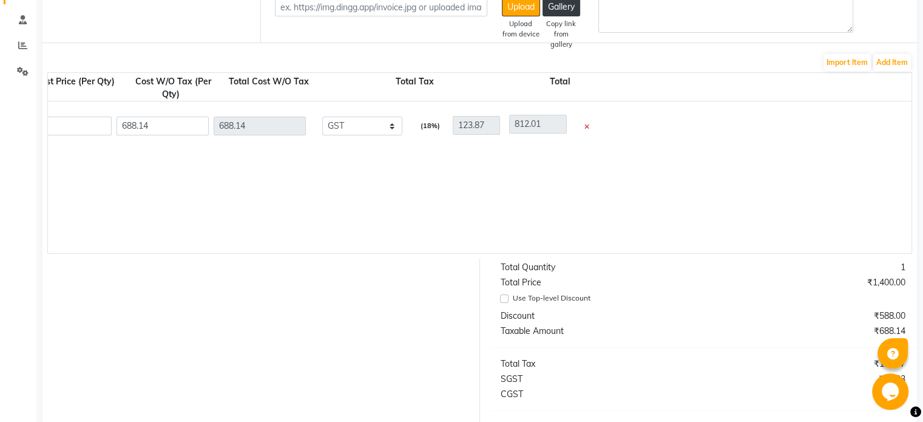
scroll to position [381, 0]
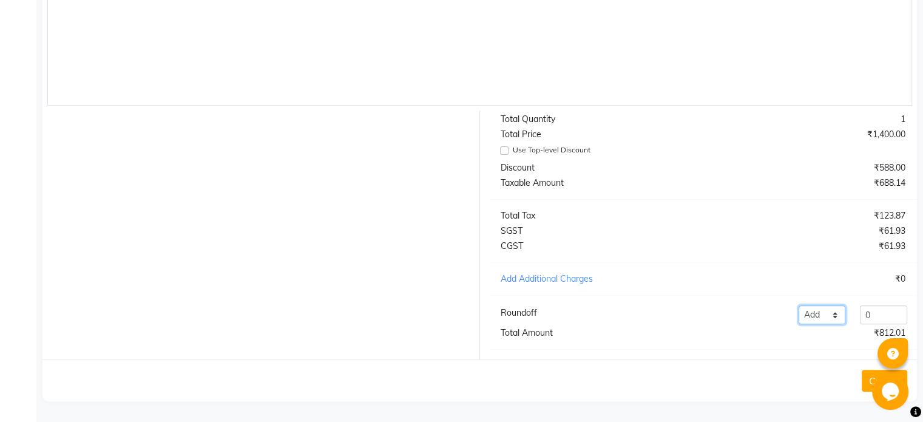
click at [817, 317] on select "Add Reduce" at bounding box center [821, 314] width 47 height 19
click at [798, 305] on select "Add Reduce" at bounding box center [821, 314] width 47 height 19
click at [875, 312] on input "0" at bounding box center [883, 314] width 47 height 19
click at [871, 376] on button "Create" at bounding box center [884, 380] width 46 height 22
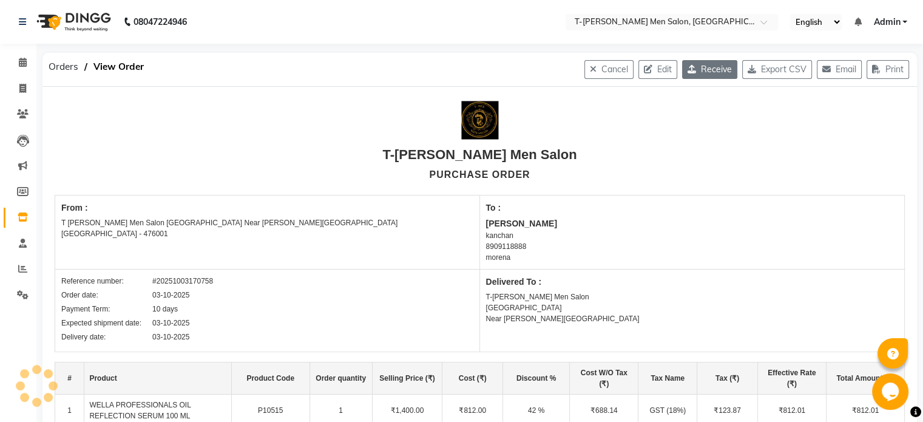
click at [696, 67] on button "Receive" at bounding box center [709, 69] width 55 height 19
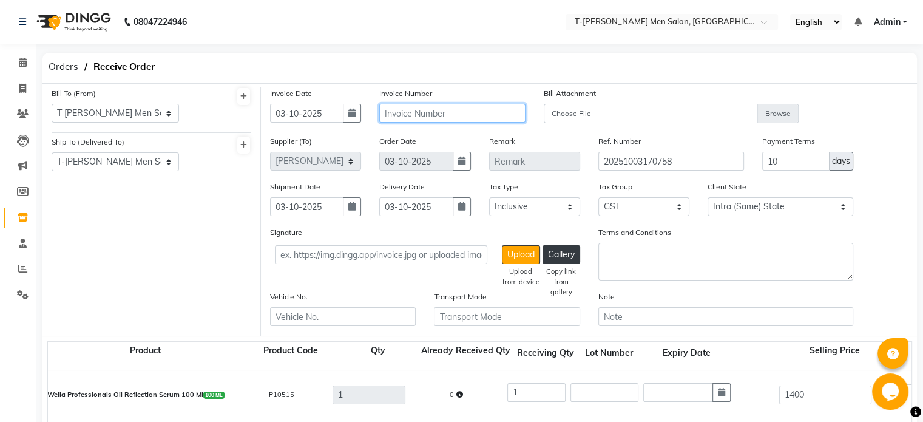
click at [393, 115] on input "text" at bounding box center [452, 113] width 146 height 19
paste input "0552/INV/25-26"
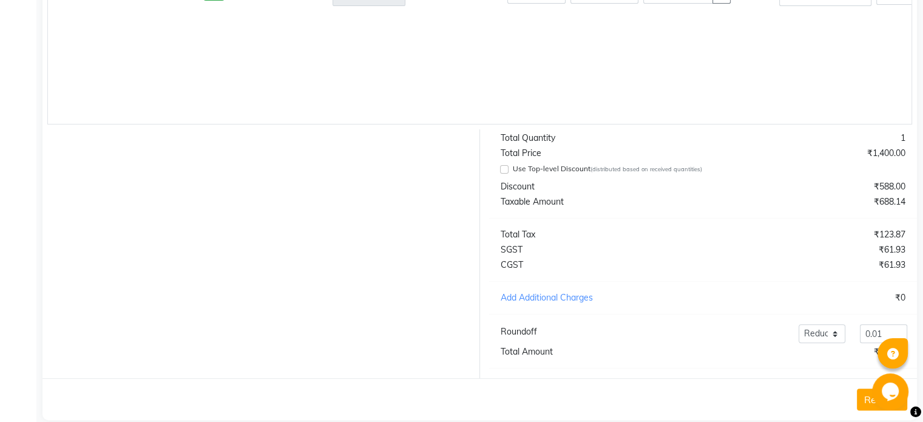
scroll to position [428, 0]
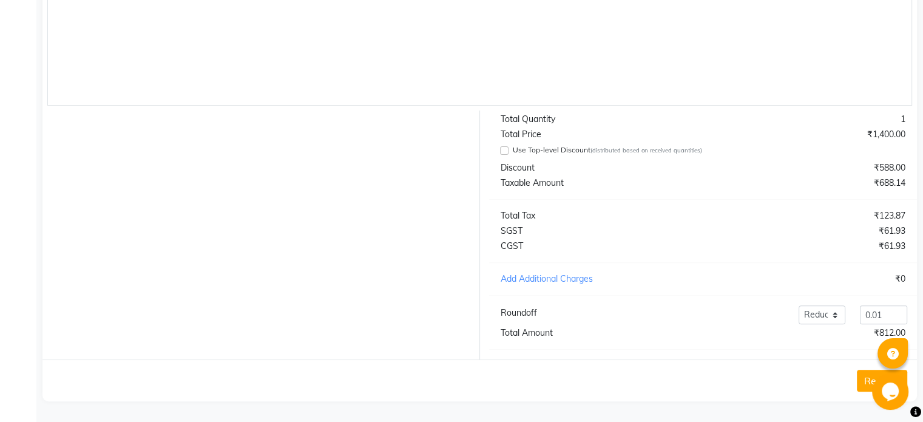
click at [869, 377] on button "Receive" at bounding box center [882, 380] width 50 height 22
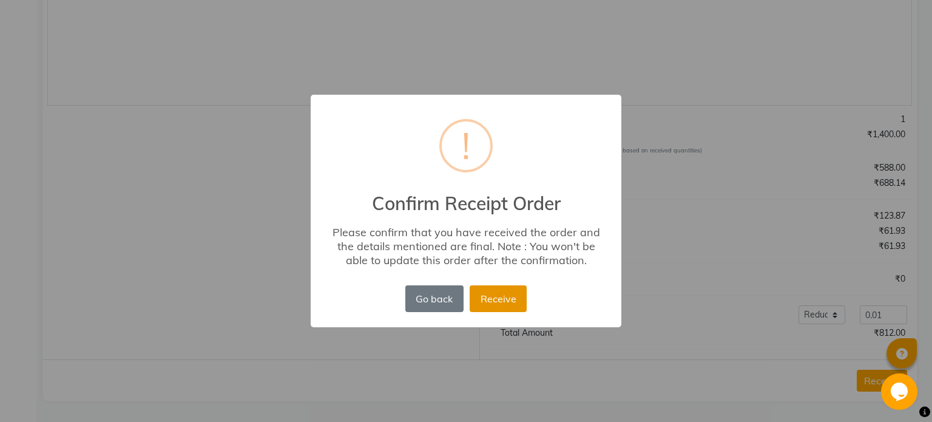
click at [502, 299] on button "Receive" at bounding box center [498, 298] width 57 height 27
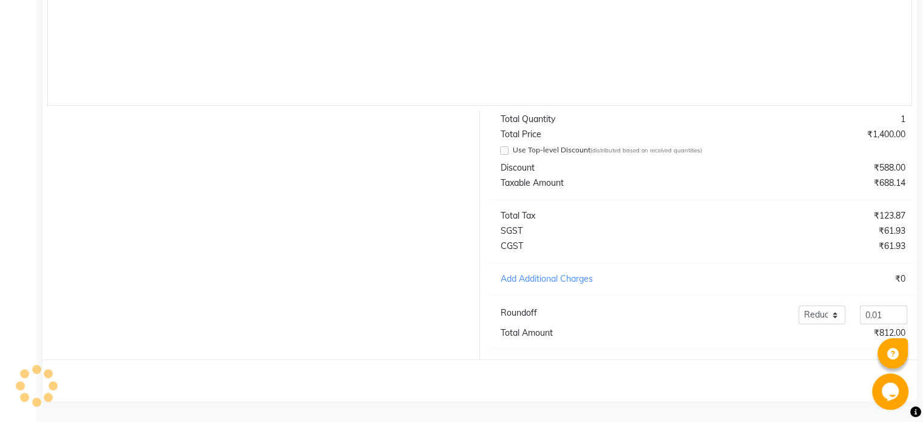
scroll to position [0, 0]
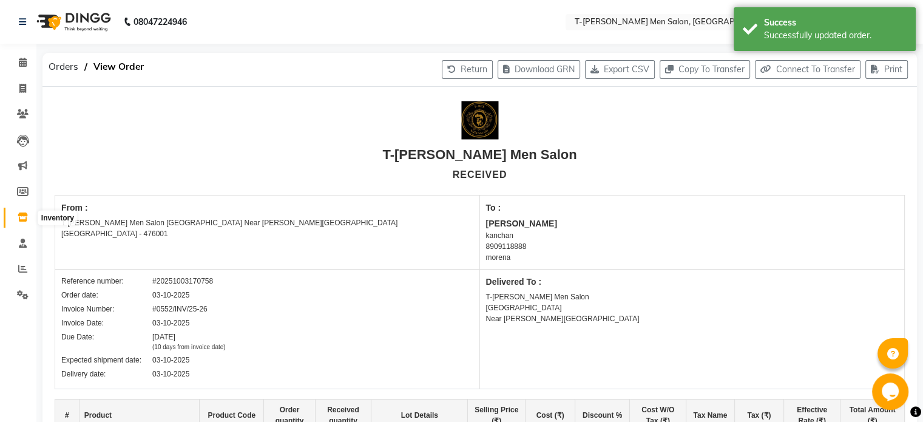
click at [21, 213] on icon at bounding box center [23, 216] width 10 height 9
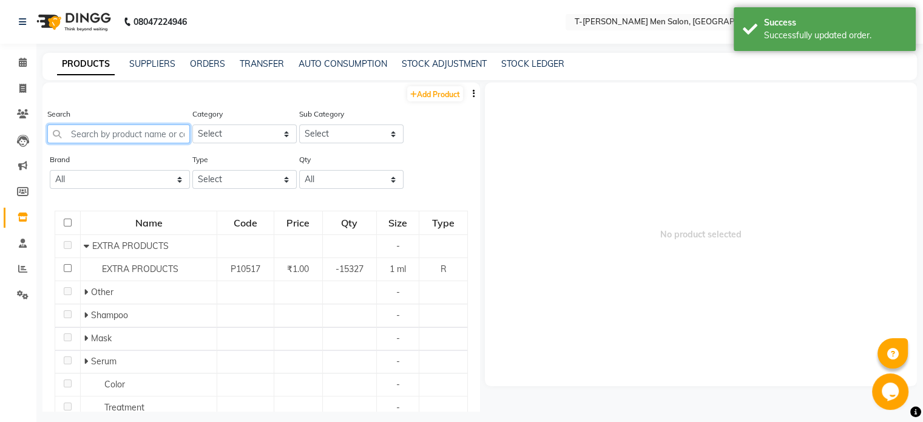
click at [120, 129] on input "text" at bounding box center [118, 133] width 143 height 19
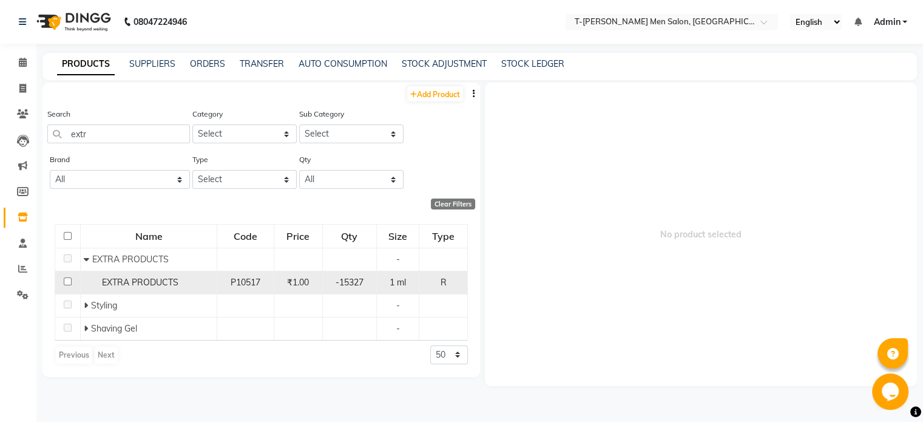
click at [129, 282] on span "EXTRA PRODUCTS" at bounding box center [140, 282] width 76 height 11
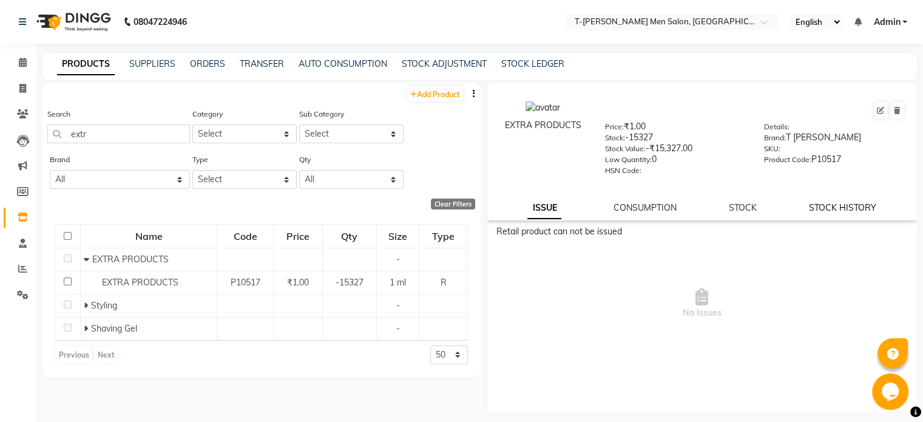
click at [817, 213] on link "STOCK HISTORY" at bounding box center [842, 207] width 67 height 11
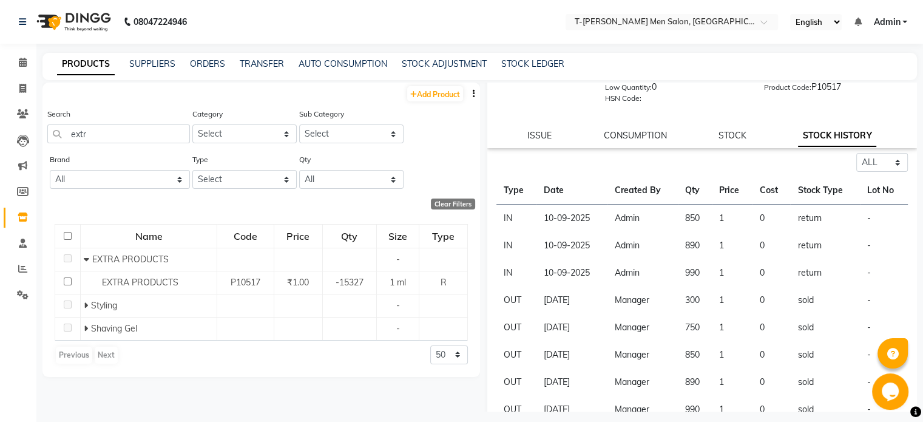
scroll to position [73, 0]
click at [721, 140] on link "STOCK" at bounding box center [732, 134] width 28 height 11
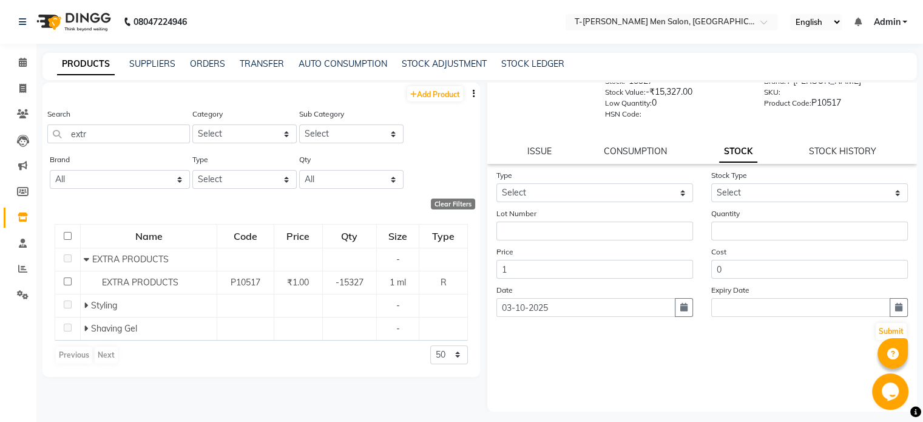
scroll to position [59, 0]
click at [614, 157] on div "CONSUMPTION" at bounding box center [635, 151] width 63 height 13
click at [534, 152] on link "ISSUE" at bounding box center [539, 151] width 24 height 11
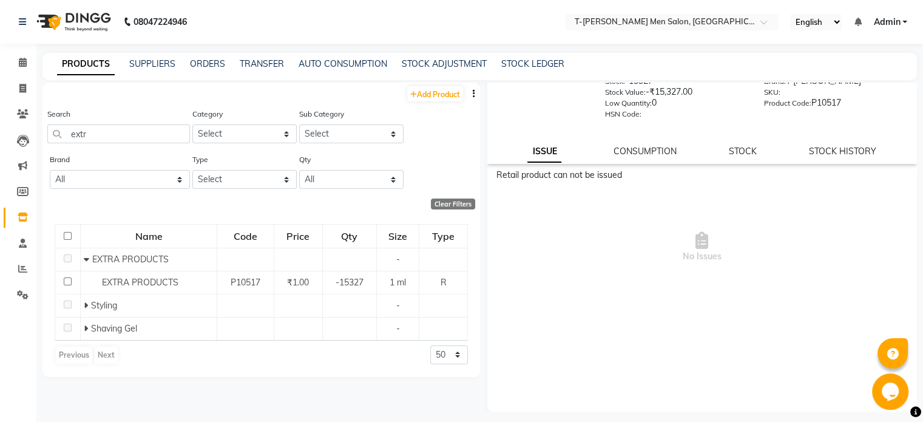
click at [639, 144] on div "EXTRA PRODUCTS Price: ₹1.00 Stock: -15327 Stock Value: -₹15,327.00 Low Quantity…" at bounding box center [702, 95] width 430 height 138
click at [636, 154] on link "CONSUMPTION" at bounding box center [644, 151] width 63 height 11
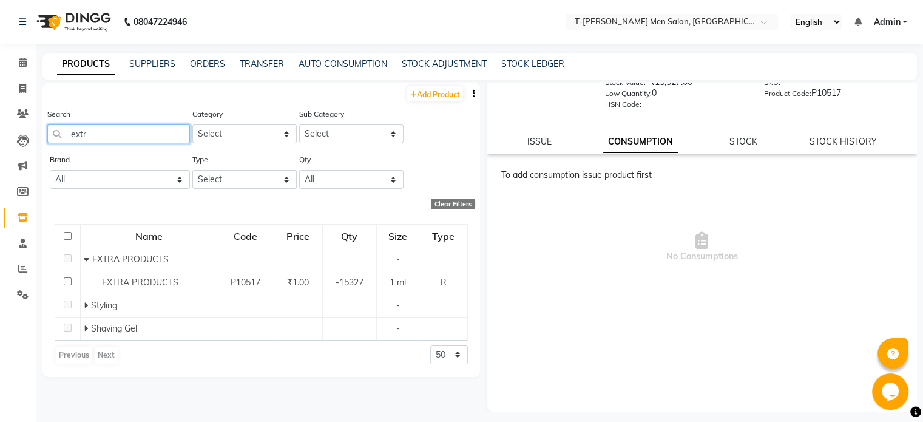
click at [110, 133] on input "extr" at bounding box center [118, 133] width 143 height 19
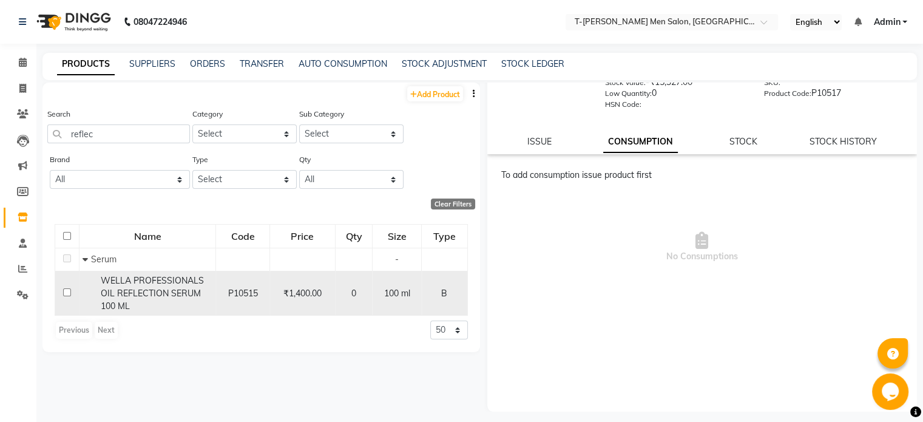
click at [163, 292] on span "WELLA PROFESSIONALS OIL REFLECTION SERUM 100 ML" at bounding box center [152, 293] width 103 height 36
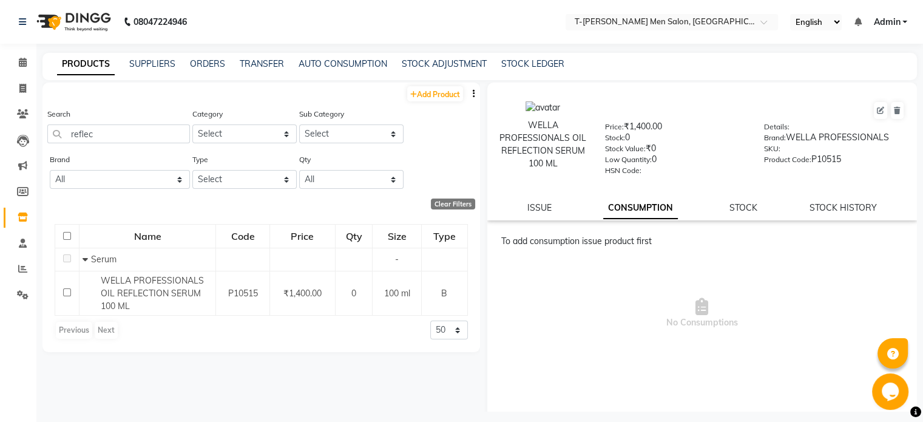
click at [852, 242] on div "To add consumption issue product first" at bounding box center [704, 241] width 407 height 13
click at [837, 212] on link "STOCK HISTORY" at bounding box center [842, 207] width 67 height 11
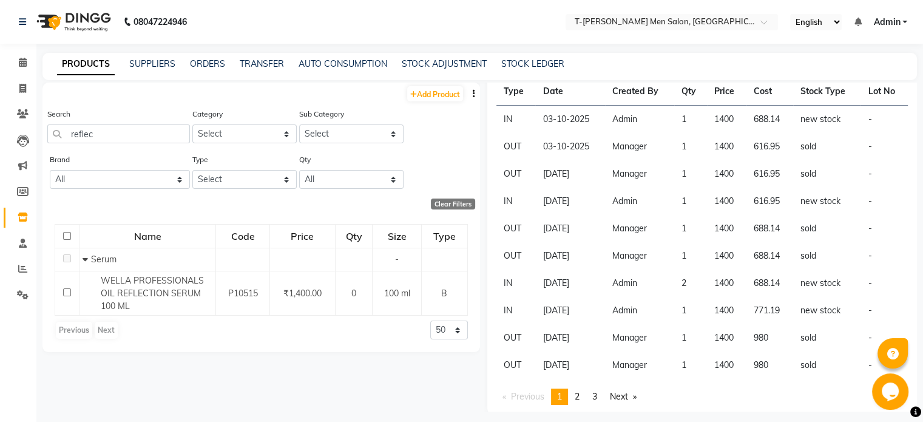
scroll to position [177, 0]
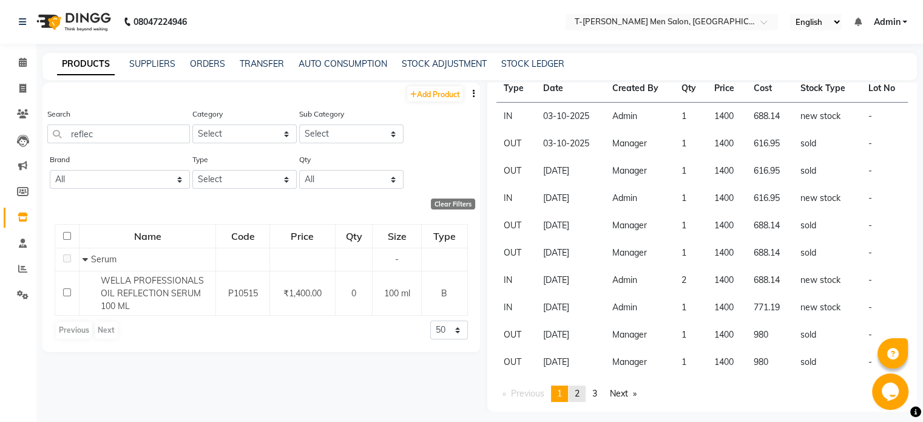
click at [584, 392] on link "page 2" at bounding box center [576, 393] width 17 height 16
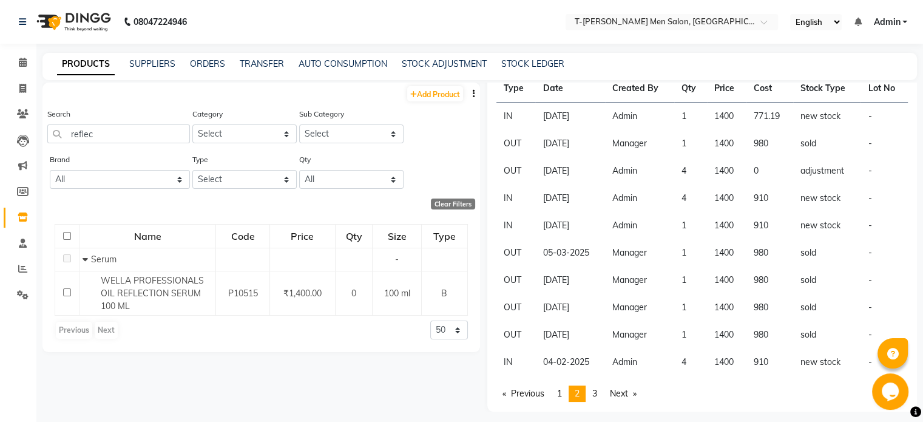
scroll to position [175, 0]
click at [562, 399] on span "1" at bounding box center [559, 393] width 5 height 11
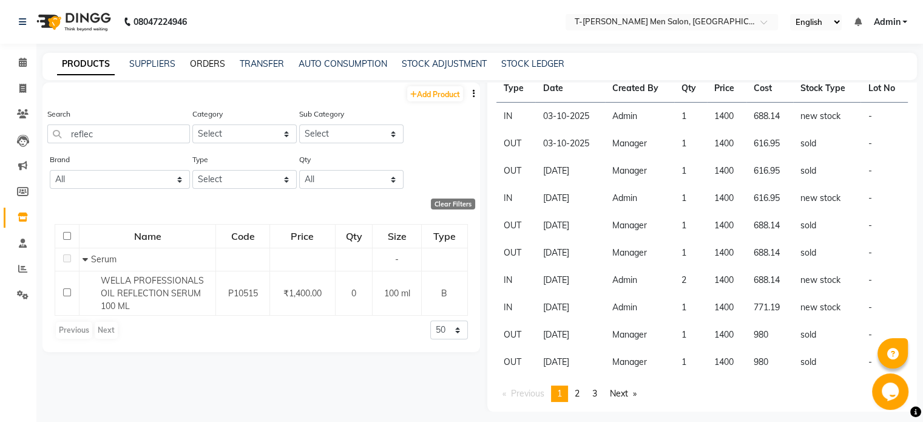
click at [211, 64] on link "ORDERS" at bounding box center [207, 63] width 35 height 11
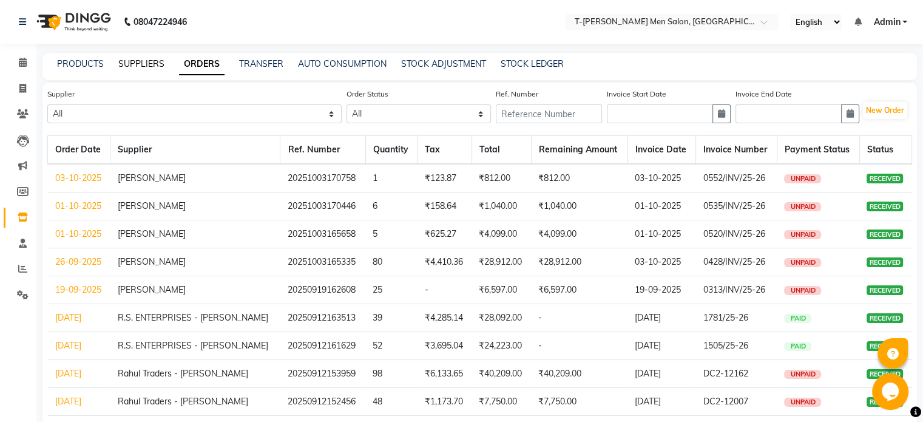
click at [141, 66] on link "SUPPLIERS" at bounding box center [141, 63] width 46 height 11
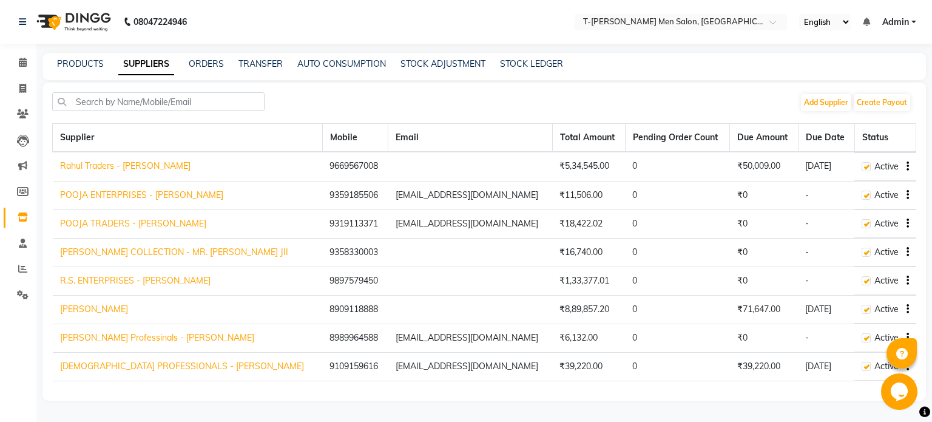
click at [105, 306] on link "[PERSON_NAME]" at bounding box center [94, 308] width 68 height 11
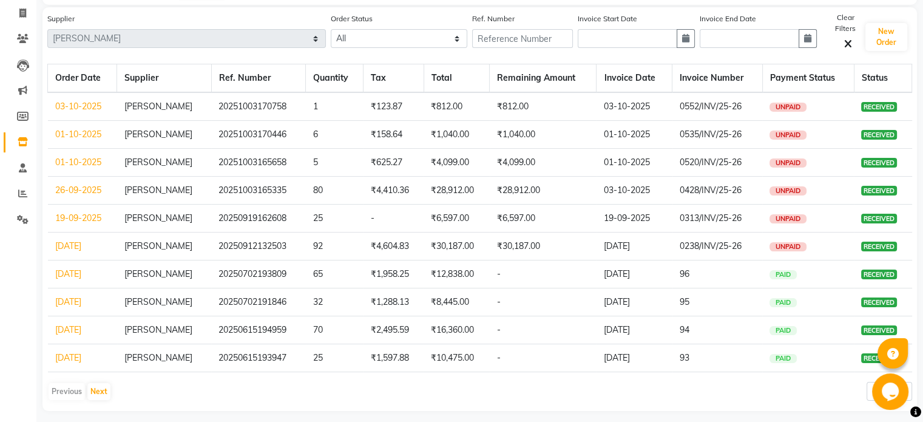
scroll to position [78, 0]
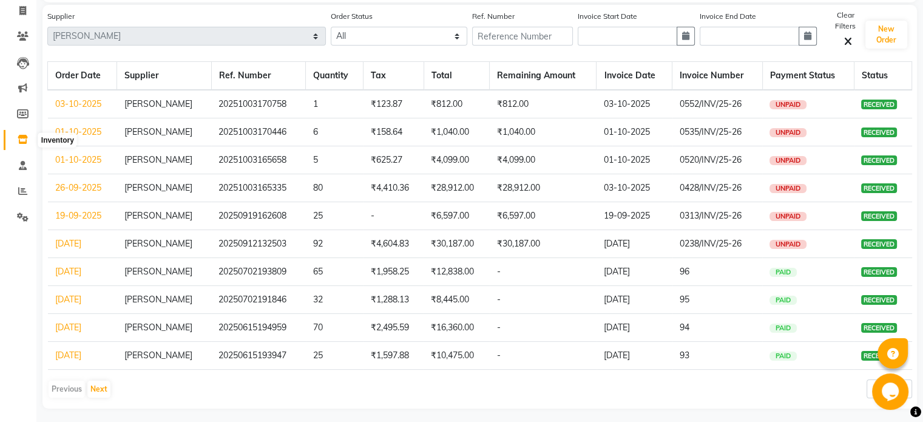
click at [20, 140] on icon at bounding box center [23, 139] width 10 height 9
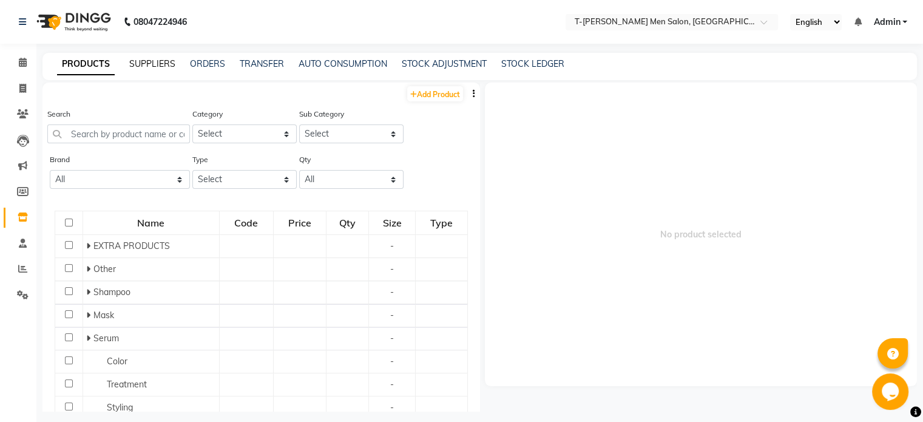
click at [150, 64] on link "SUPPLIERS" at bounding box center [152, 63] width 46 height 11
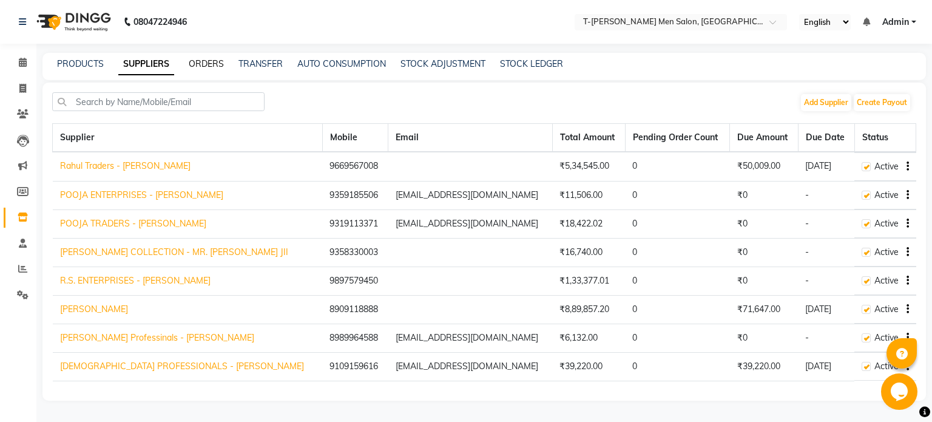
click at [209, 63] on link "ORDERS" at bounding box center [206, 63] width 35 height 11
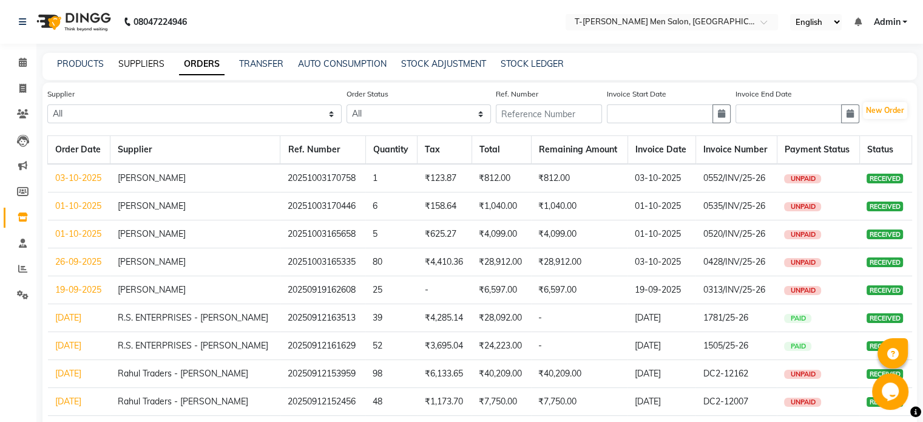
click at [143, 66] on link "SUPPLIERS" at bounding box center [141, 63] width 46 height 11
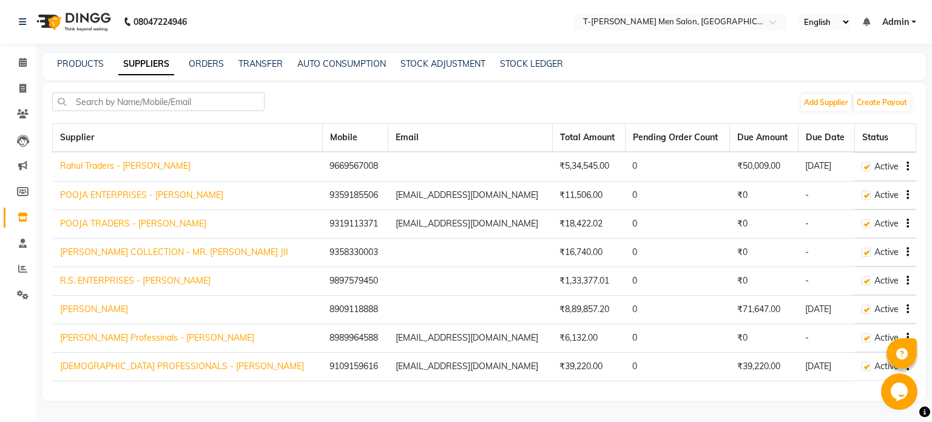
click at [109, 365] on link "[DEMOGRAPHIC_DATA] PROFESSIONALS - [PERSON_NAME]" at bounding box center [182, 365] width 244 height 11
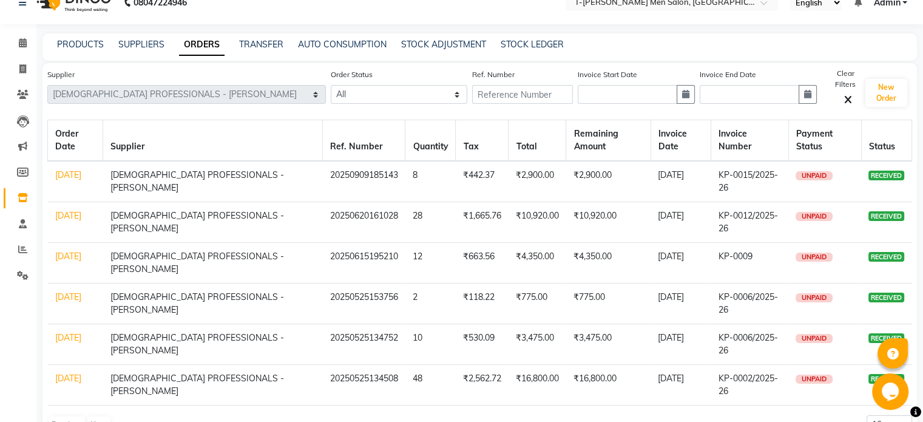
scroll to position [21, 0]
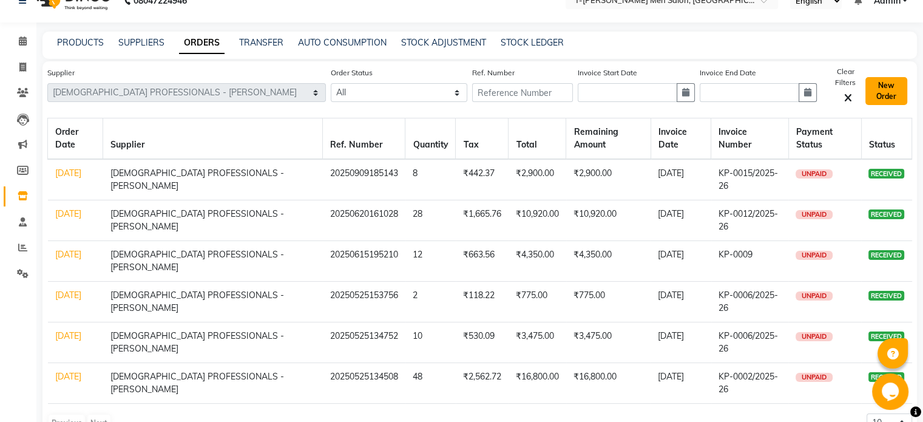
click at [875, 94] on button "New Order" at bounding box center [886, 91] width 42 height 28
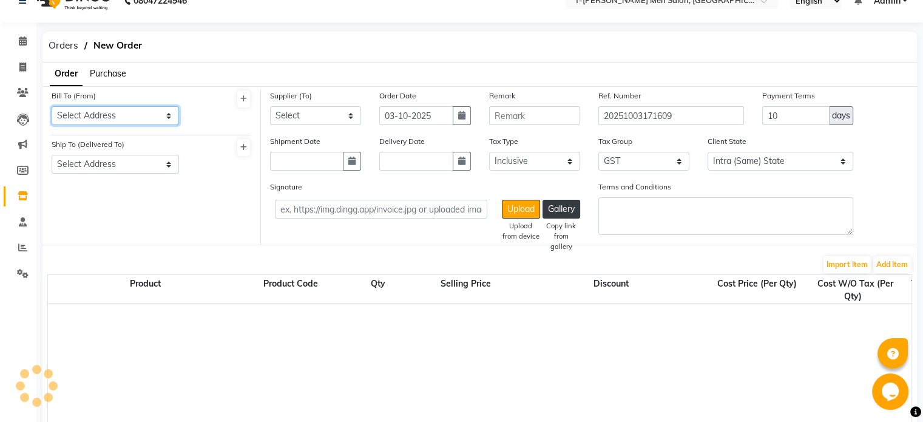
click at [141, 116] on select "Select Address [GEOGRAPHIC_DATA][PERSON_NAME] Near [PERSON_NAME][GEOGRAPHIC_DAT…" at bounding box center [115, 115] width 127 height 19
click at [52, 106] on select "Select Address [GEOGRAPHIC_DATA][PERSON_NAME] Near [PERSON_NAME][GEOGRAPHIC_DAT…" at bounding box center [115, 115] width 127 height 19
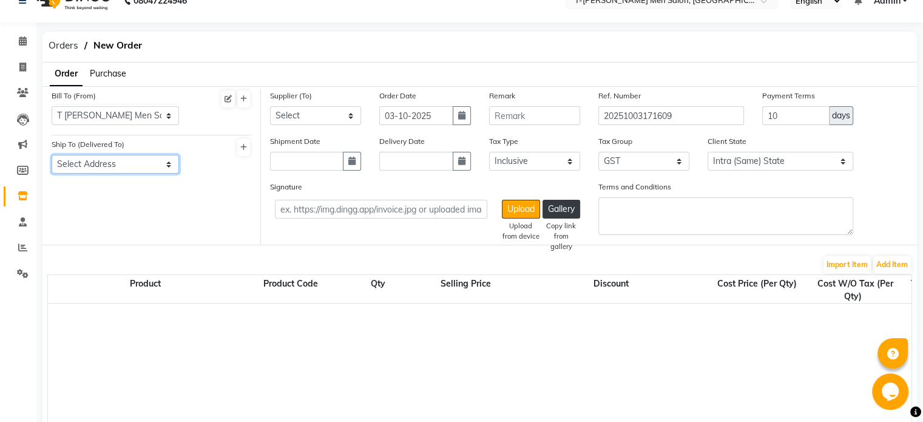
click at [127, 163] on select "Select Address T-[PERSON_NAME][GEOGRAPHIC_DATA] Near [PERSON_NAME][GEOGRAPHIC_D…" at bounding box center [115, 164] width 127 height 19
click at [52, 155] on select "Select Address T-[PERSON_NAME][GEOGRAPHIC_DATA] Near [PERSON_NAME][GEOGRAPHIC_D…" at bounding box center [115, 164] width 127 height 19
click at [314, 115] on select "Select Rahul Traders - [PERSON_NAME] POOJA ENTERPRISES - [PERSON_NAME] TRADERS …" at bounding box center [315, 115] width 91 height 19
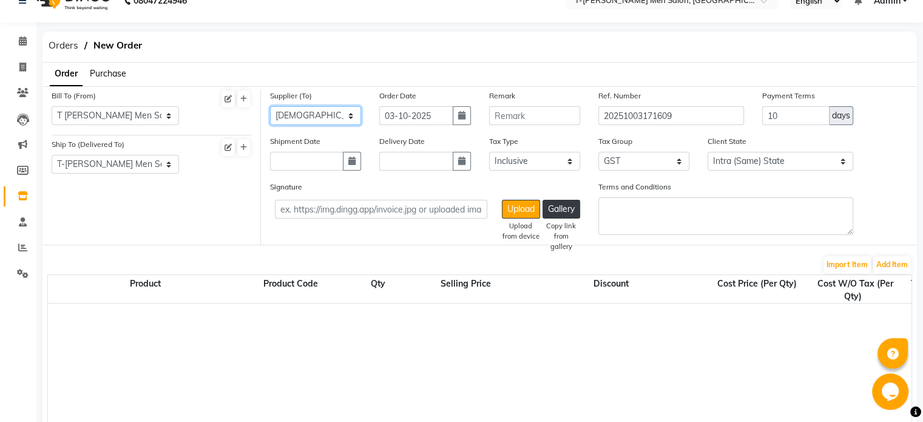
click at [270, 106] on select "Select Rahul Traders - [PERSON_NAME] POOJA ENTERPRISES - [PERSON_NAME] TRADERS …" at bounding box center [315, 115] width 91 height 19
click at [416, 118] on input "03-10-2025" at bounding box center [415, 115] width 73 height 19
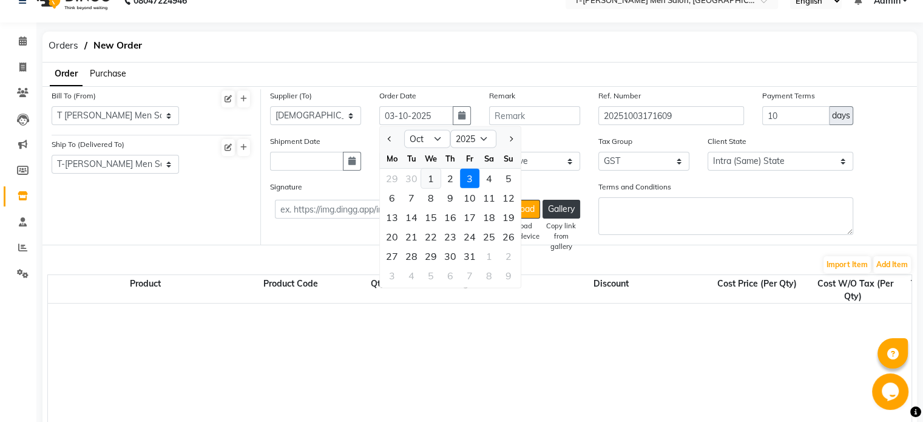
click at [435, 179] on div "1" at bounding box center [430, 178] width 19 height 19
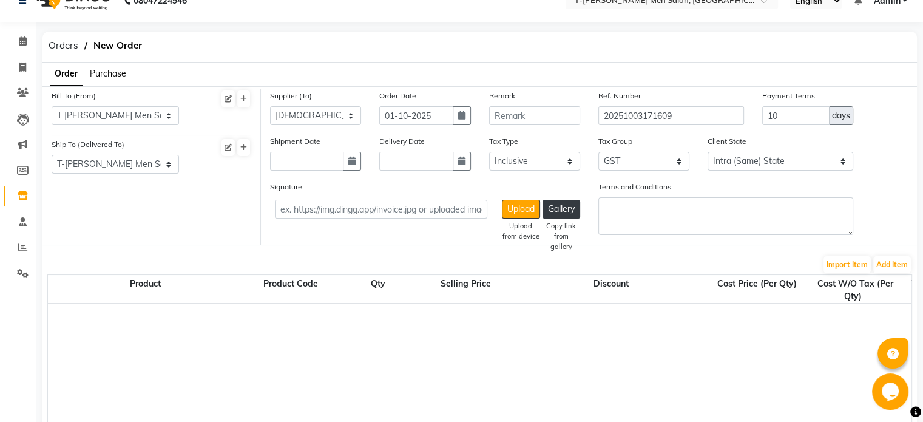
click at [318, 149] on div "Shipment Date" at bounding box center [315, 153] width 91 height 36
click at [312, 157] on input "text" at bounding box center [306, 161] width 73 height 19
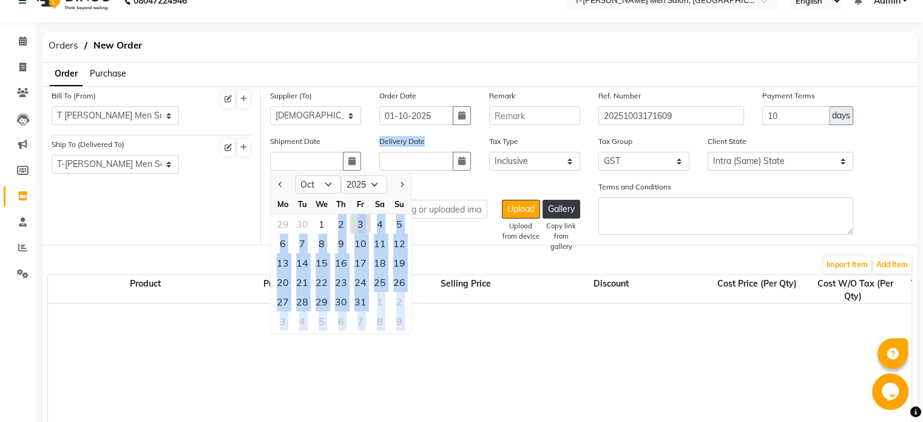
drag, startPoint x: 328, startPoint y: 220, endPoint x: 410, endPoint y: 163, distance: 100.6
click at [410, 163] on div "Shipment Date Jan Feb Mar Apr May Jun [DATE] Aug Sep Oct Nov [DATE] 2016 2017 2…" at bounding box center [589, 158] width 656 height 46
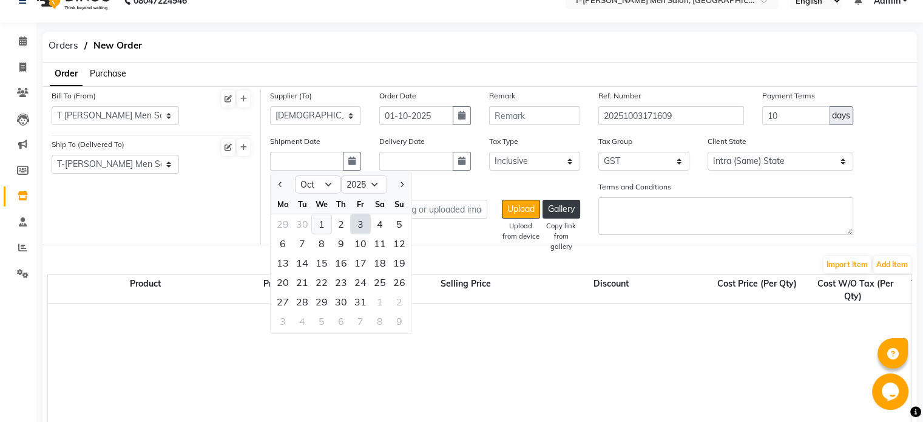
click at [319, 225] on div "1" at bounding box center [321, 223] width 19 height 19
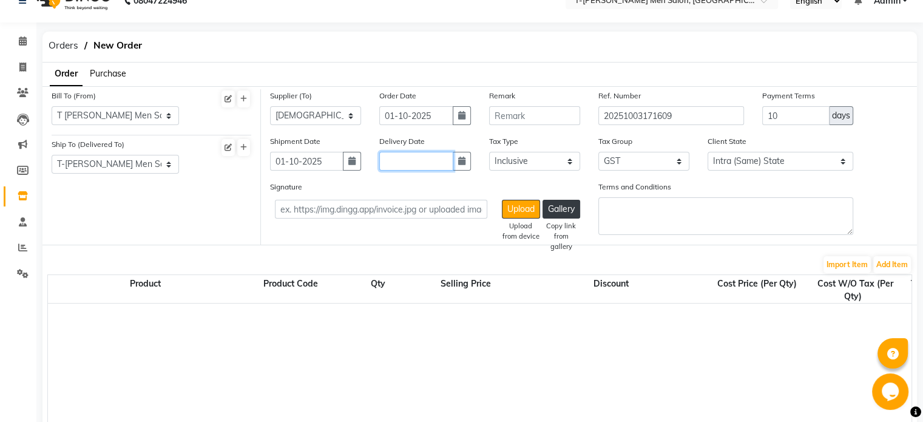
click at [382, 160] on input "text" at bounding box center [415, 161] width 73 height 19
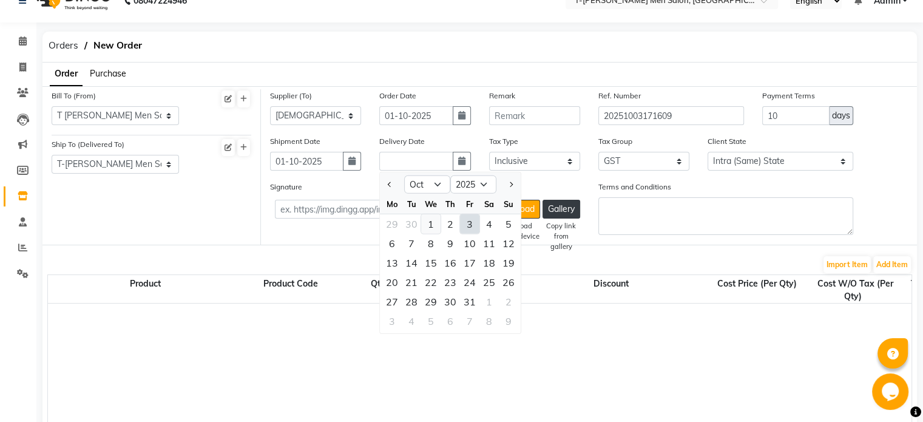
click at [430, 228] on div "1" at bounding box center [430, 223] width 19 height 19
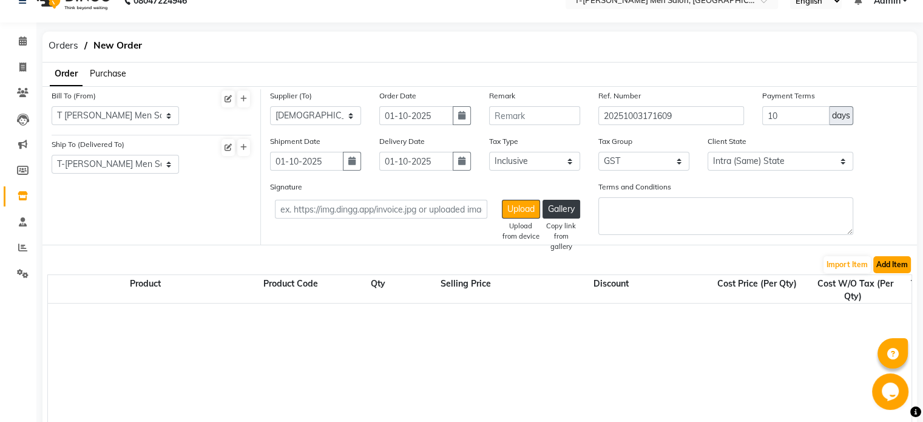
click at [895, 262] on button "Add Item" at bounding box center [892, 264] width 38 height 17
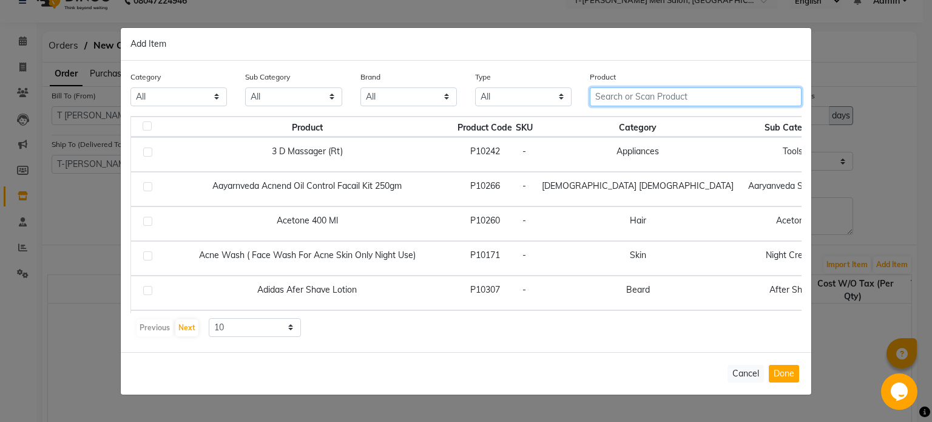
click at [629, 93] on input "text" at bounding box center [696, 96] width 212 height 19
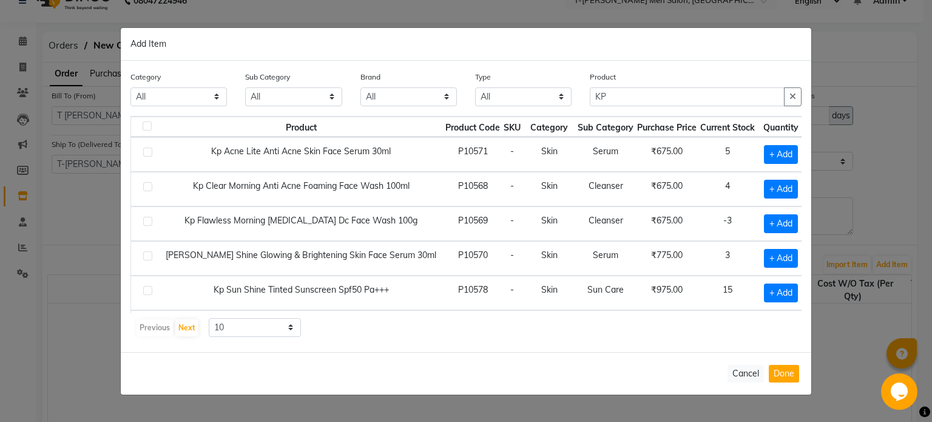
click at [147, 155] on label at bounding box center [147, 151] width 9 height 9
click at [147, 155] on input "checkbox" at bounding box center [147, 153] width 8 height 8
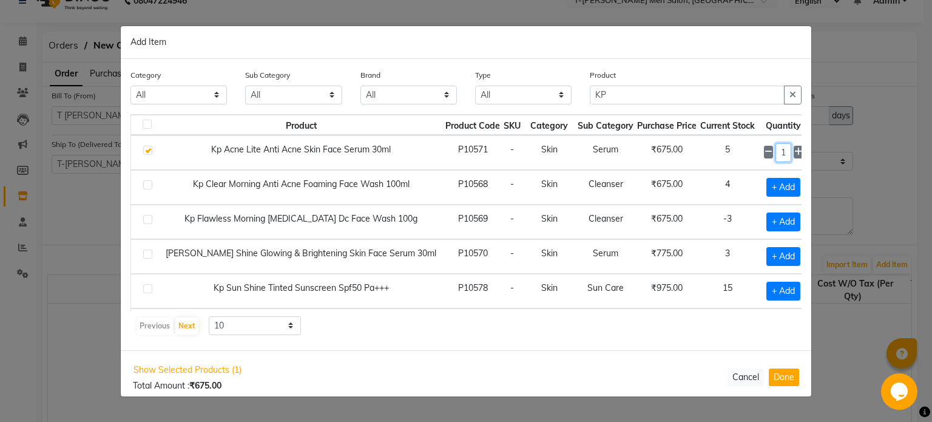
click at [775, 154] on input "1" at bounding box center [783, 152] width 16 height 19
click at [148, 255] on label at bounding box center [147, 253] width 9 height 9
click at [148, 255] on input "checkbox" at bounding box center [147, 255] width 8 height 8
click at [775, 259] on input "1" at bounding box center [783, 256] width 16 height 19
click at [152, 187] on td at bounding box center [144, 187] width 27 height 35
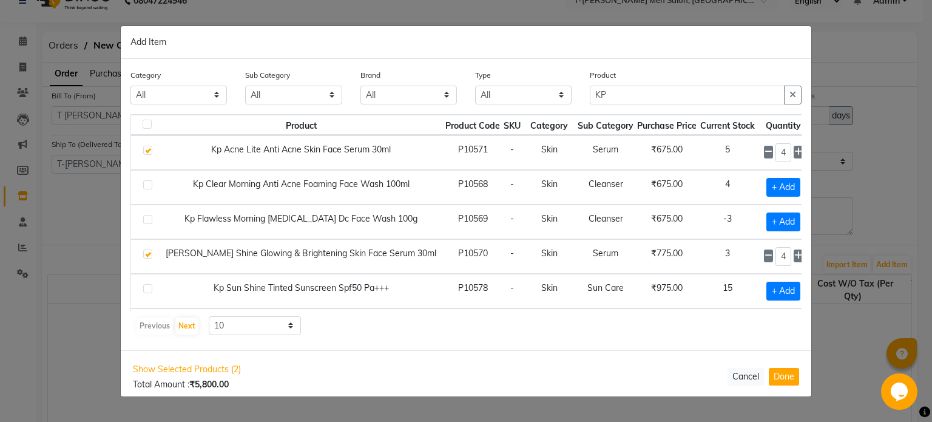
click at [149, 186] on label at bounding box center [147, 184] width 9 height 9
click at [149, 186] on input "checkbox" at bounding box center [147, 185] width 8 height 8
click at [775, 189] on input "1" at bounding box center [783, 187] width 16 height 19
click at [144, 218] on label at bounding box center [147, 219] width 9 height 9
click at [144, 218] on input "checkbox" at bounding box center [147, 220] width 8 height 8
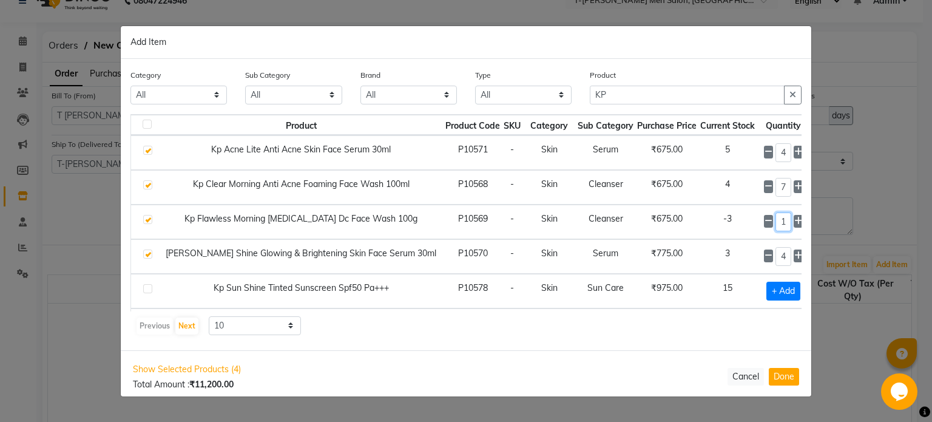
click at [775, 218] on input "1" at bounding box center [783, 221] width 16 height 19
click at [766, 293] on span "+ Add" at bounding box center [783, 290] width 34 height 19
click at [148, 289] on label at bounding box center [147, 288] width 9 height 9
click at [148, 289] on input "checkbox" at bounding box center [147, 289] width 8 height 8
click at [784, 382] on button "Done" at bounding box center [784, 377] width 30 height 18
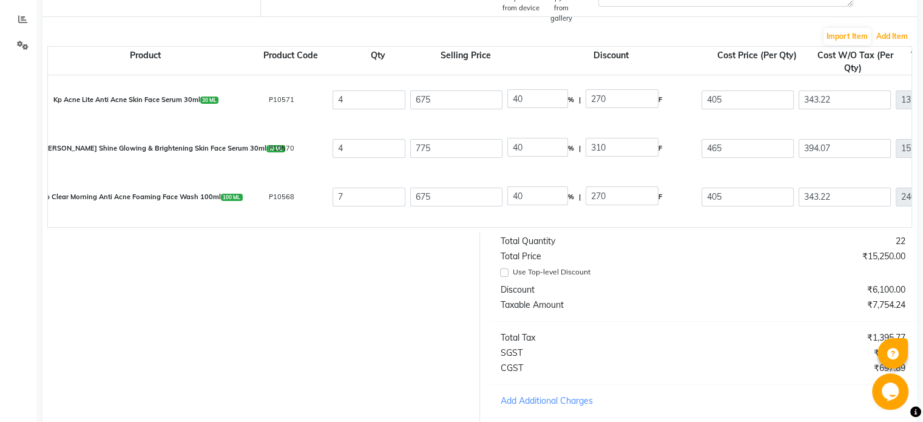
scroll to position [249, 0]
drag, startPoint x: 525, startPoint y: 99, endPoint x: 451, endPoint y: 111, distance: 75.5
drag, startPoint x: 536, startPoint y: 157, endPoint x: 476, endPoint y: 160, distance: 60.1
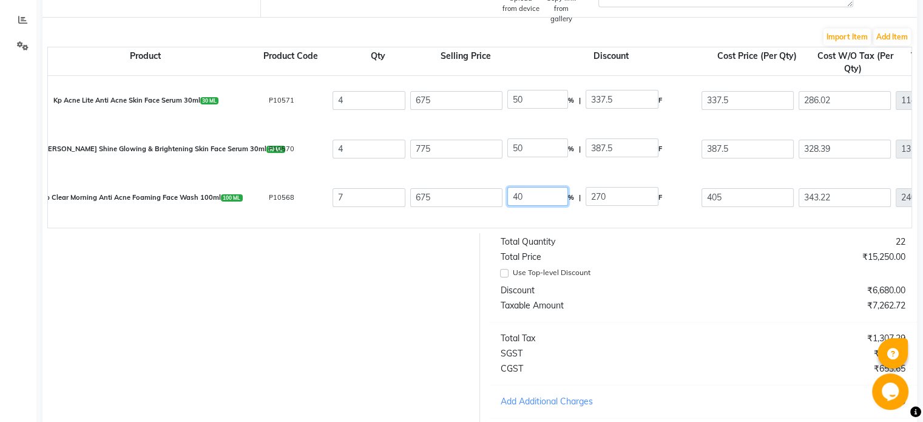
drag, startPoint x: 534, startPoint y: 200, endPoint x: 468, endPoint y: 207, distance: 65.9
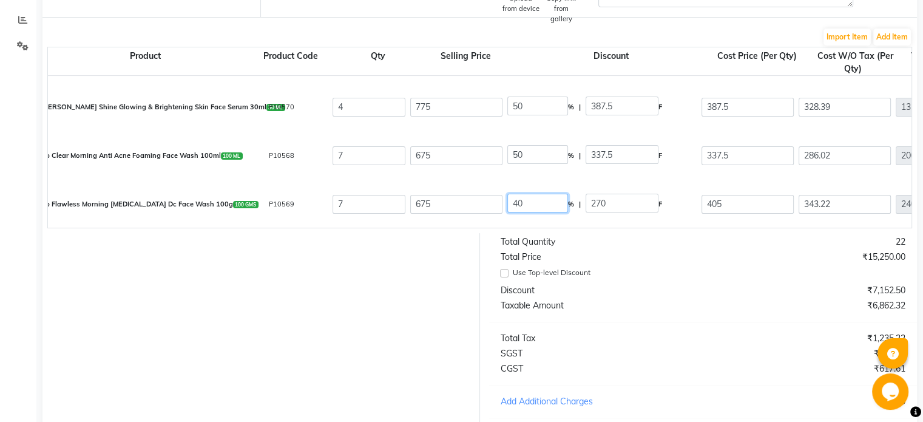
drag, startPoint x: 530, startPoint y: 211, endPoint x: 469, endPoint y: 214, distance: 61.3
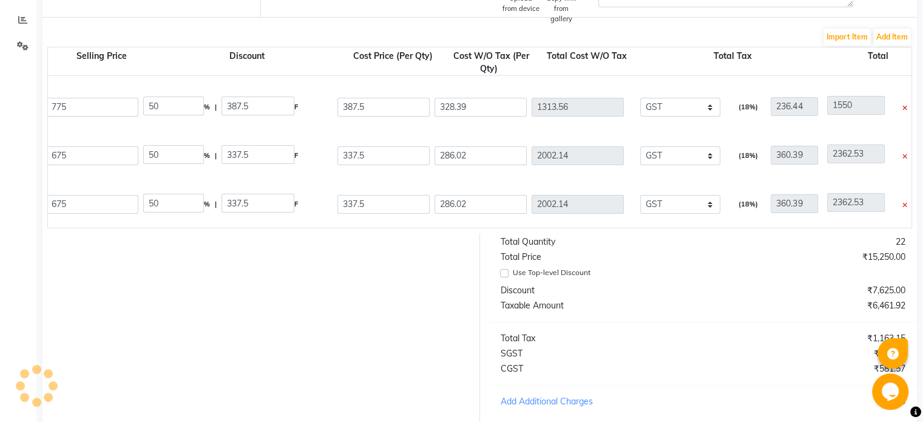
scroll to position [381, 0]
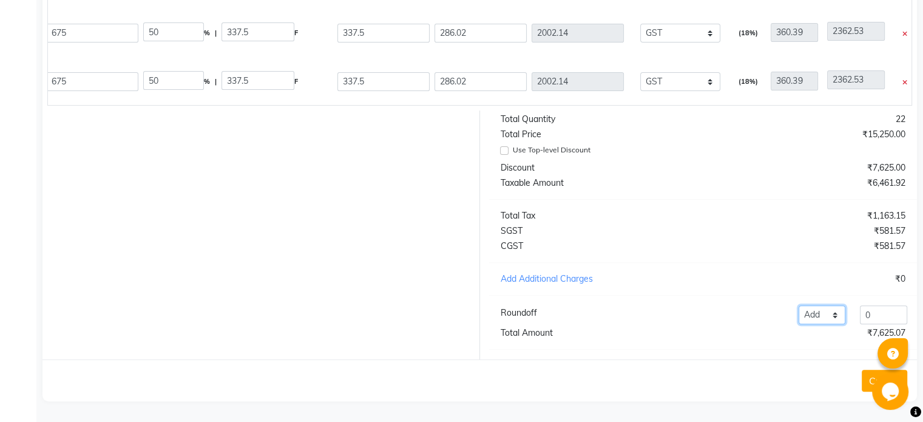
click at [820, 311] on select "Add Reduce" at bounding box center [821, 314] width 47 height 19
click at [798, 305] on select "Add Reduce" at bounding box center [821, 314] width 47 height 19
click at [876, 314] on input "0" at bounding box center [883, 314] width 47 height 19
click at [866, 376] on button "Create" at bounding box center [884, 380] width 46 height 22
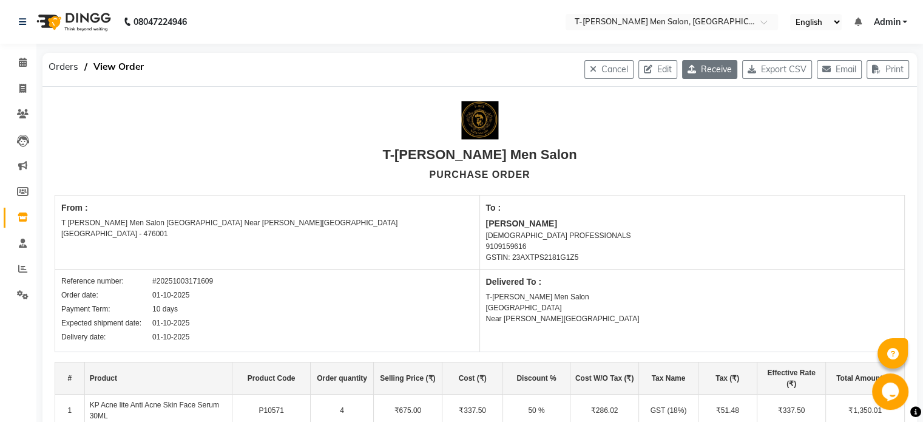
click at [696, 75] on button "Receive" at bounding box center [709, 69] width 55 height 19
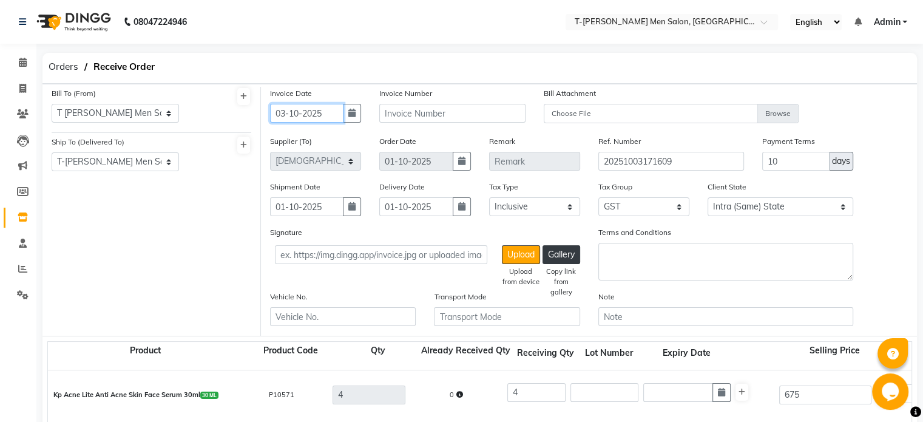
click at [313, 120] on input "03-10-2025" at bounding box center [306, 113] width 73 height 19
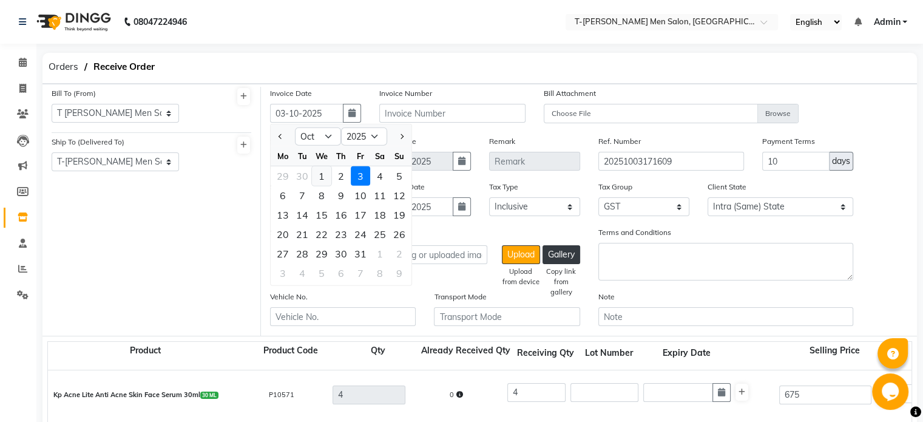
click at [320, 177] on div "1" at bounding box center [321, 175] width 19 height 19
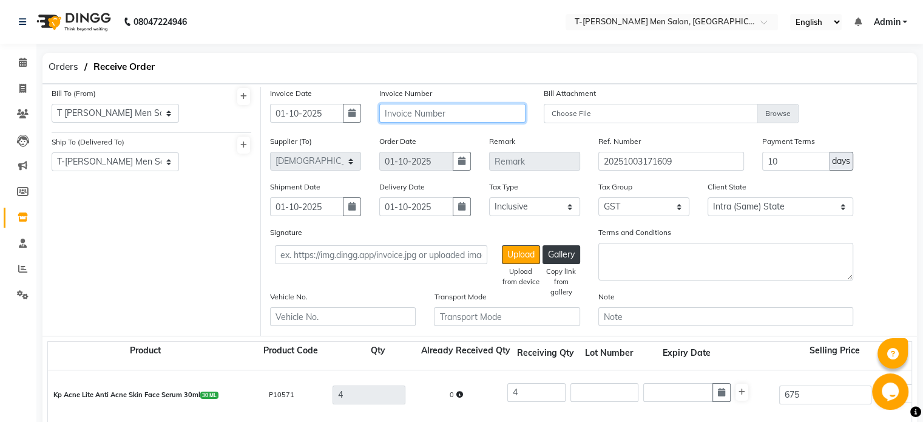
click at [406, 116] on input "text" at bounding box center [452, 113] width 146 height 19
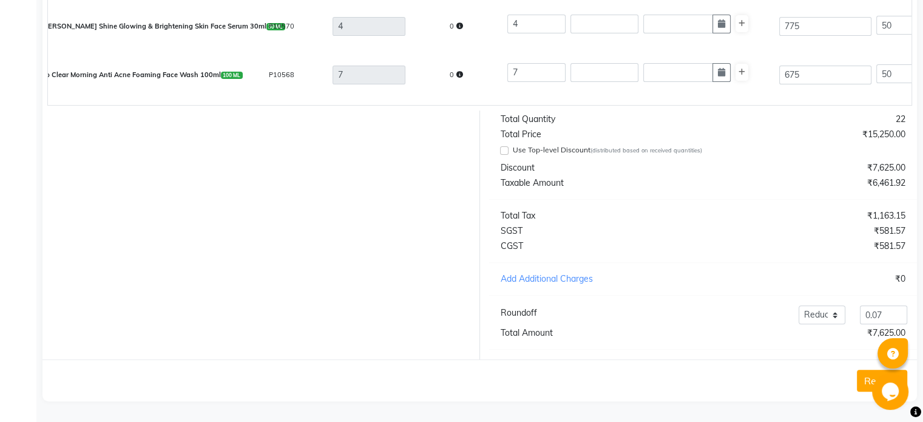
click at [863, 379] on button "Receive" at bounding box center [882, 380] width 50 height 22
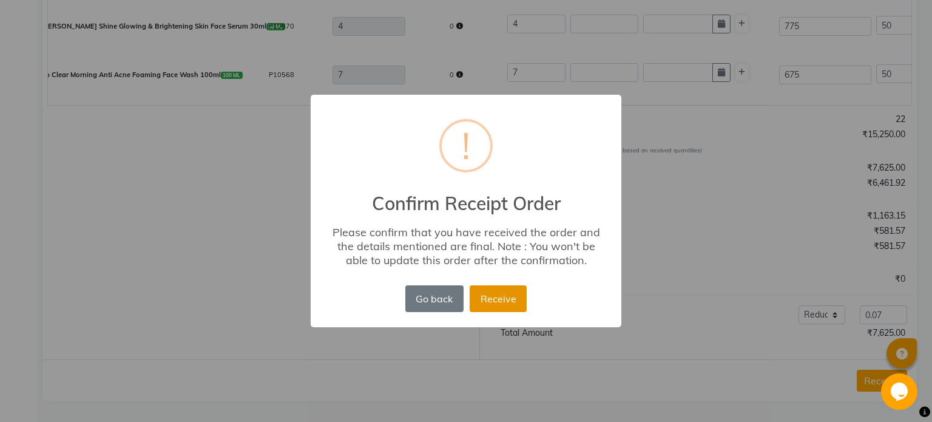
click at [487, 293] on button "Receive" at bounding box center [498, 298] width 57 height 27
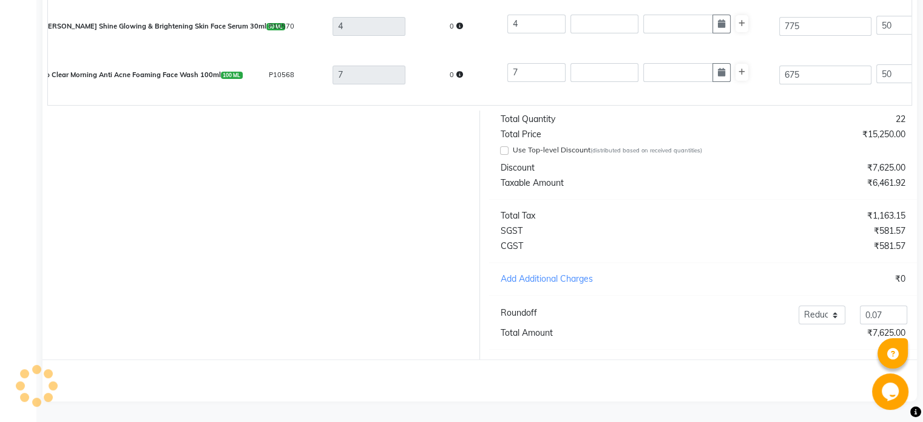
scroll to position [0, 0]
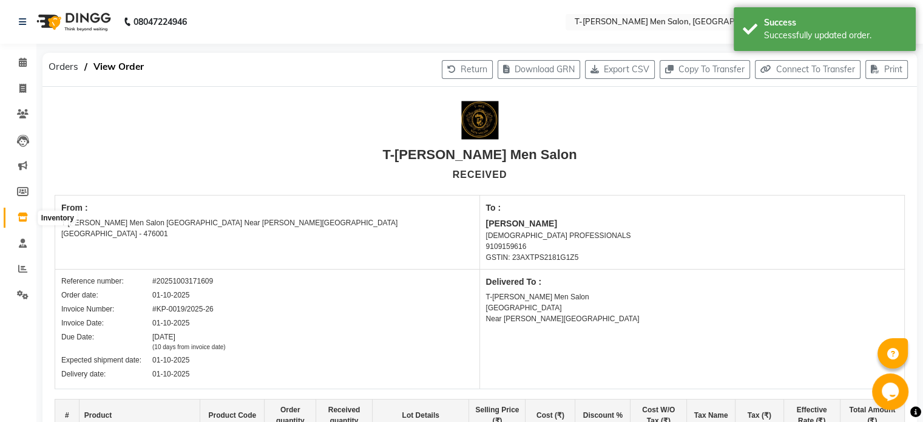
click at [21, 218] on icon at bounding box center [23, 216] width 10 height 9
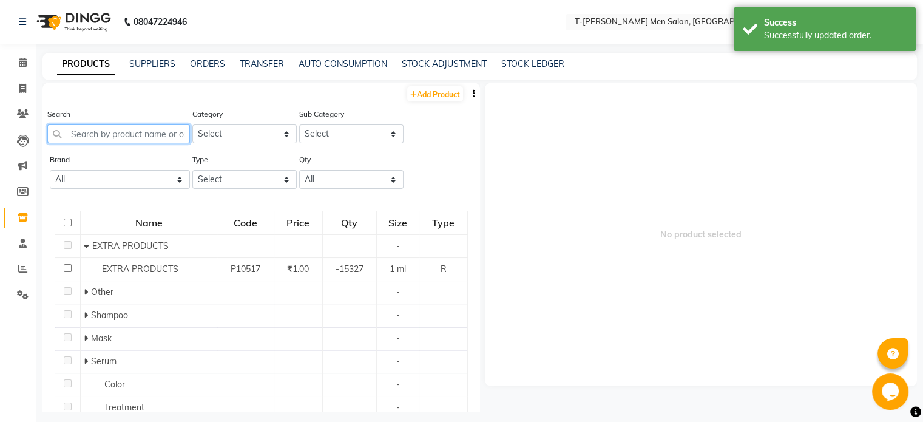
click at [109, 136] on input "text" at bounding box center [118, 133] width 143 height 19
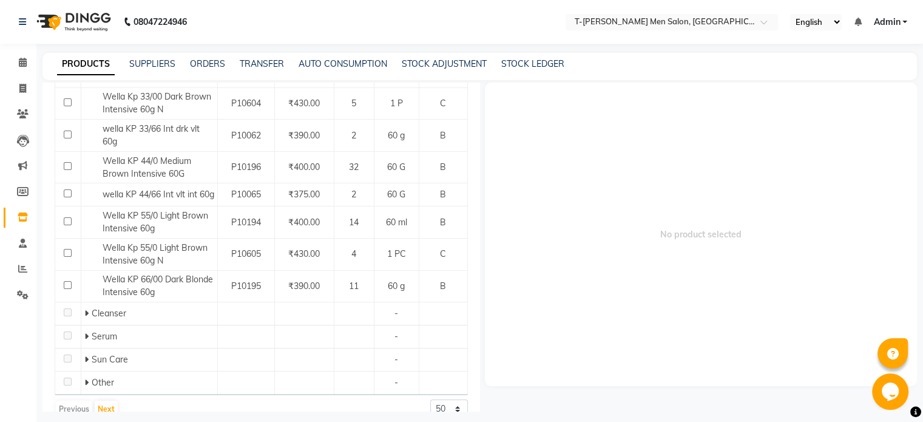
scroll to position [306, 0]
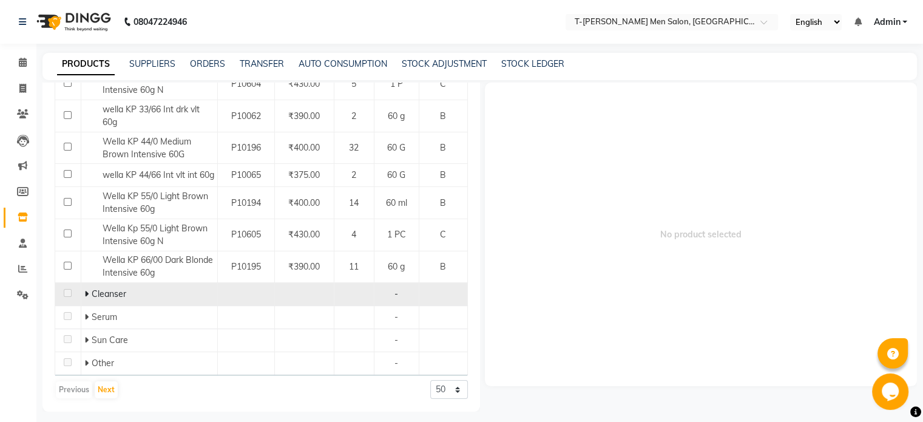
click at [84, 293] on icon at bounding box center [86, 293] width 4 height 8
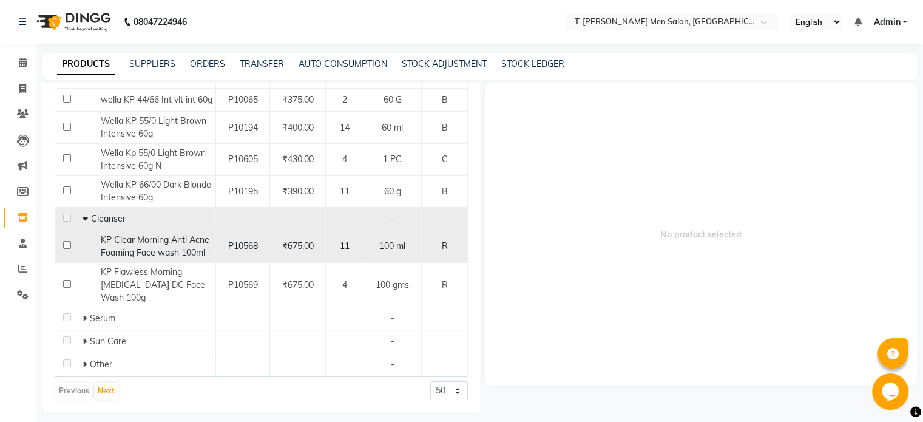
scroll to position [383, 0]
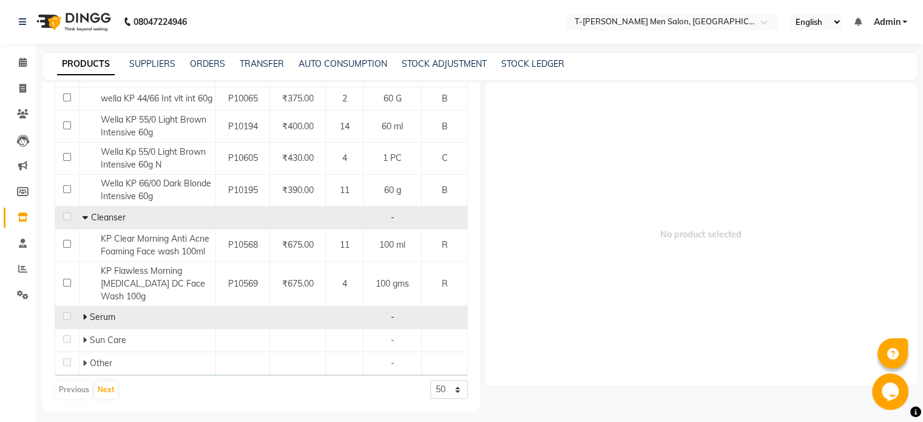
click at [84, 320] on icon at bounding box center [85, 316] width 4 height 8
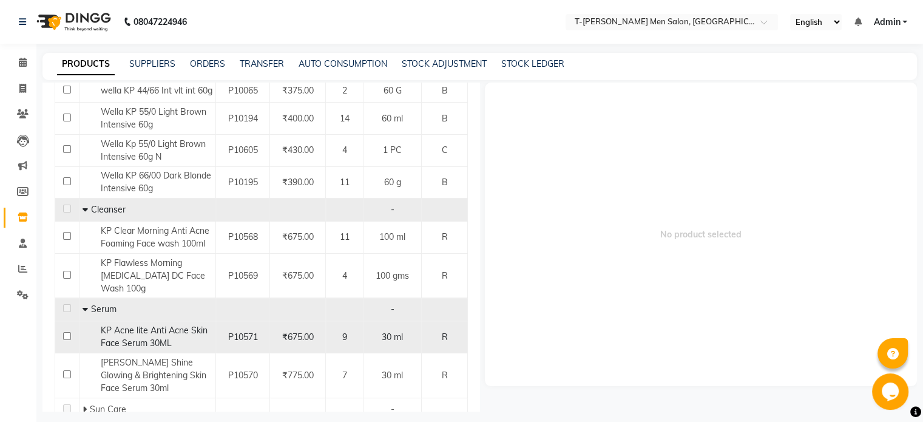
scroll to position [459, 0]
